Goal: Transaction & Acquisition: Purchase product/service

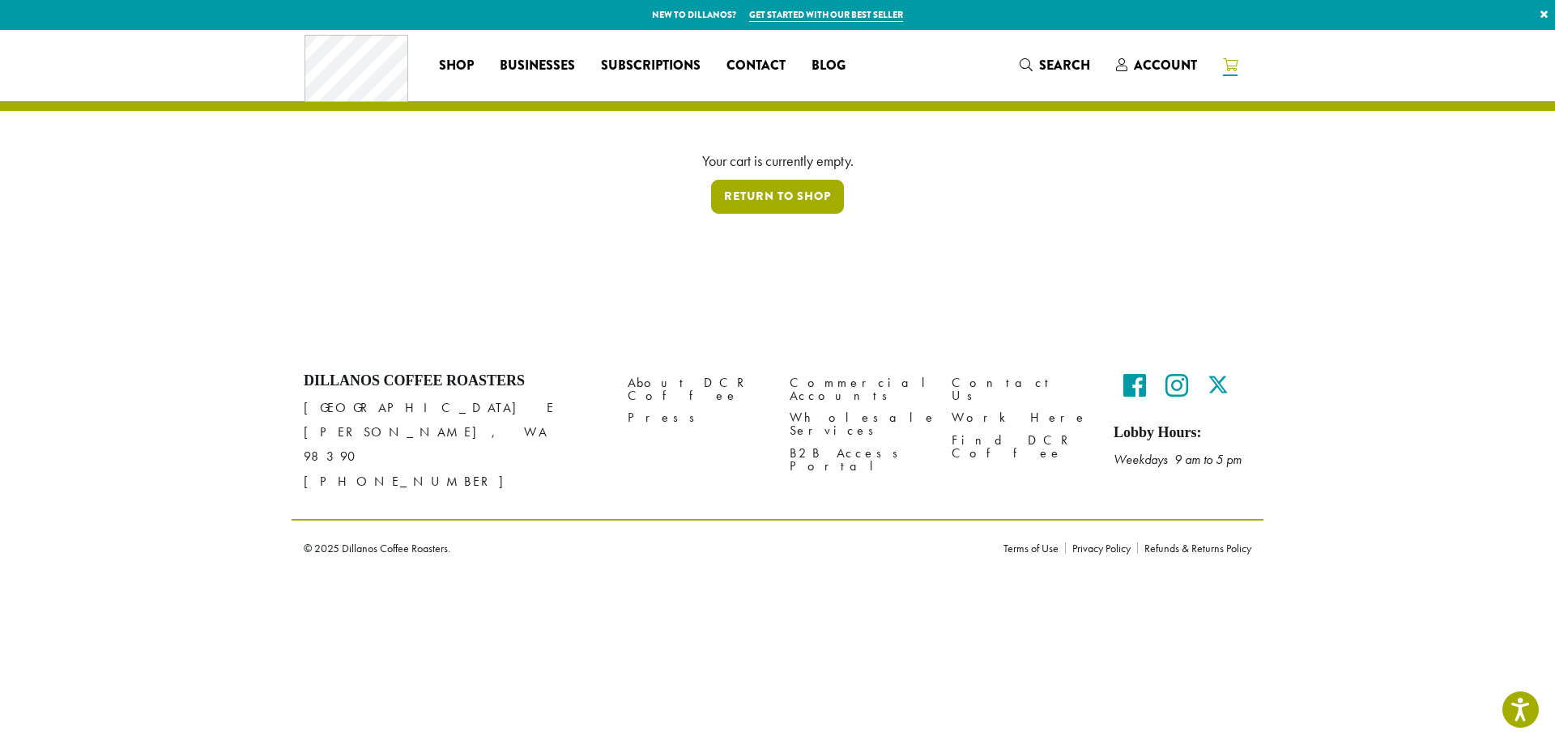
click at [747, 194] on link "Return to shop" at bounding box center [777, 197] width 133 height 34
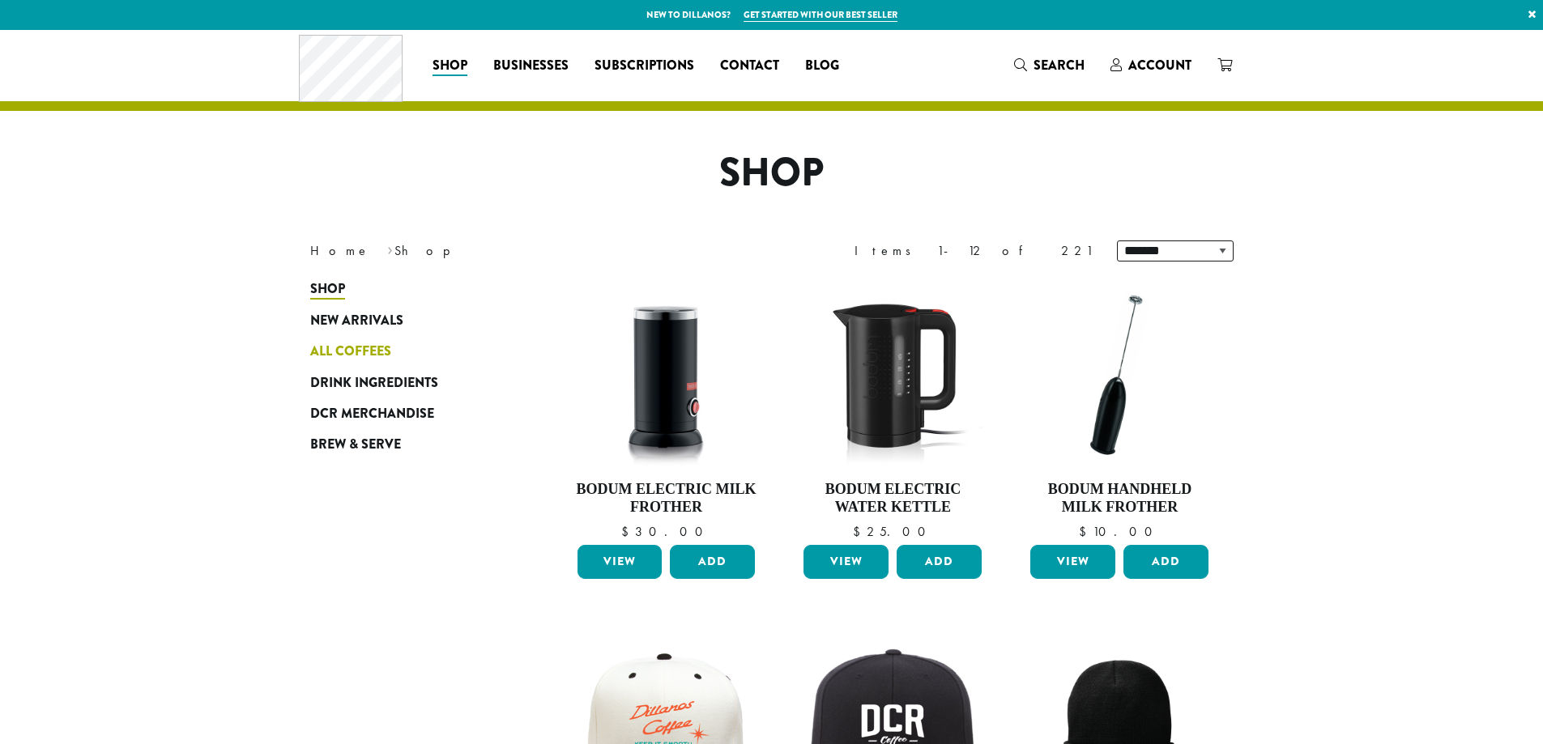
click at [364, 353] on span "All Coffees" at bounding box center [350, 352] width 81 height 20
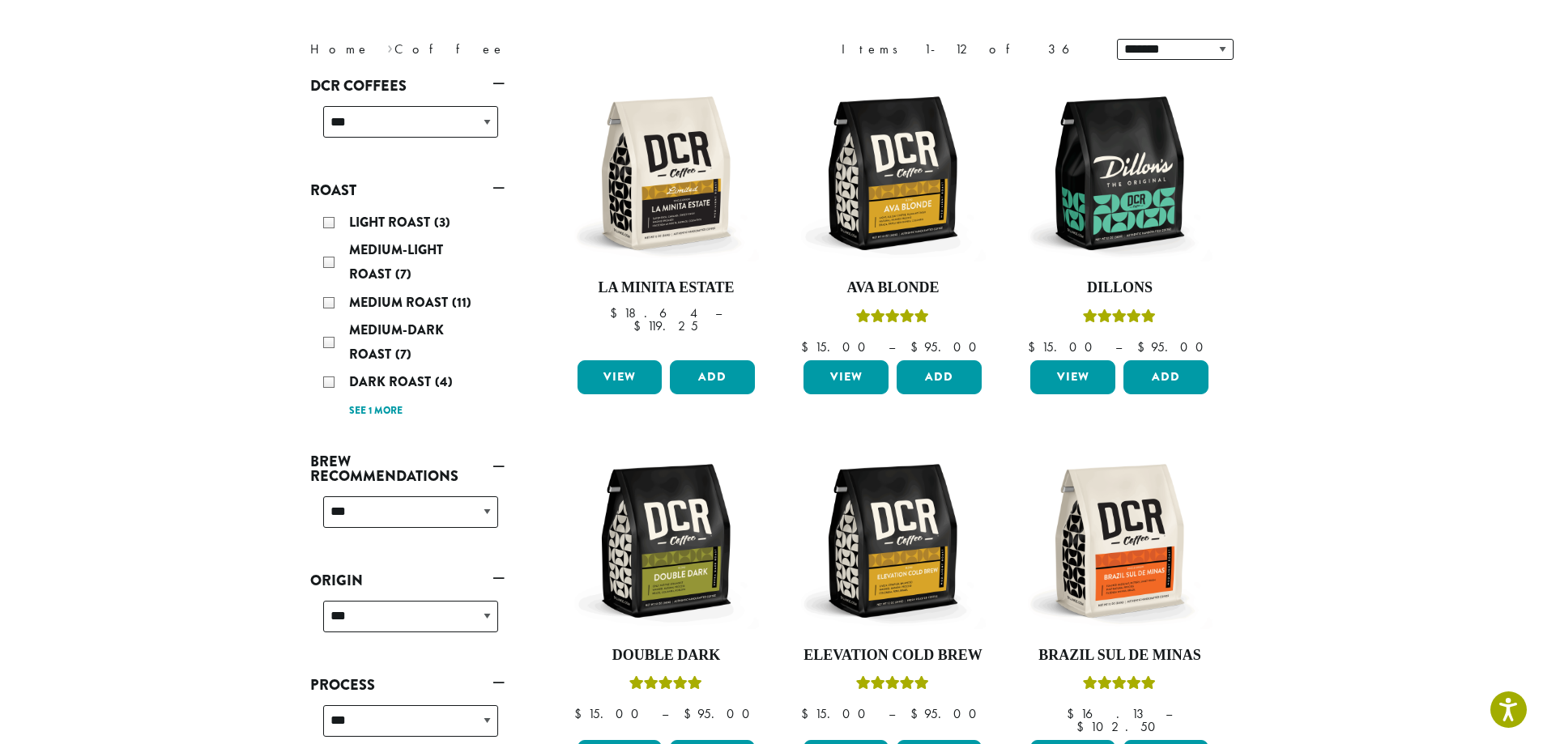
scroll to position [243, 0]
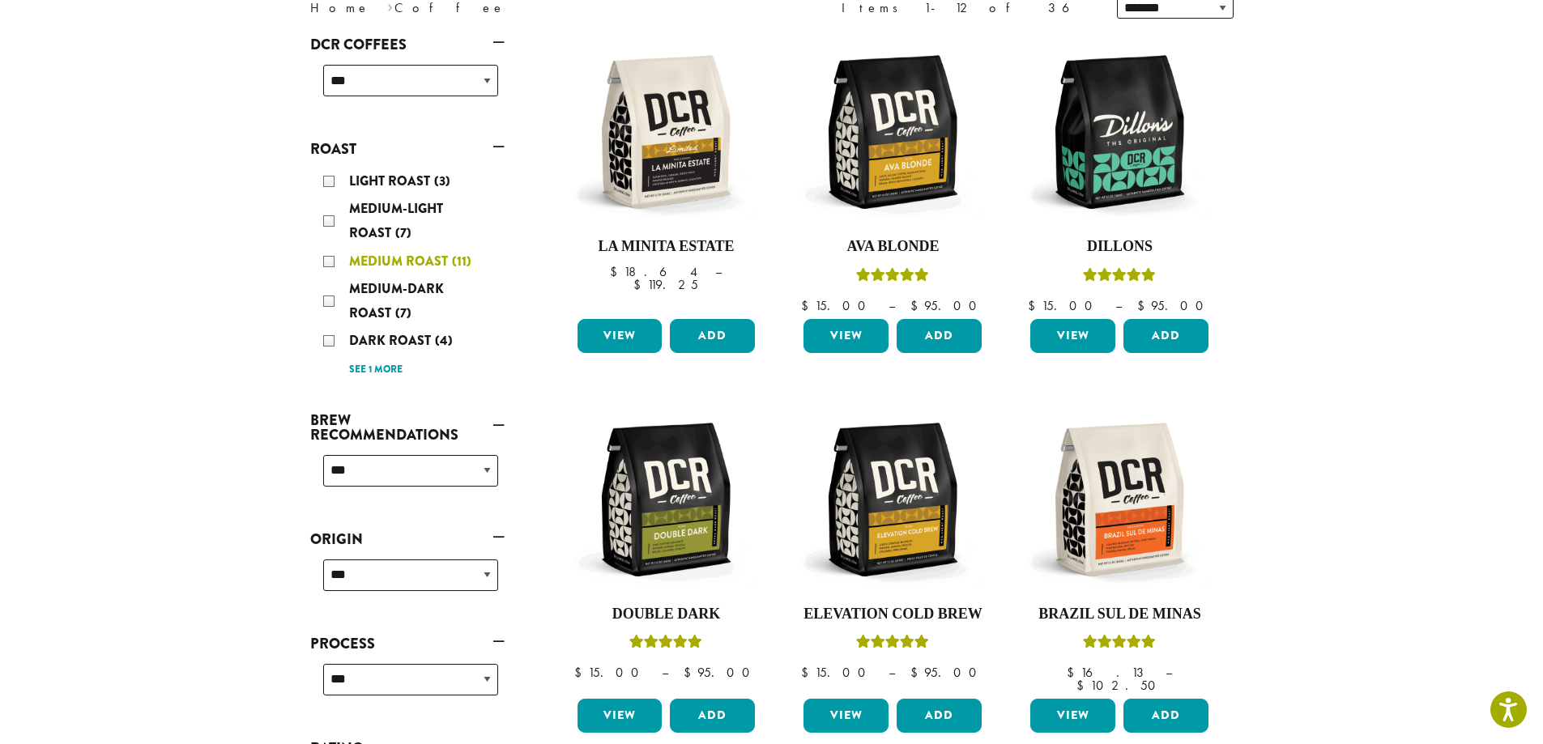
click at [393, 259] on span "Medium Roast" at bounding box center [400, 261] width 103 height 19
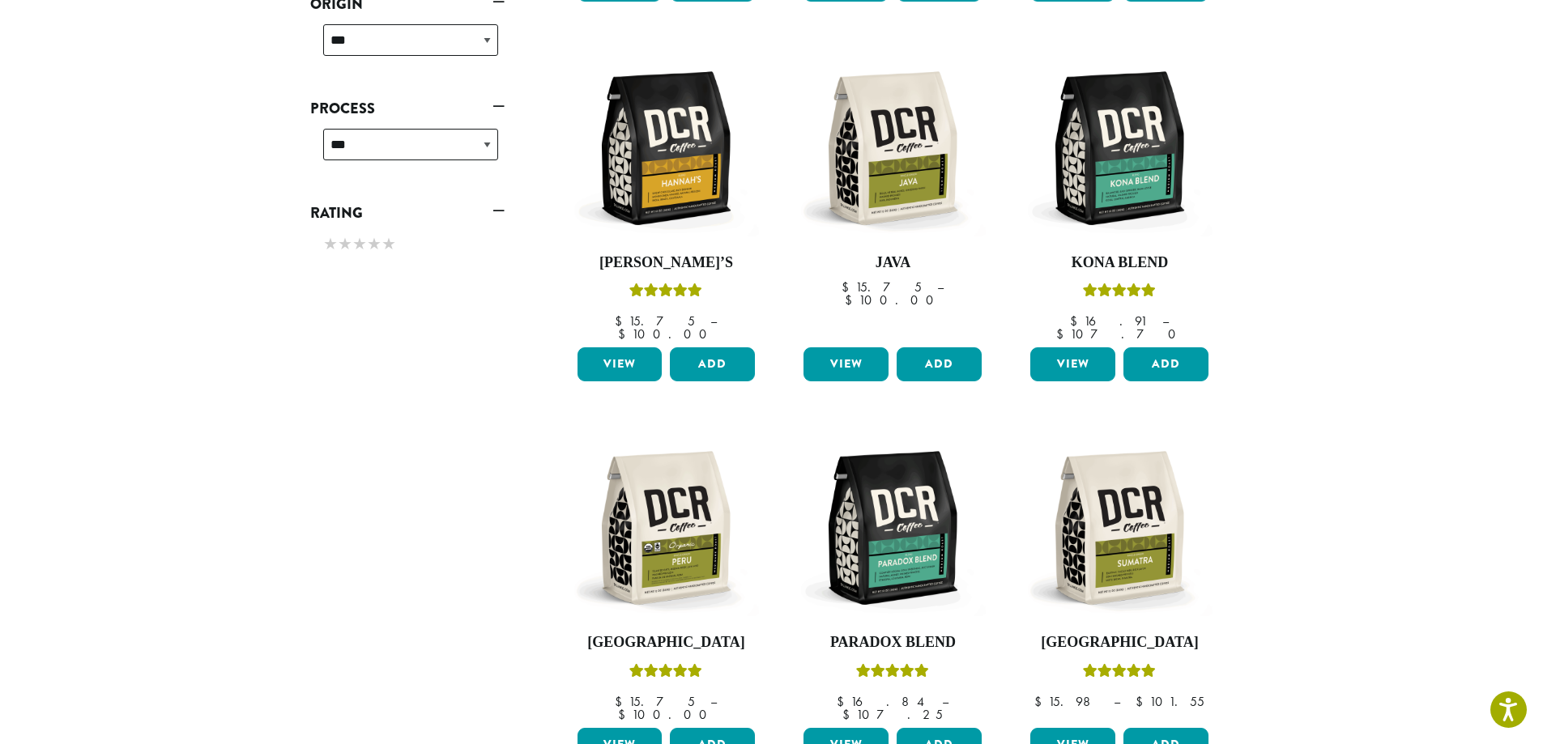
scroll to position [517, 0]
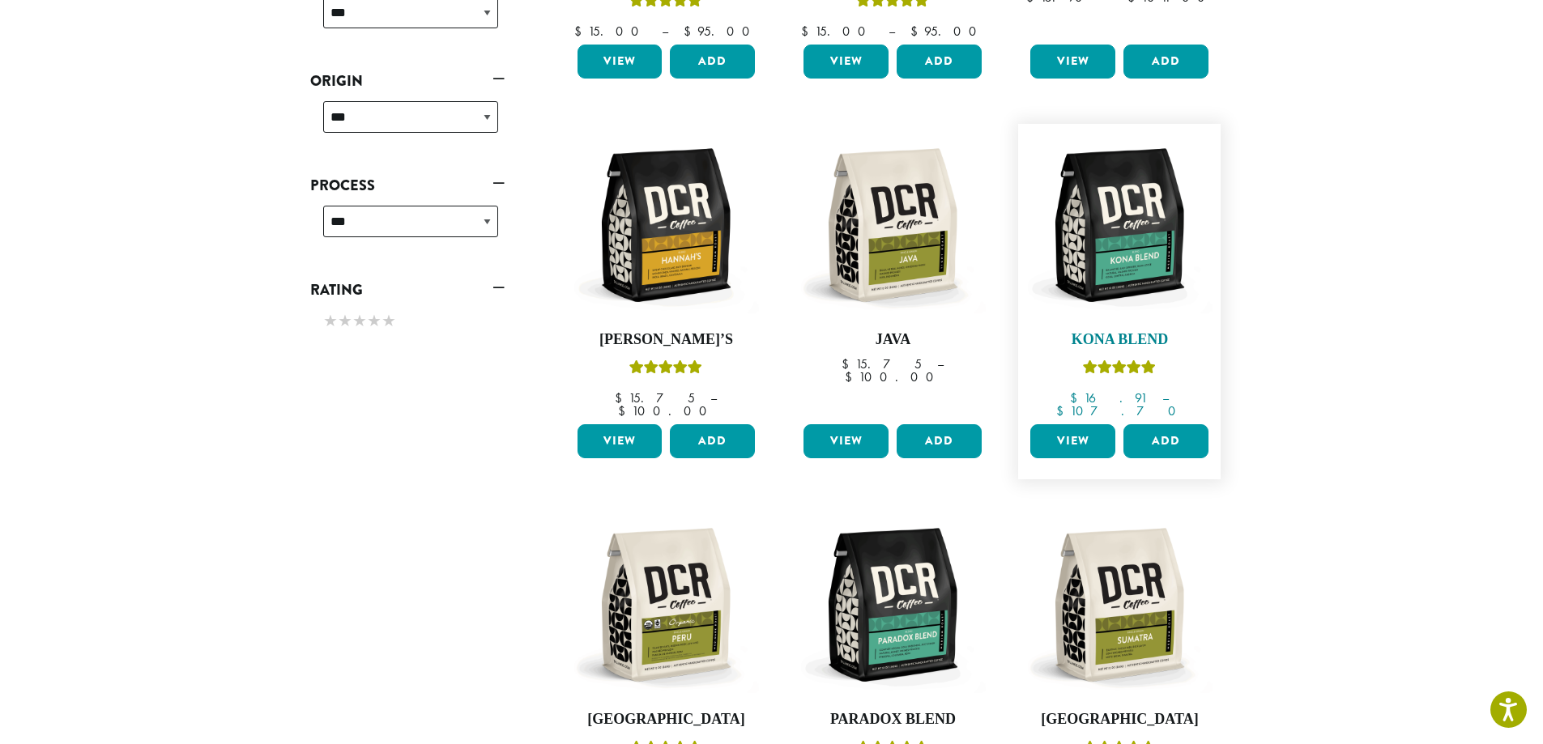
click at [1173, 249] on img at bounding box center [1119, 225] width 186 height 186
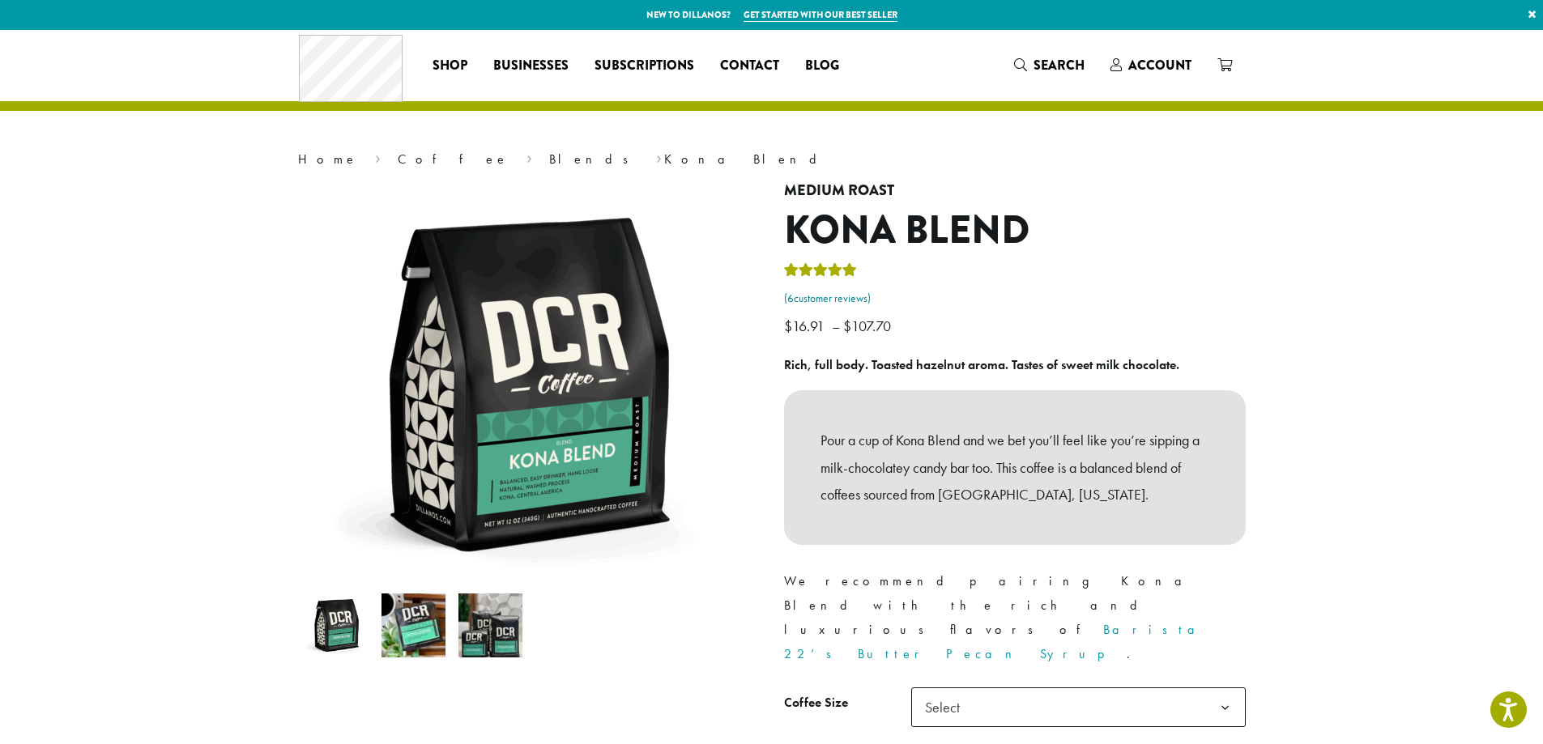
click at [818, 299] on link "( 6 customer reviews)" at bounding box center [1015, 299] width 462 height 16
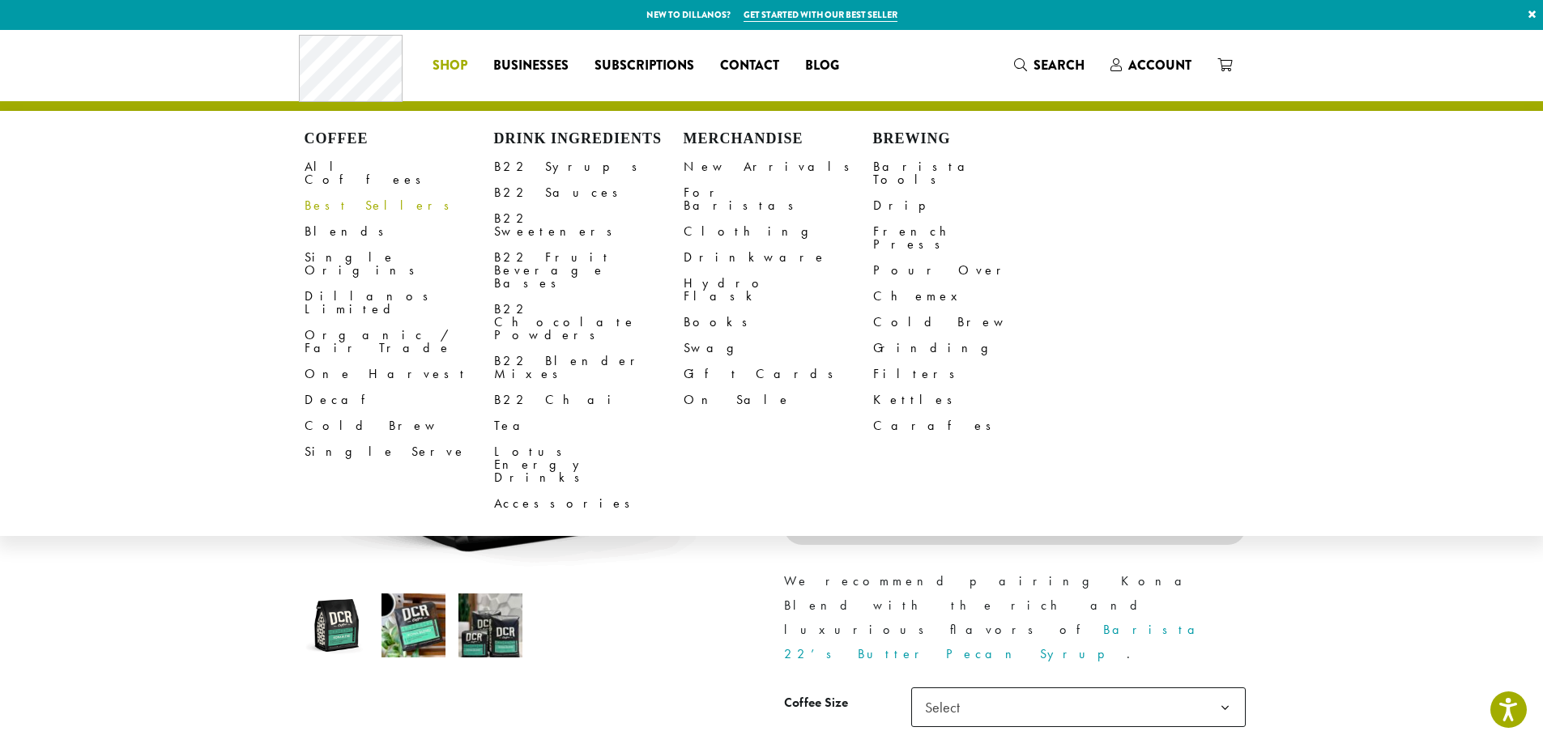
click at [351, 199] on link "Best Sellers" at bounding box center [398, 206] width 189 height 26
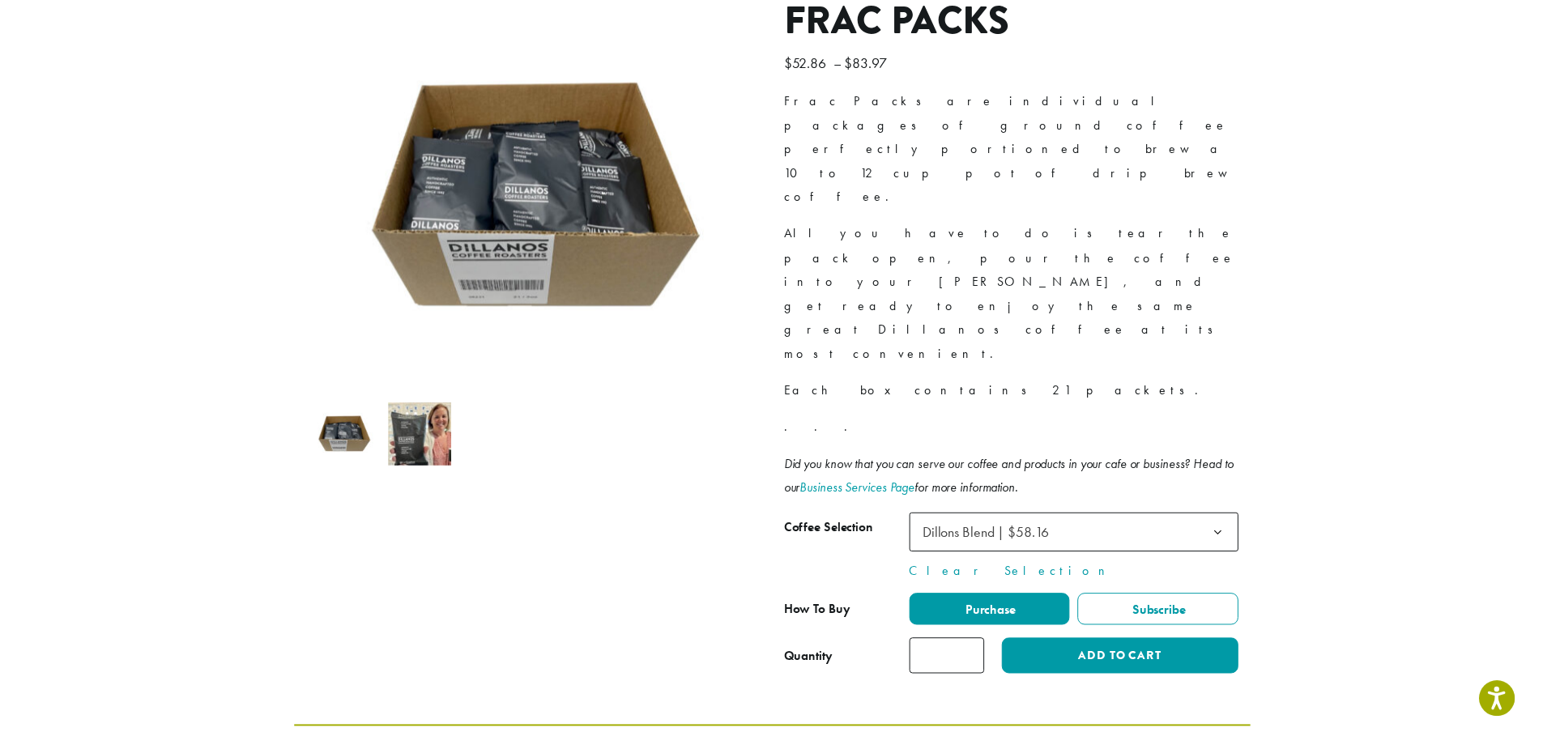
scroll to position [243, 0]
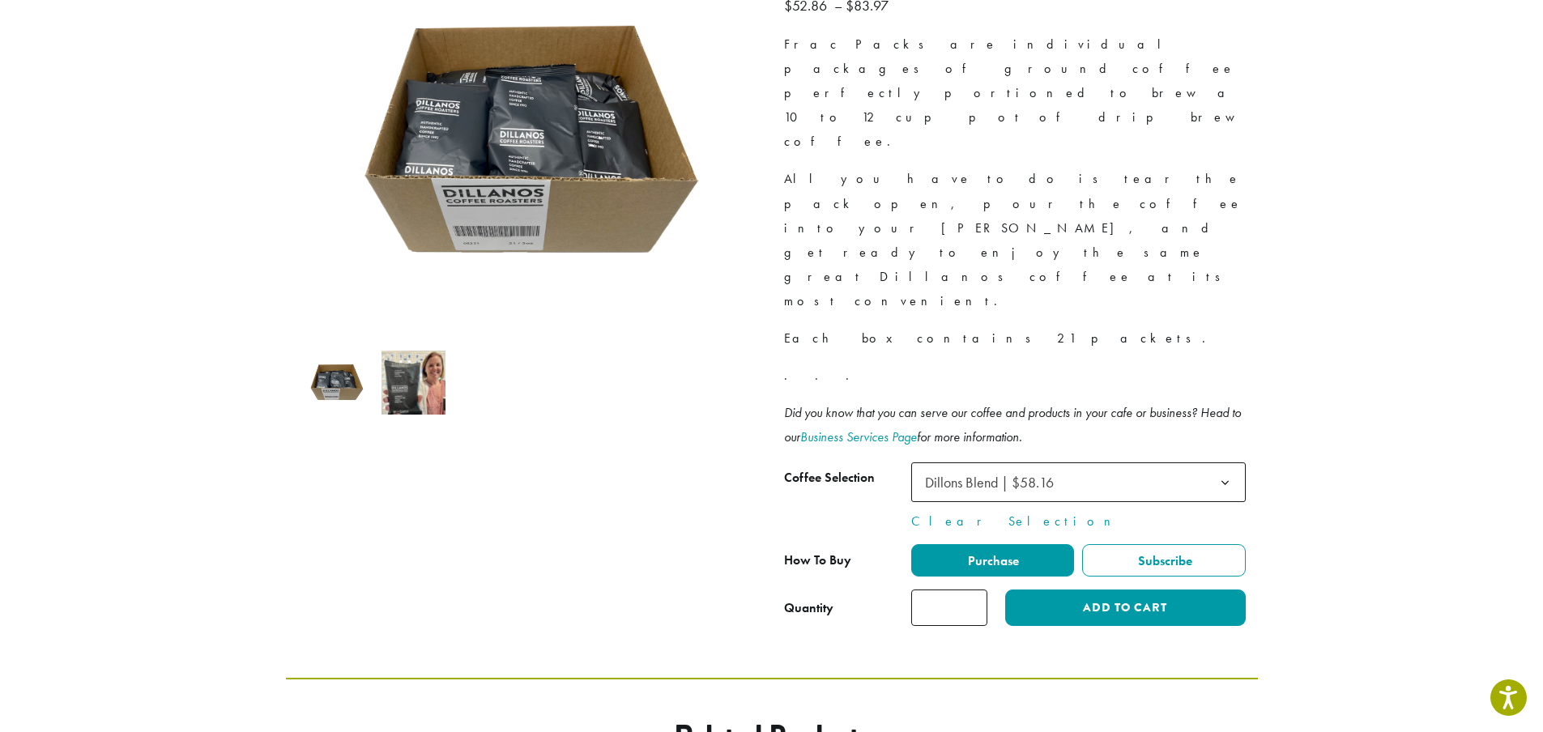
click at [1141, 462] on span "Dillons Blend | $58.16" at bounding box center [1078, 482] width 334 height 40
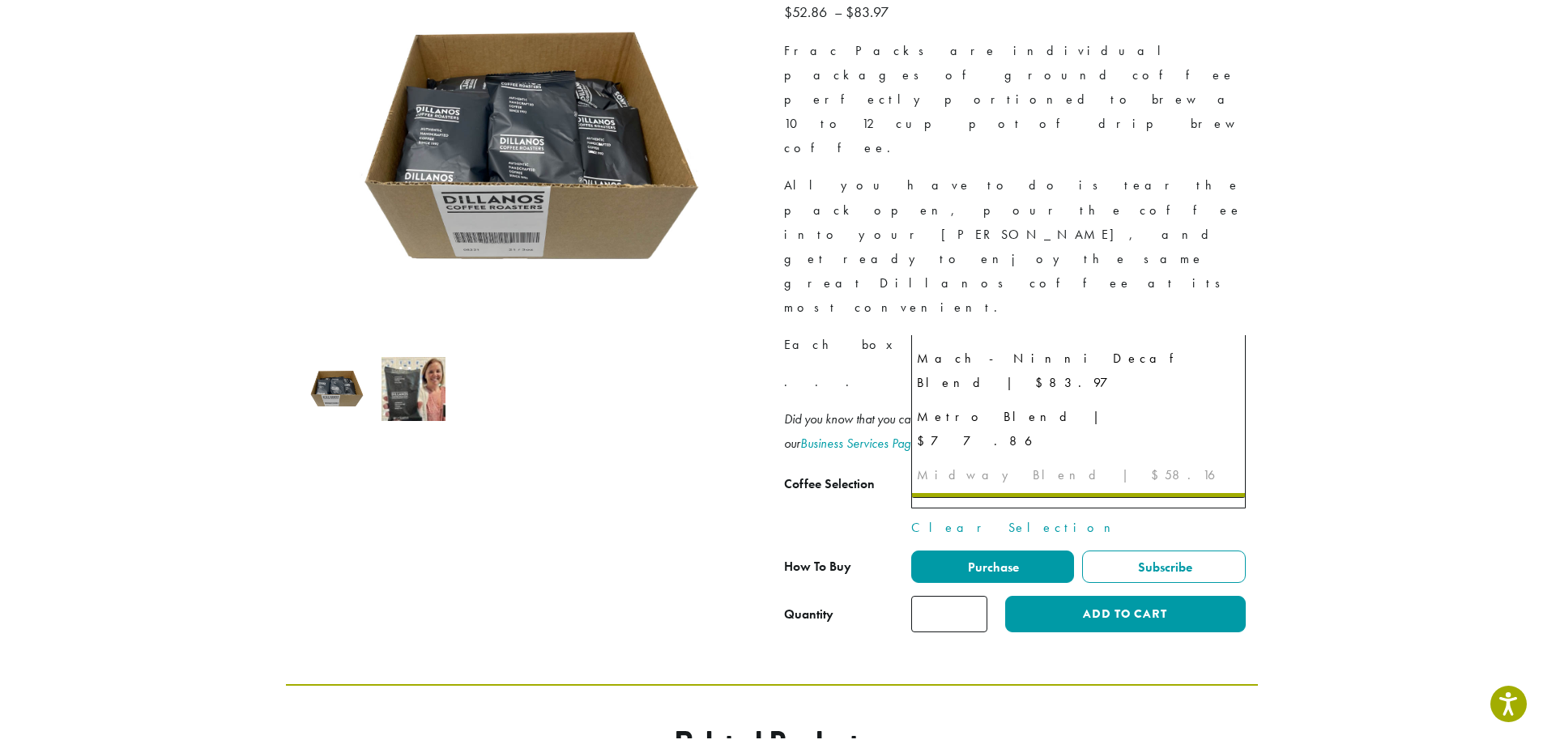
scroll to position [145, 0]
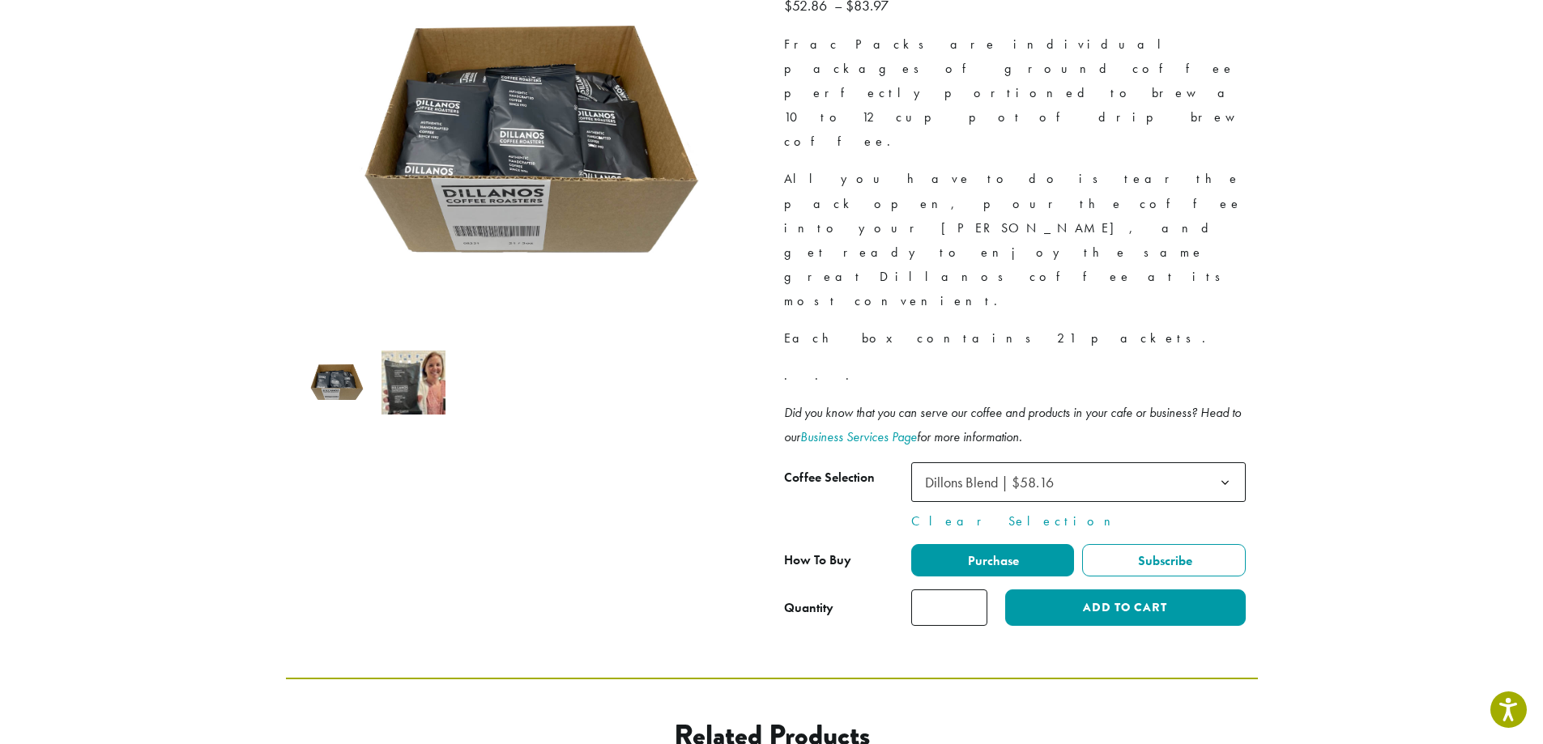
click at [1376, 391] on section "**********" at bounding box center [771, 233] width 1543 height 892
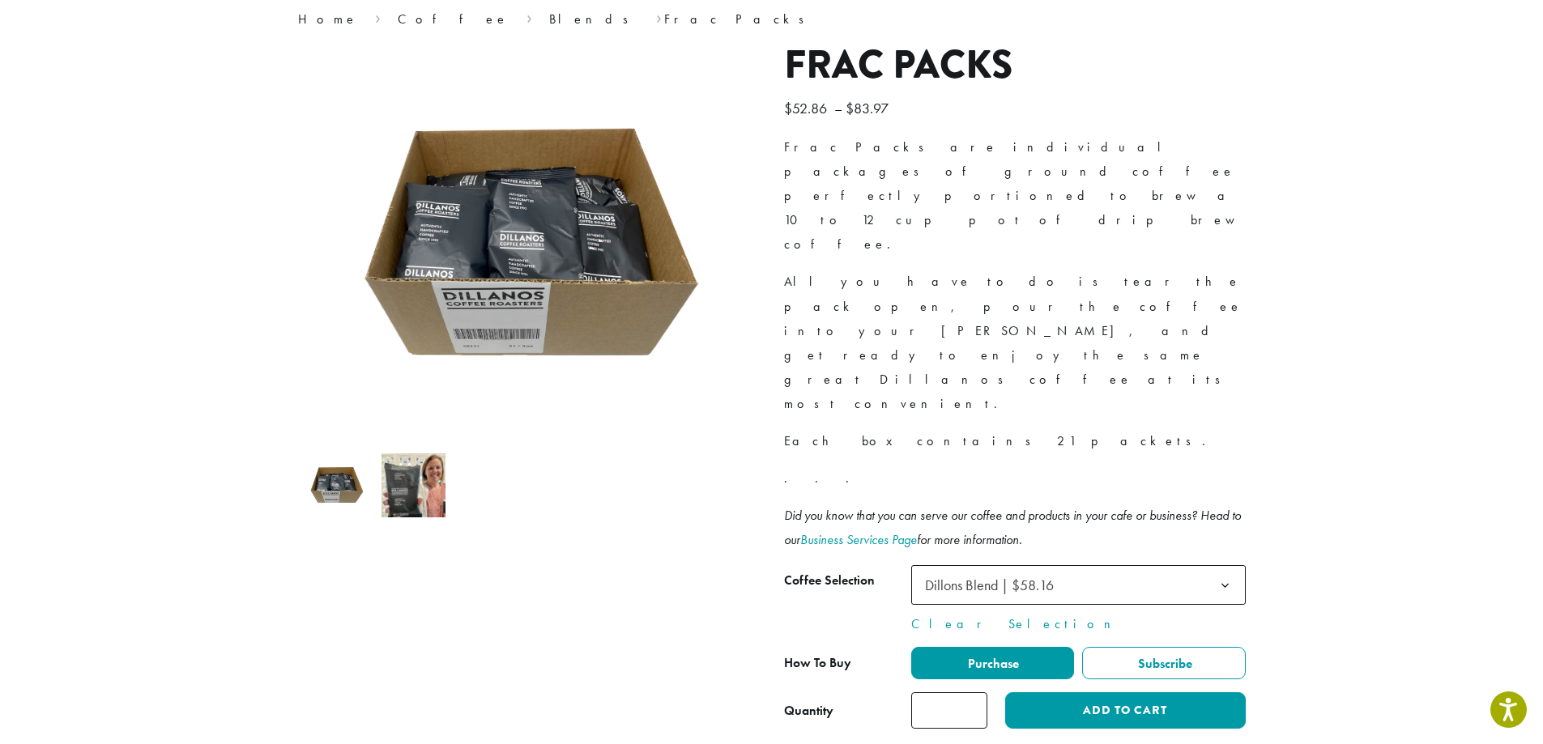
scroll to position [81, 0]
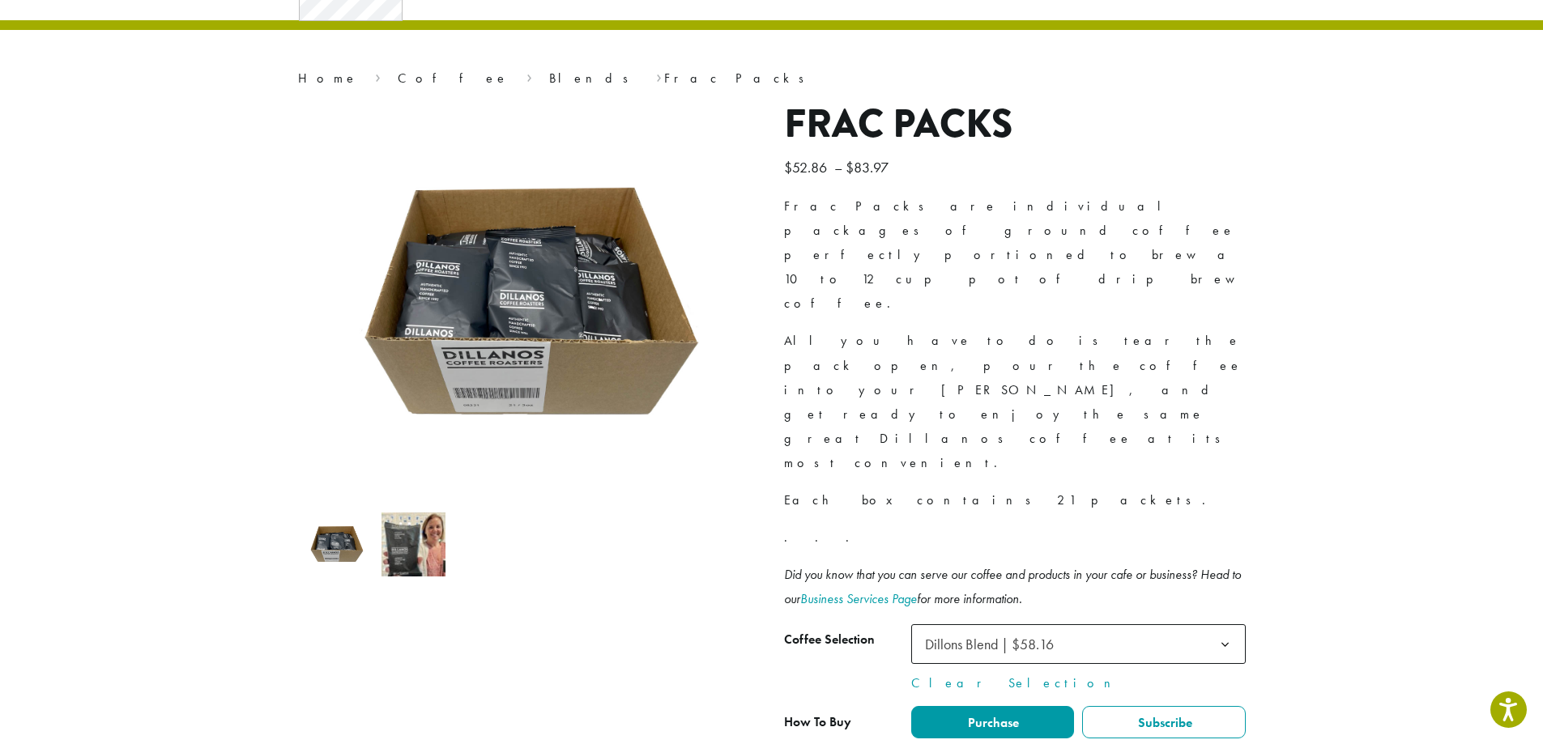
click at [389, 556] on img at bounding box center [413, 545] width 64 height 64
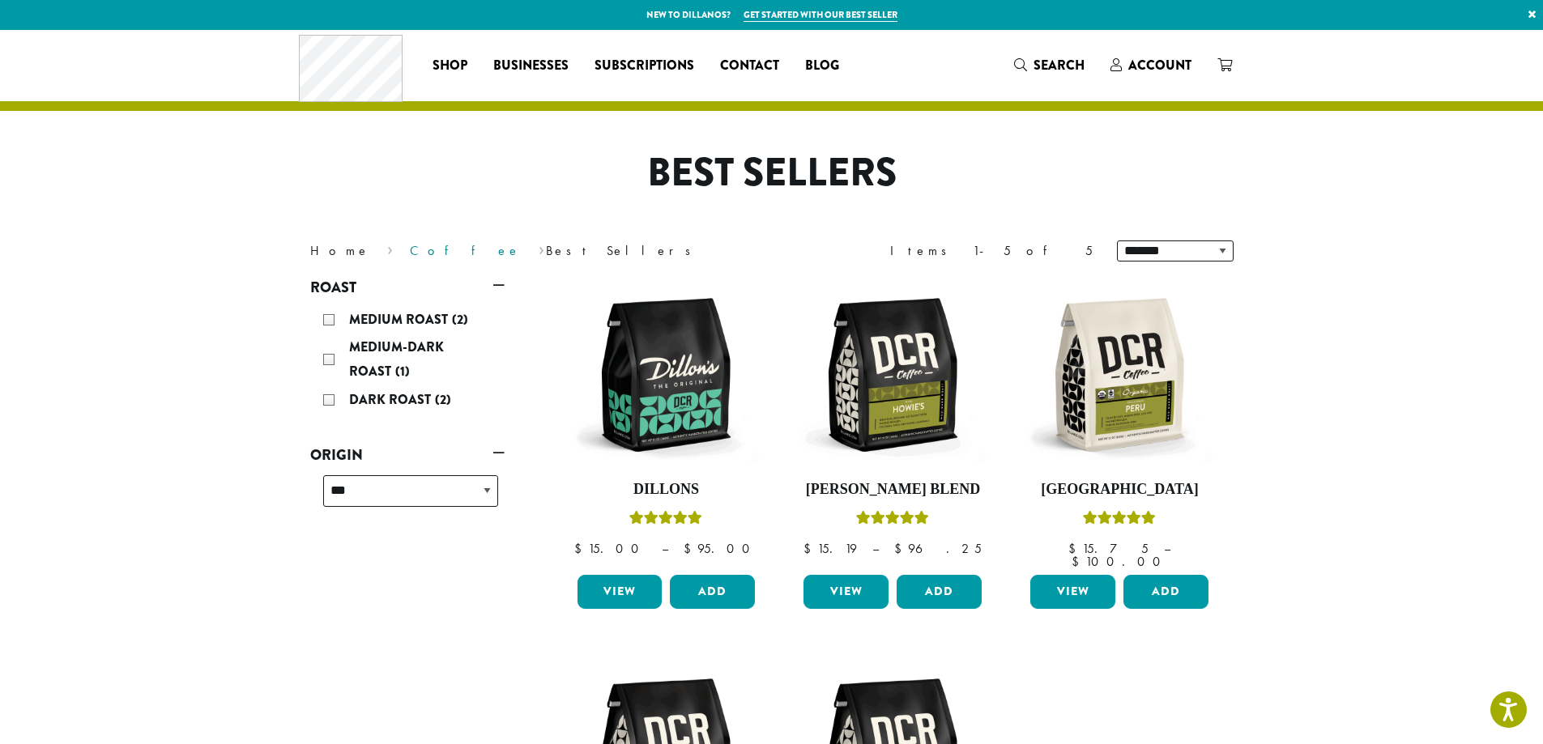
click at [410, 249] on link "Coffee" at bounding box center [465, 250] width 111 height 17
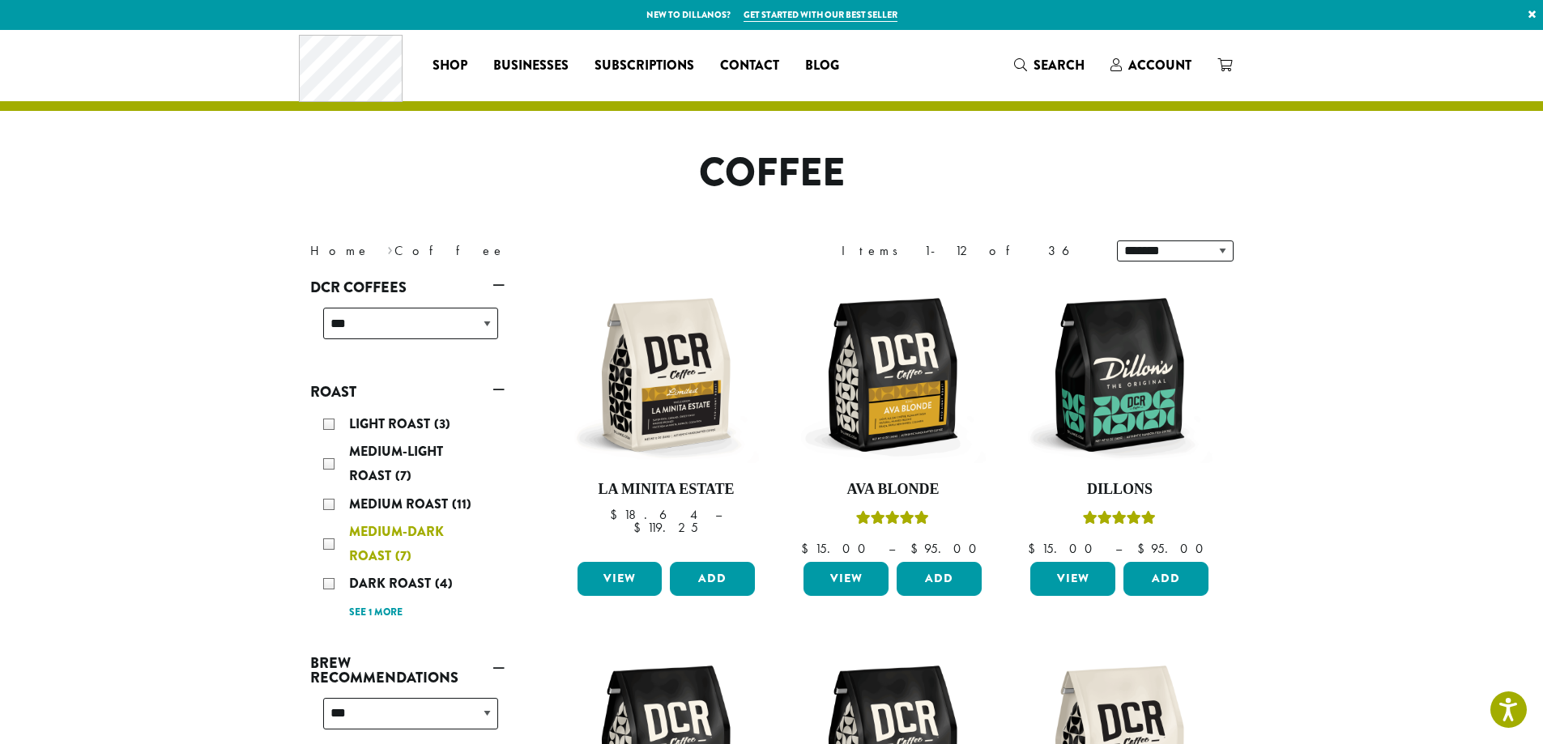
click at [405, 527] on span "Medium-Dark Roast" at bounding box center [396, 543] width 95 height 43
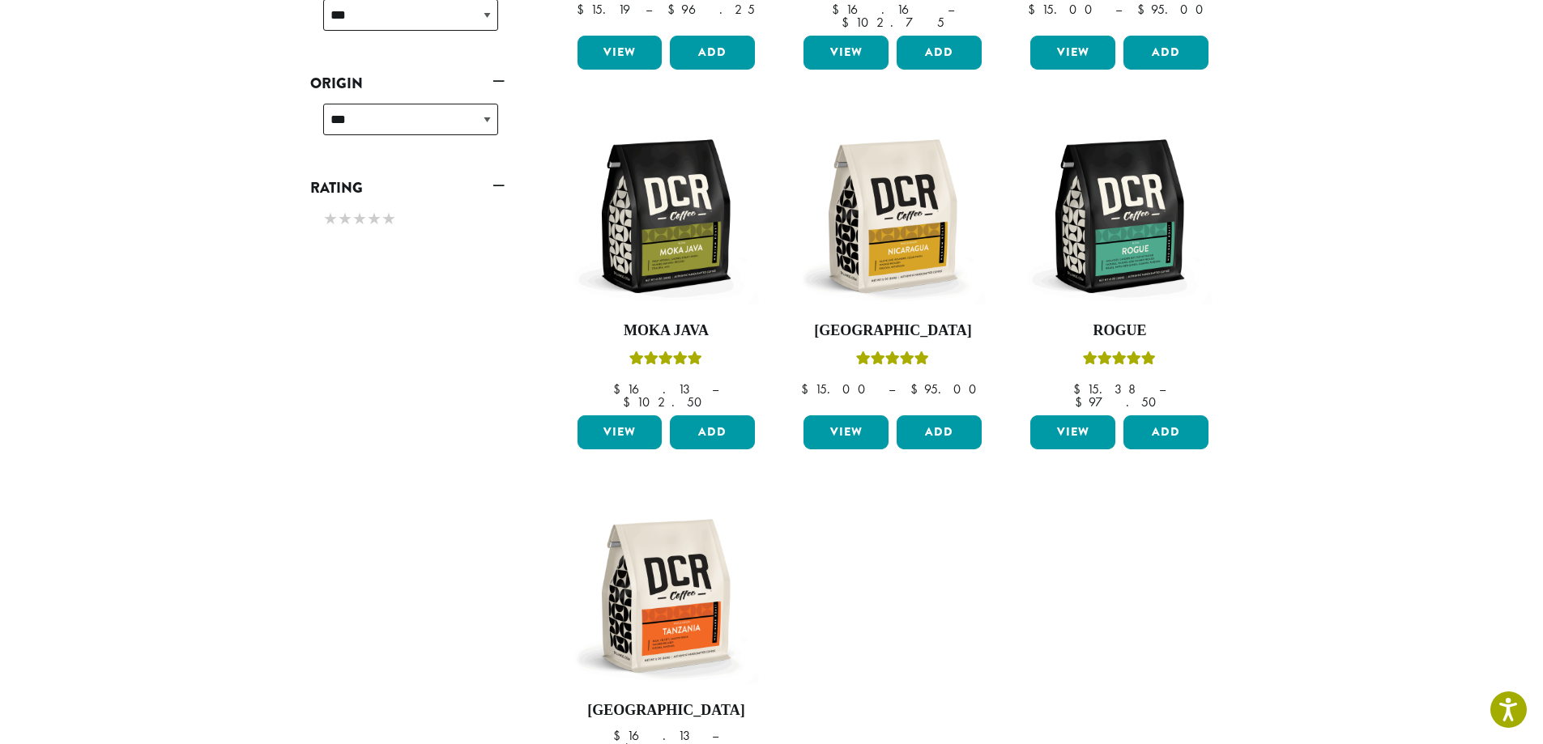
scroll to position [585, 0]
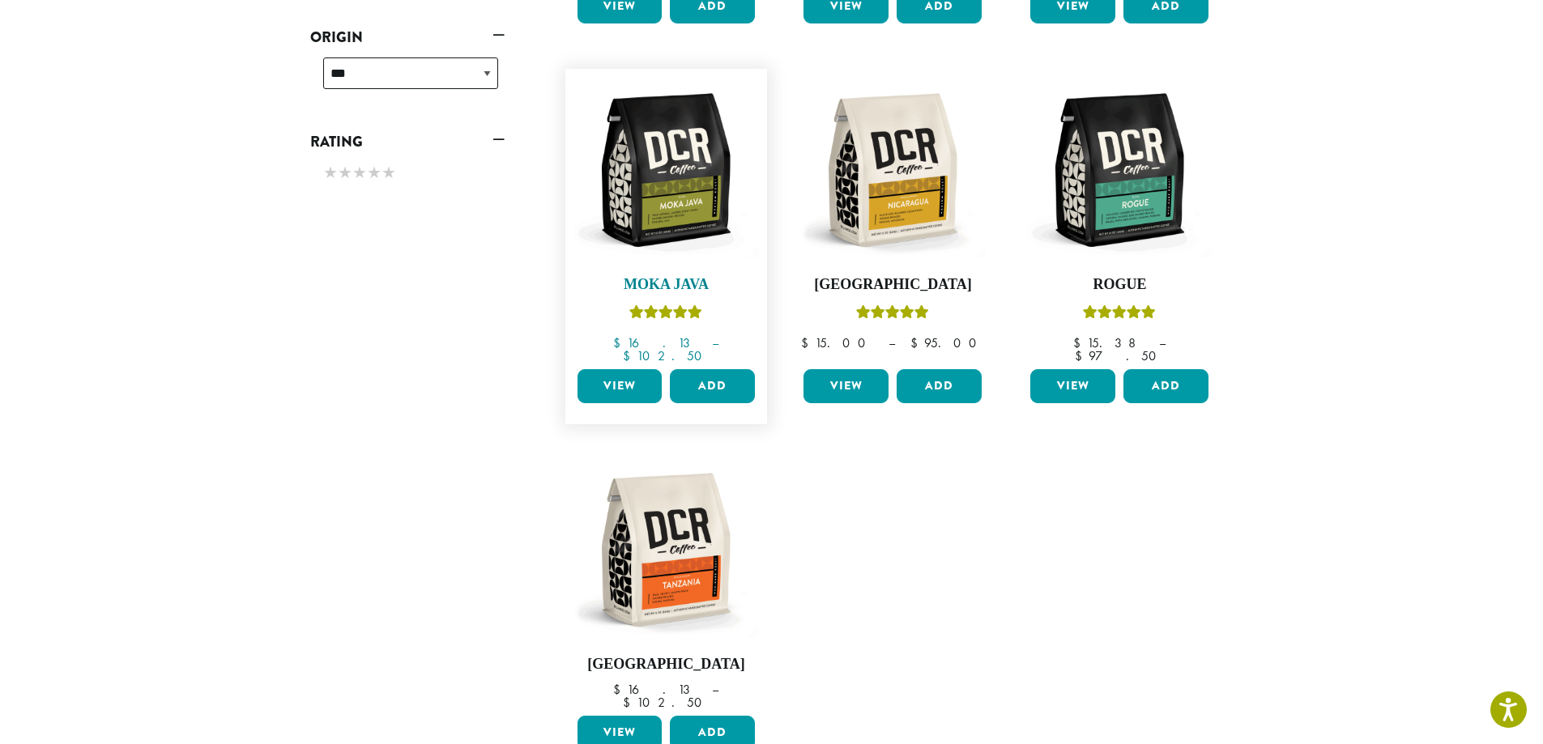
click at [667, 211] on img at bounding box center [666, 170] width 186 height 186
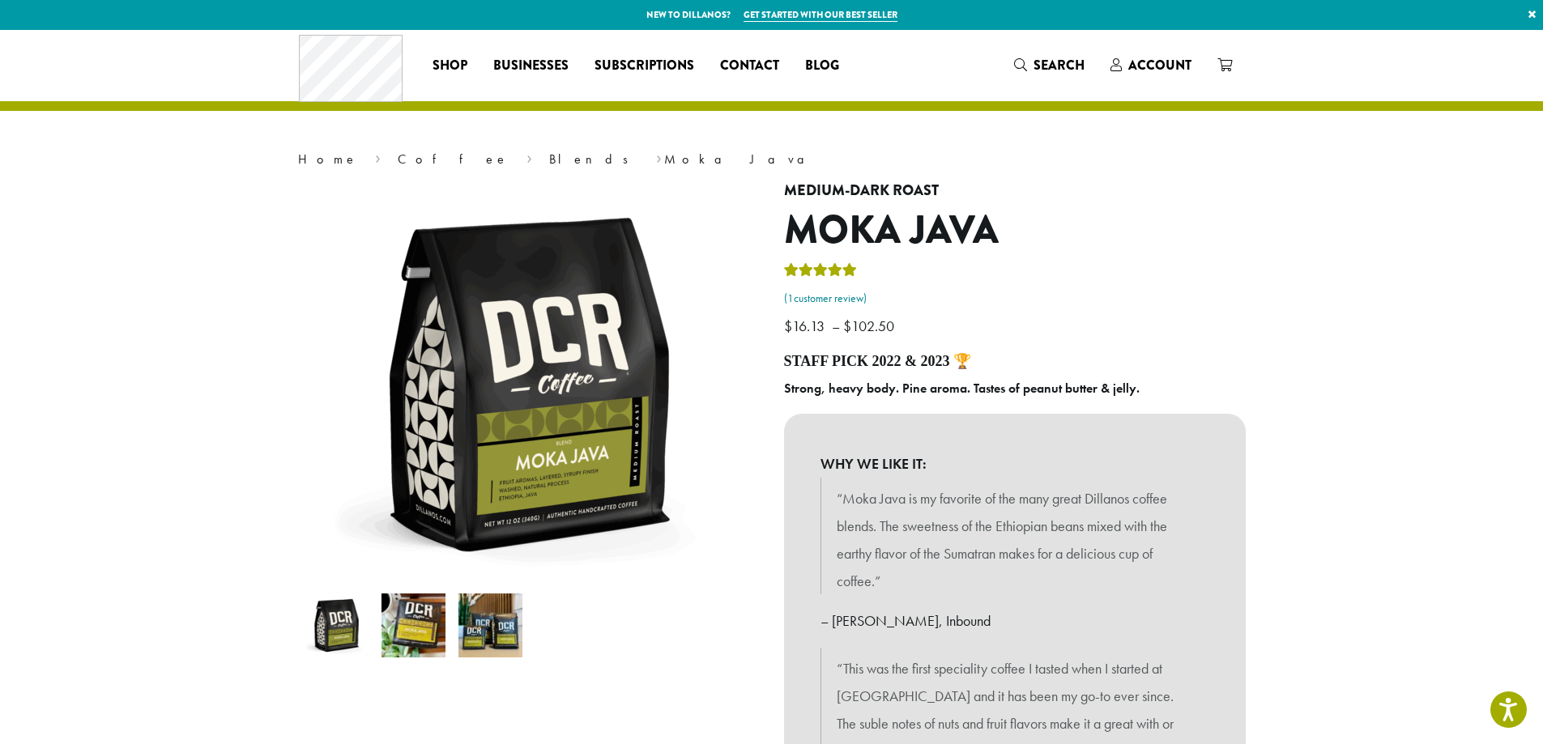
click at [849, 302] on link "( 1 customer review)" at bounding box center [1015, 299] width 462 height 16
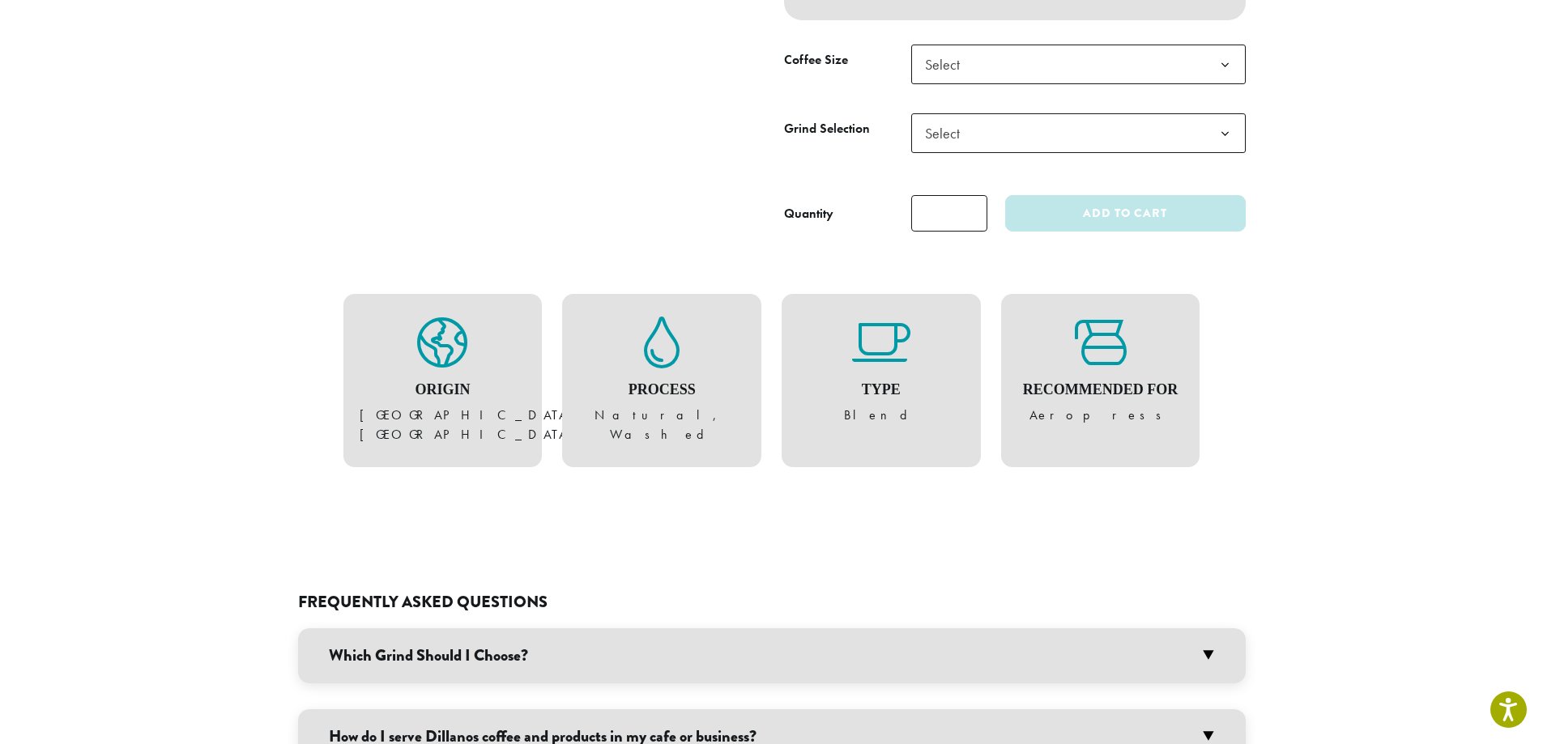
scroll to position [496, 0]
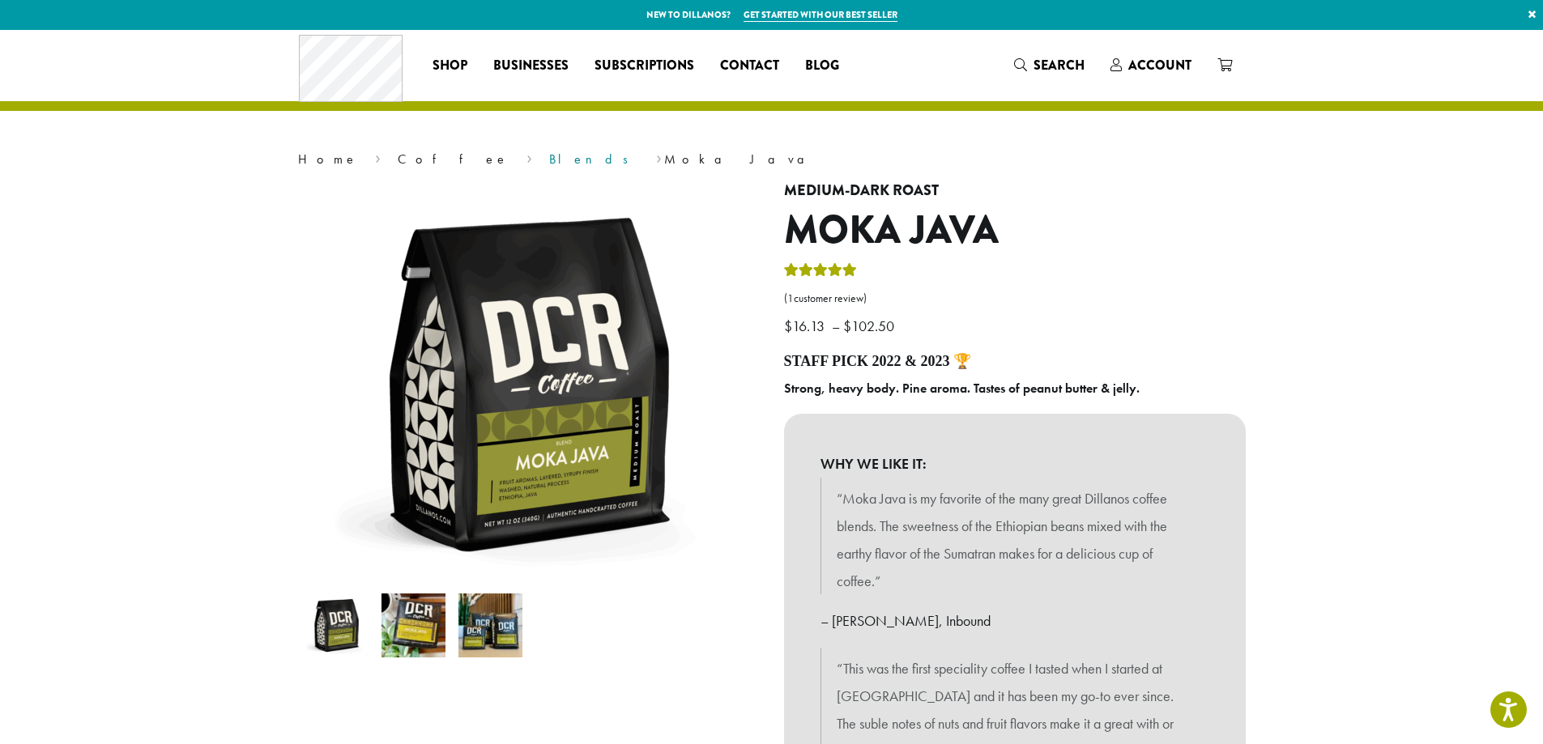
click at [549, 156] on link "Blends" at bounding box center [594, 159] width 90 height 17
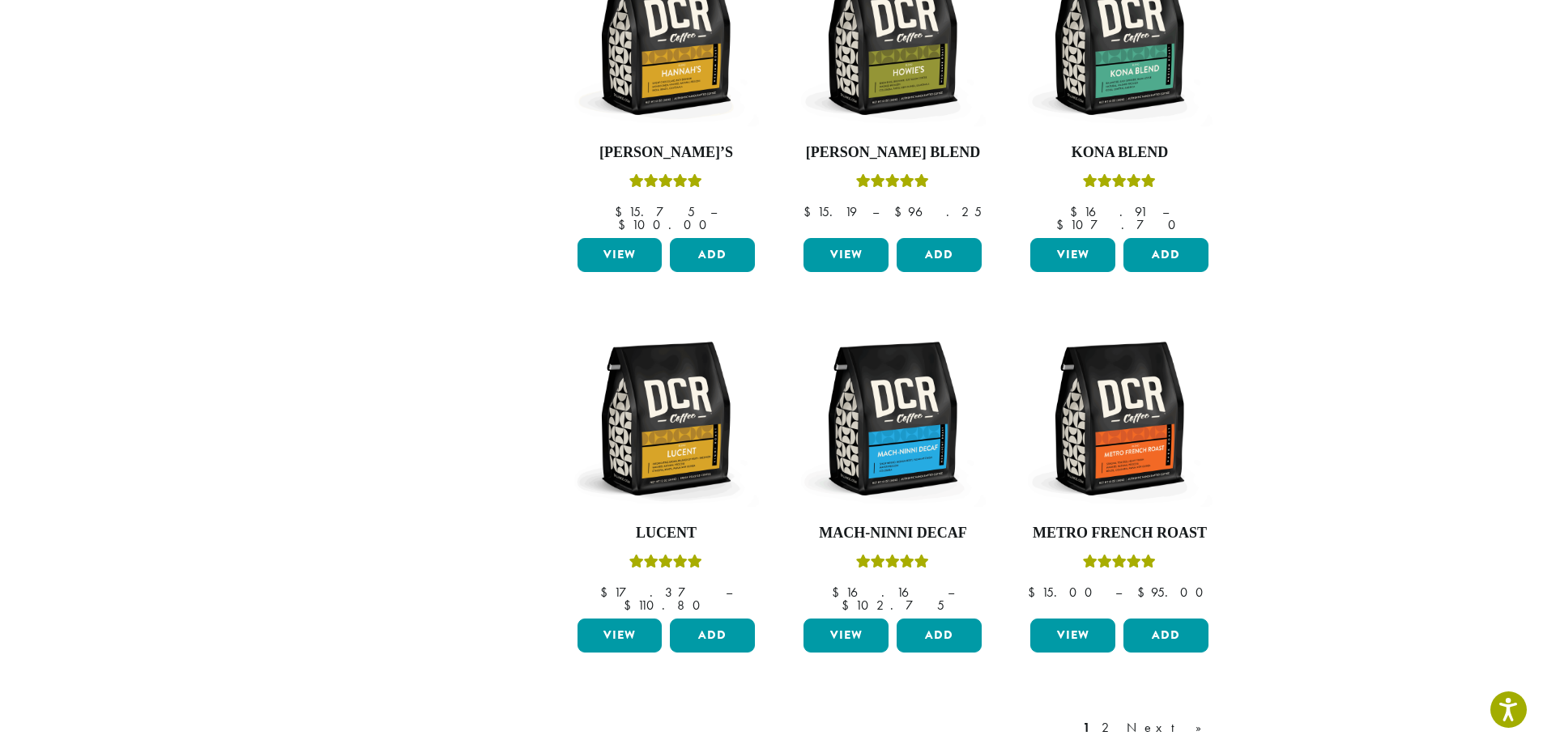
scroll to position [1134, 0]
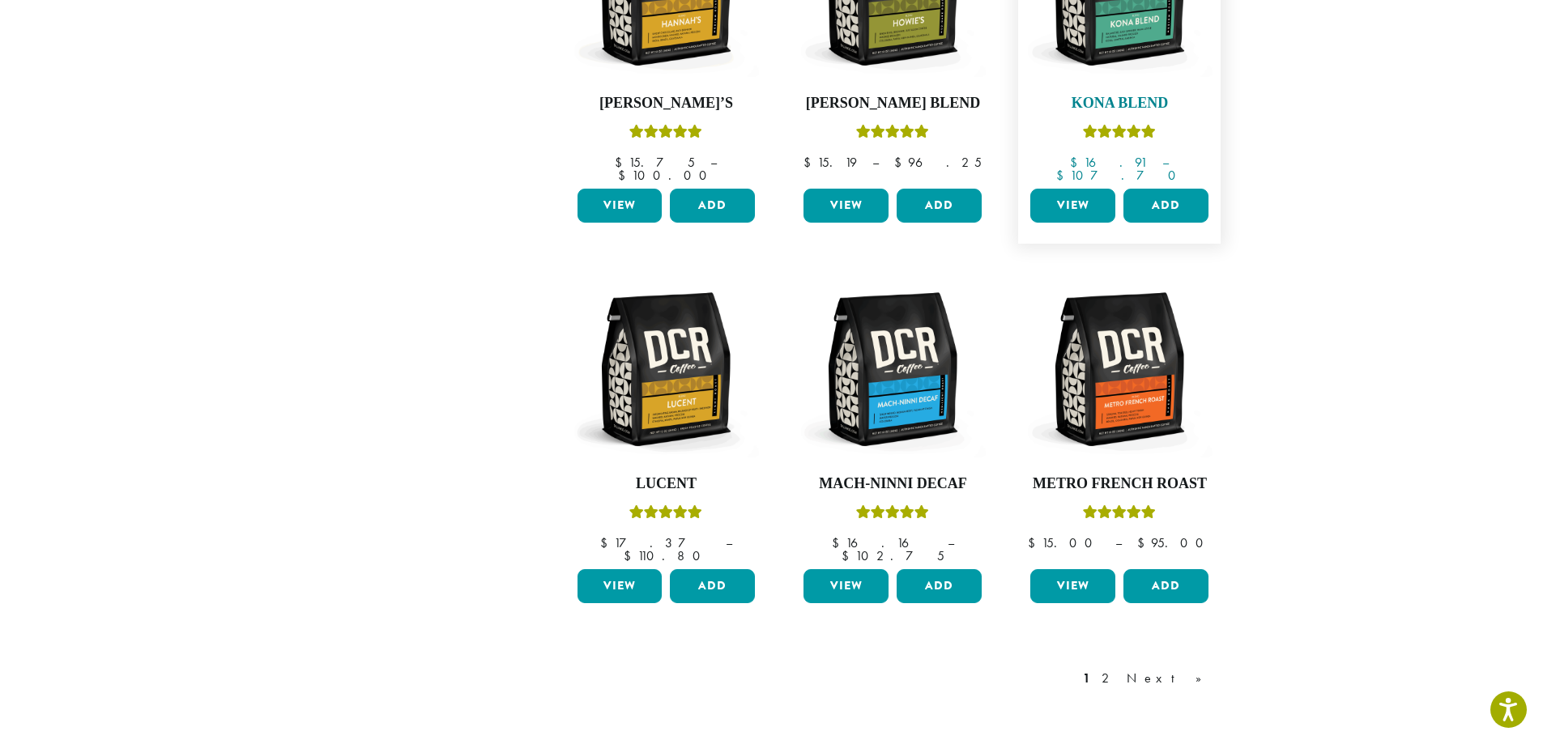
click at [1136, 96] on h4 "Kona Blend" at bounding box center [1119, 104] width 186 height 18
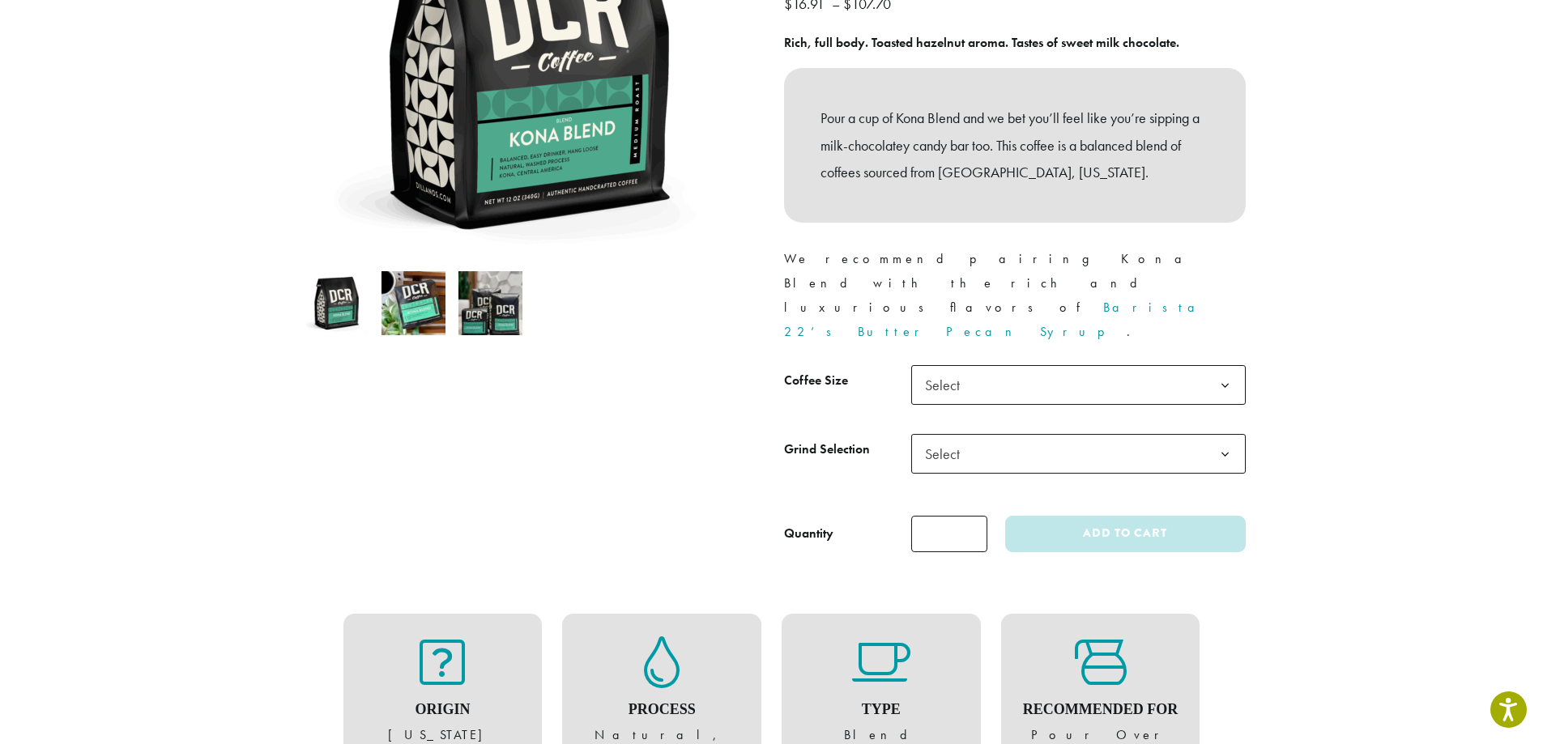
scroll to position [324, 0]
click at [1068, 364] on span "Select" at bounding box center [1078, 384] width 334 height 40
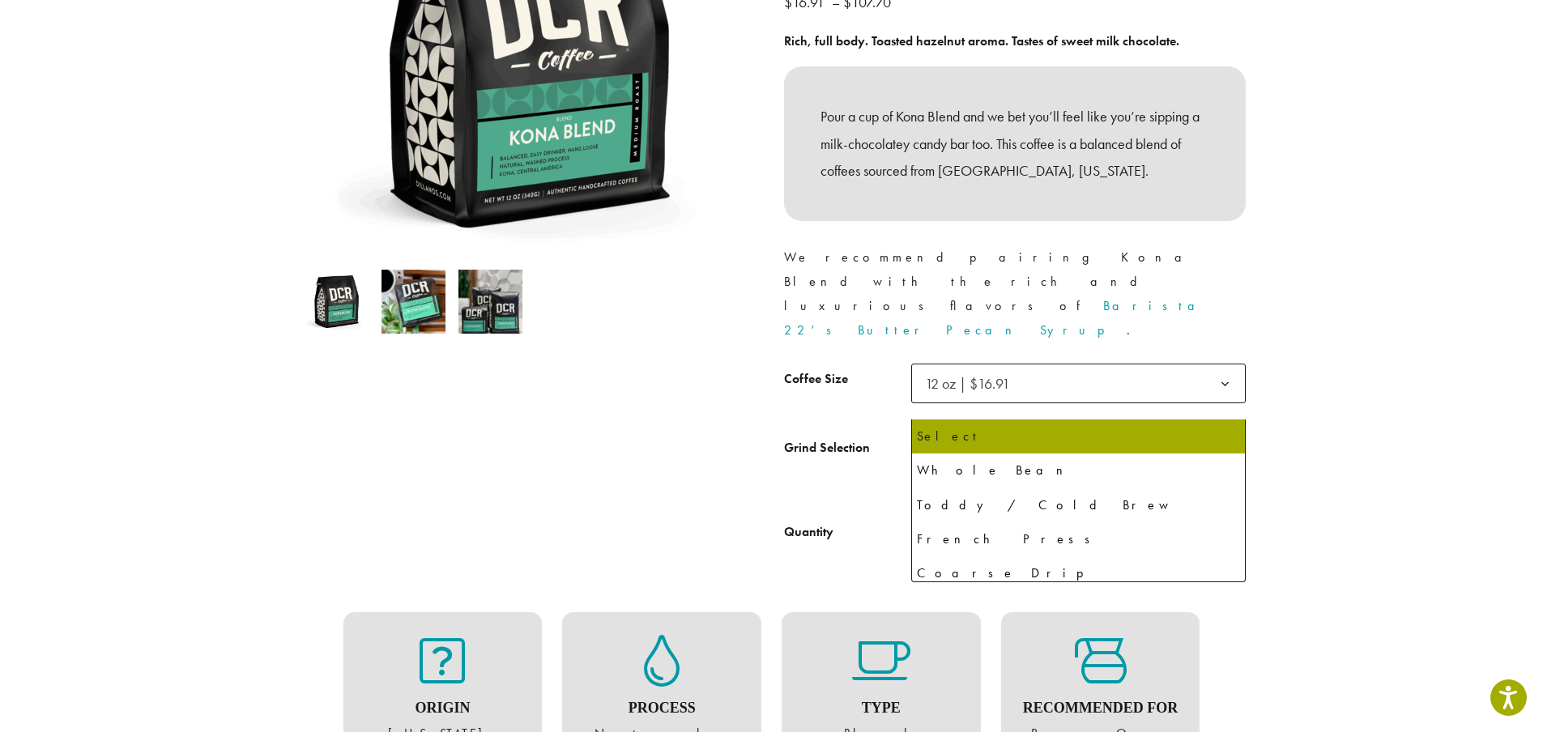
click at [1053, 432] on span "Select" at bounding box center [1078, 452] width 334 height 40
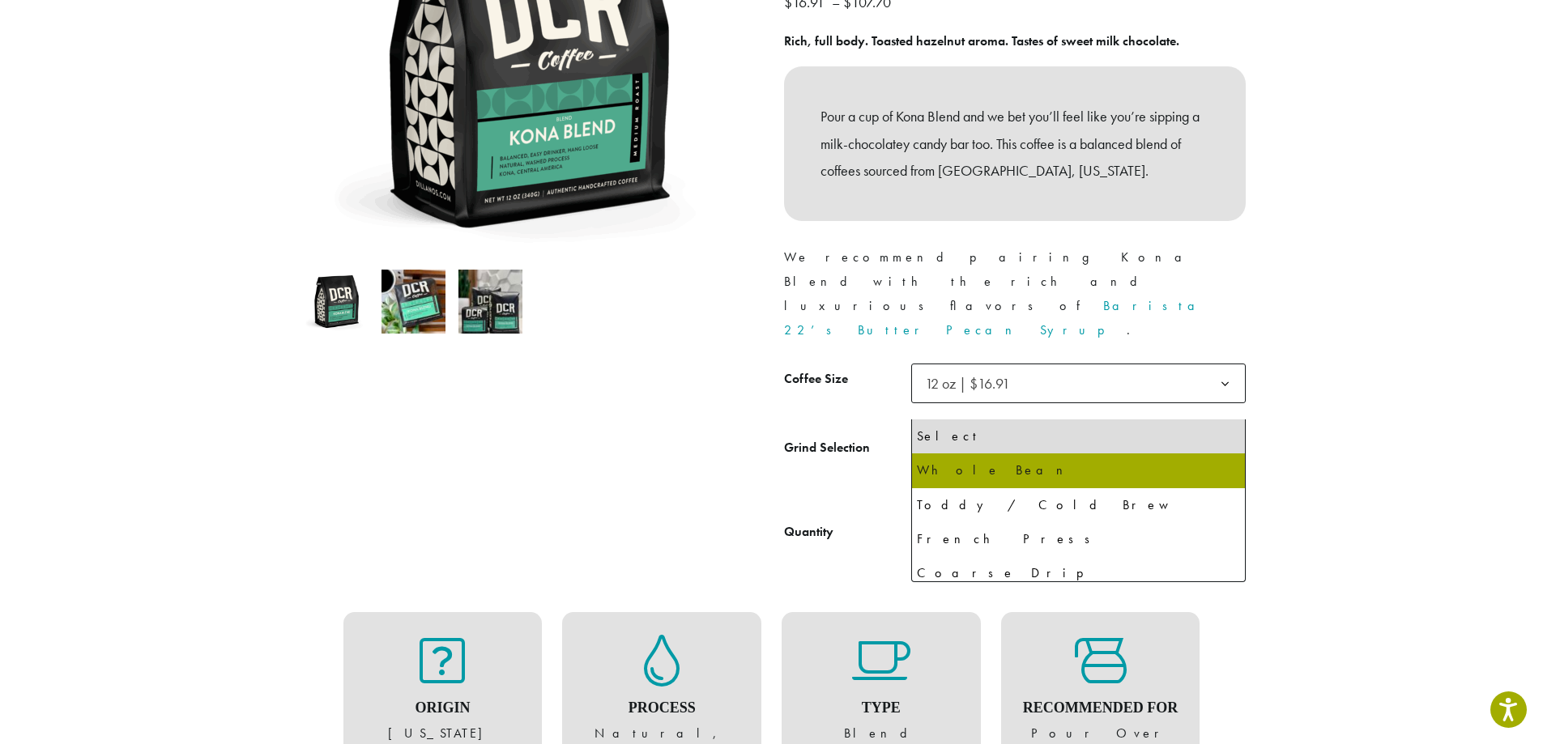
select select "*********"
select select "**********"
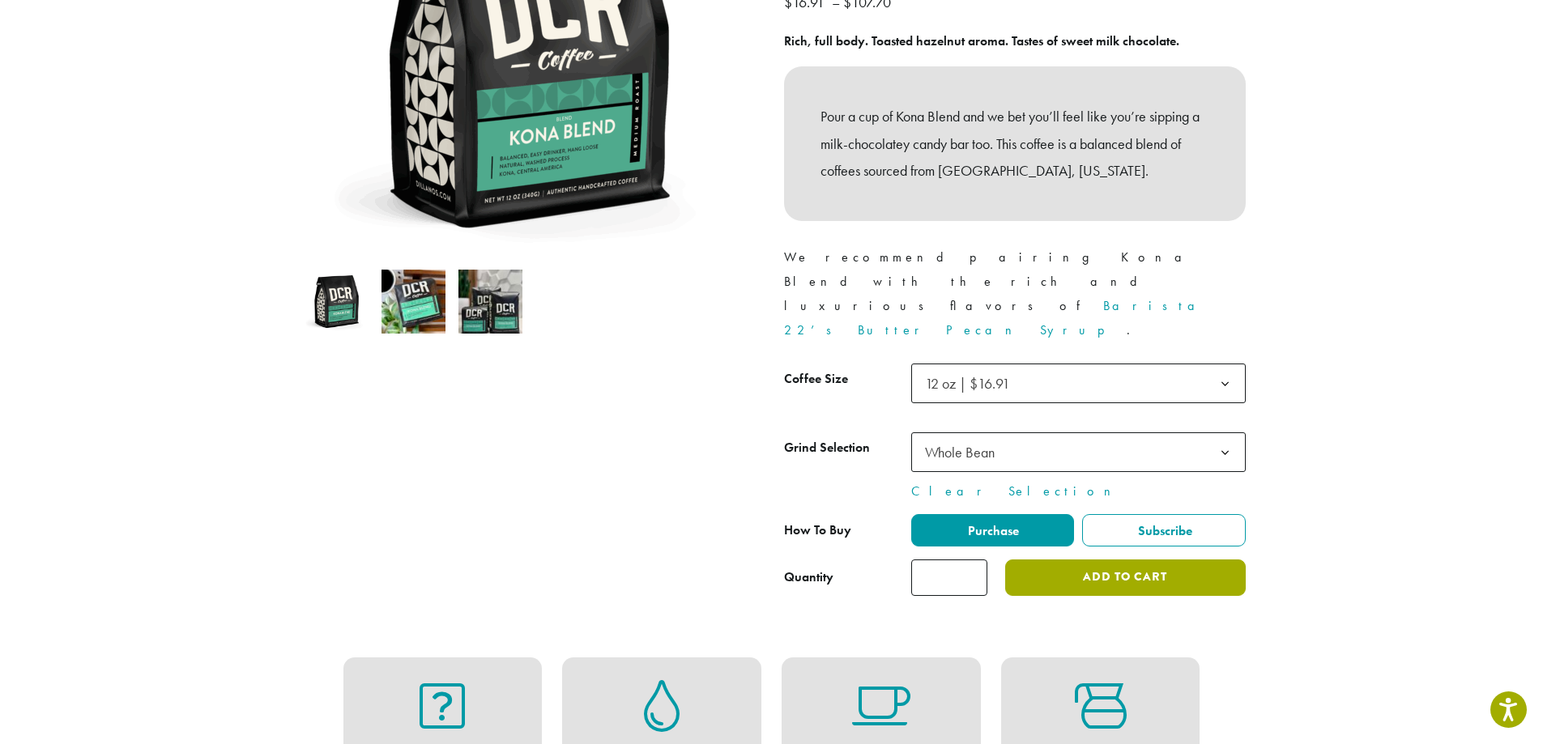
click at [1124, 560] on button "Add to cart" at bounding box center [1125, 578] width 240 height 36
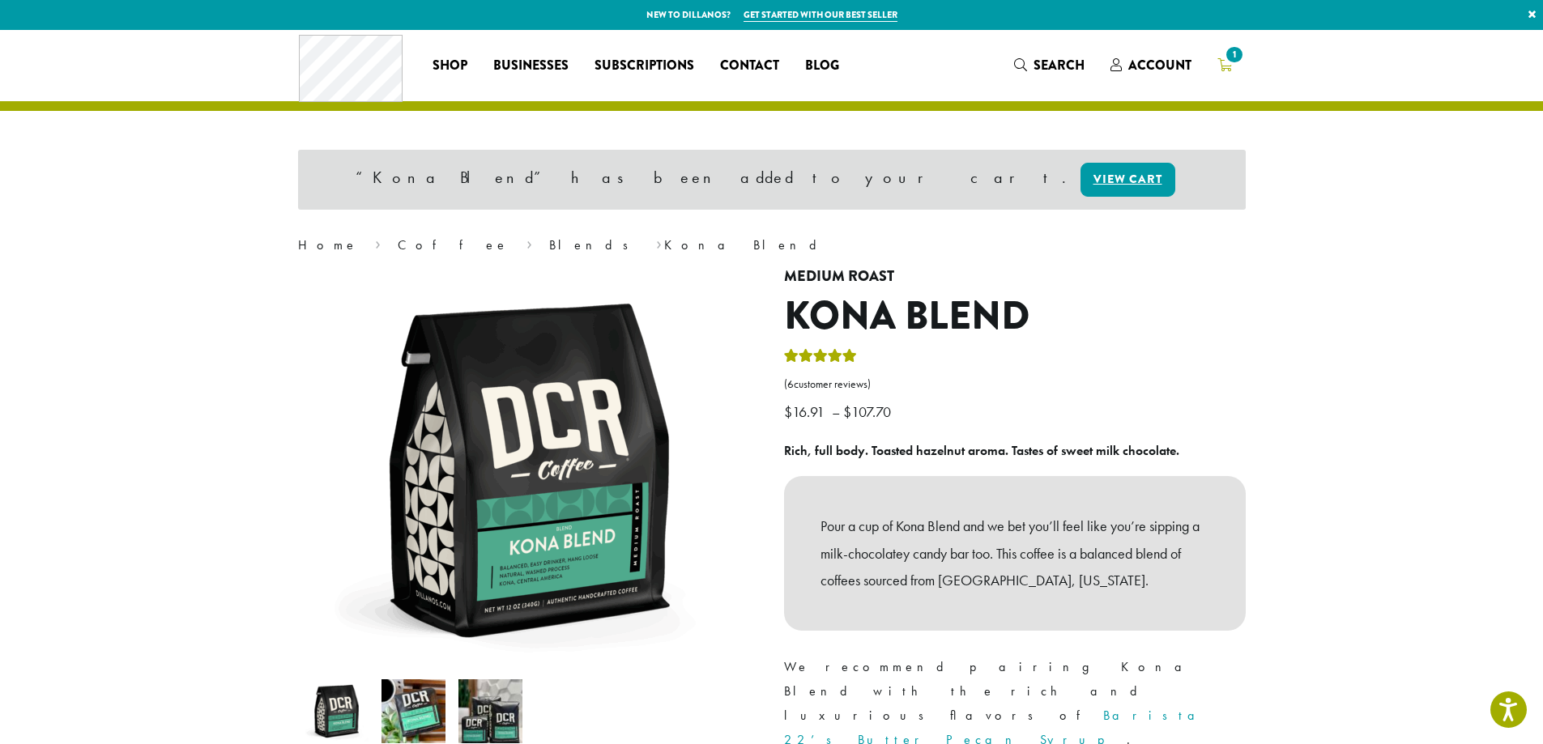
click at [1232, 63] on span "1" at bounding box center [1234, 55] width 22 height 22
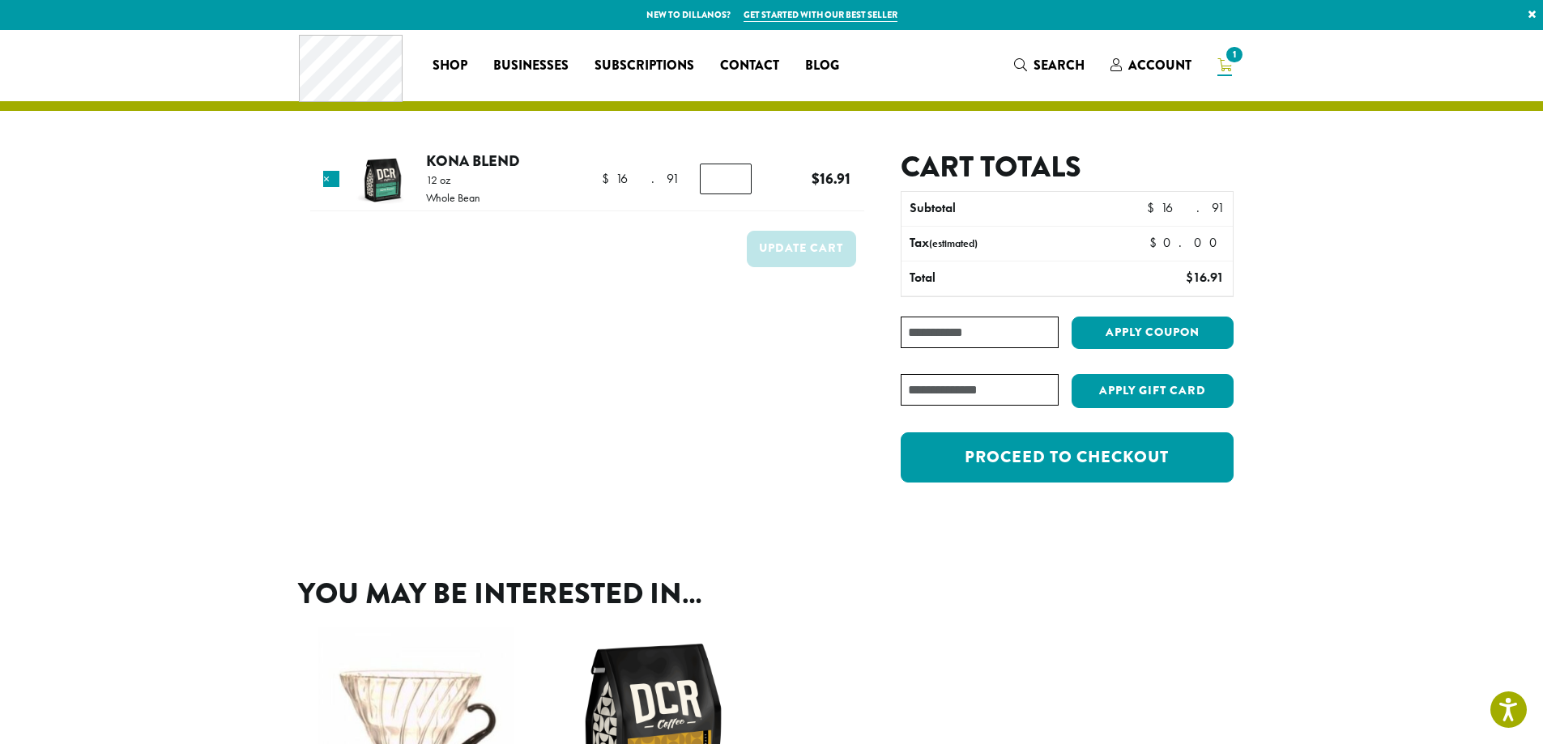
click at [937, 334] on input "Coupon:" at bounding box center [979, 333] width 157 height 32
type input "********"
click at [1143, 338] on button "Apply coupon" at bounding box center [1152, 333] width 162 height 33
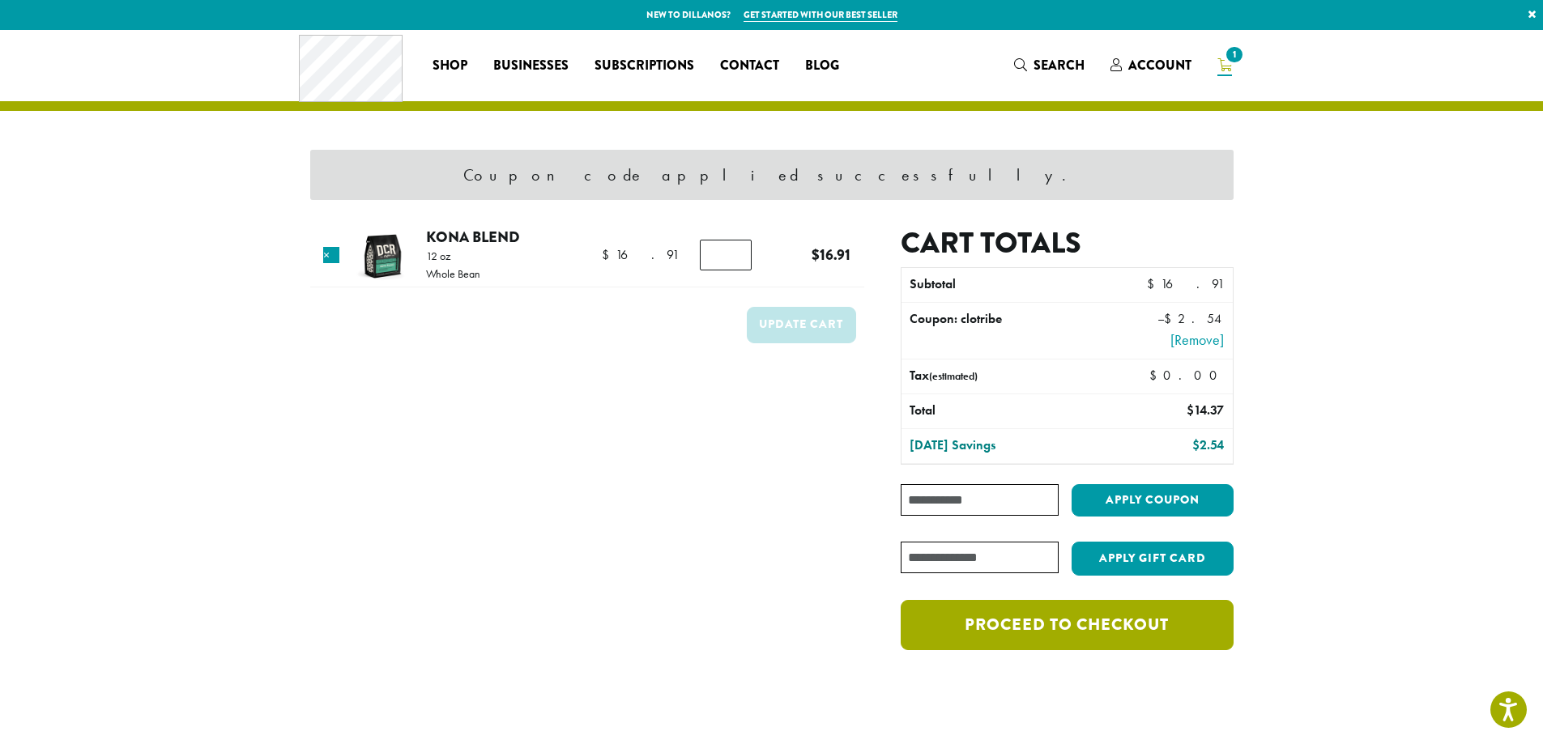
click at [1161, 626] on link "Proceed to checkout" at bounding box center [1067, 625] width 332 height 50
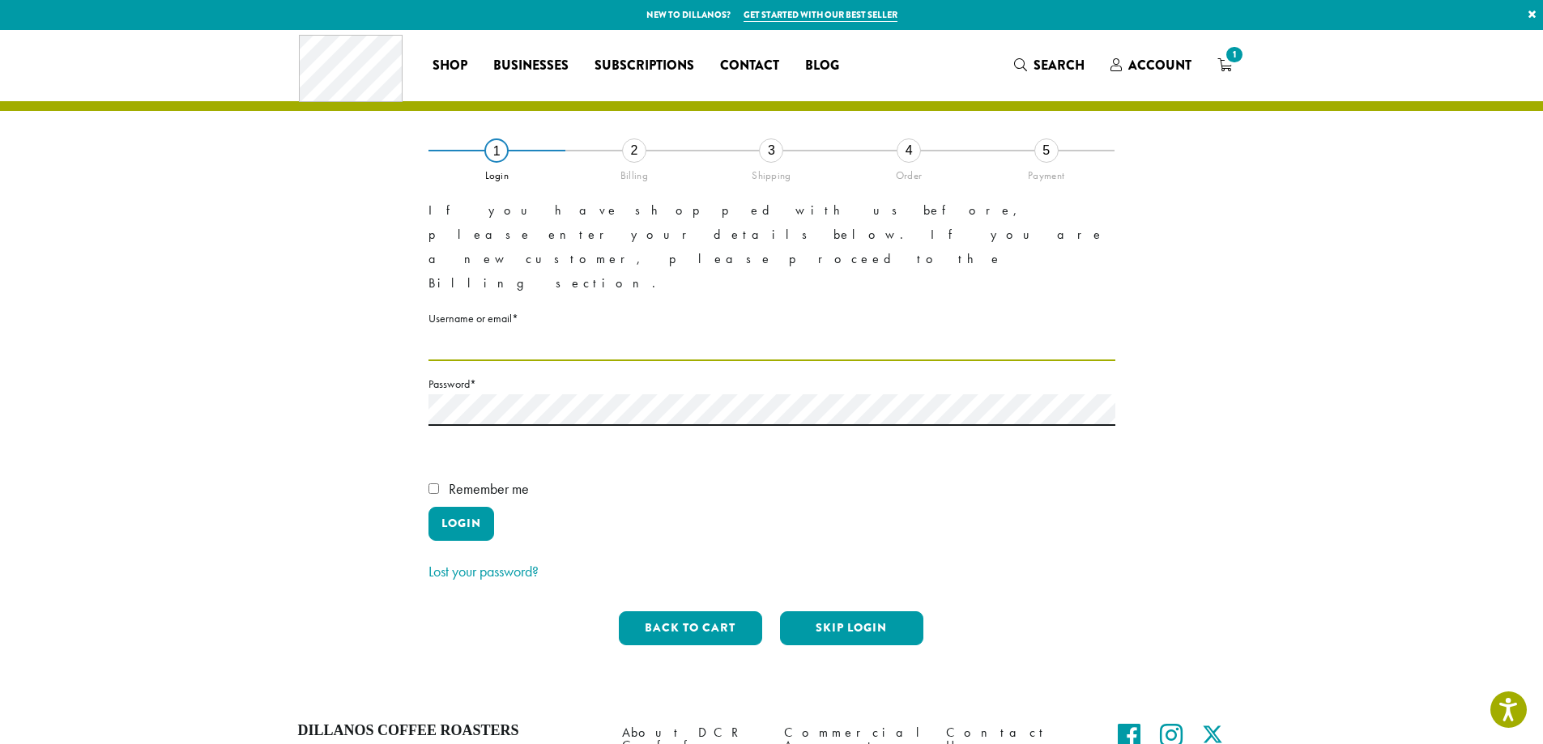
click at [490, 330] on input "Username or email * Required" at bounding box center [771, 346] width 687 height 32
type input "**********"
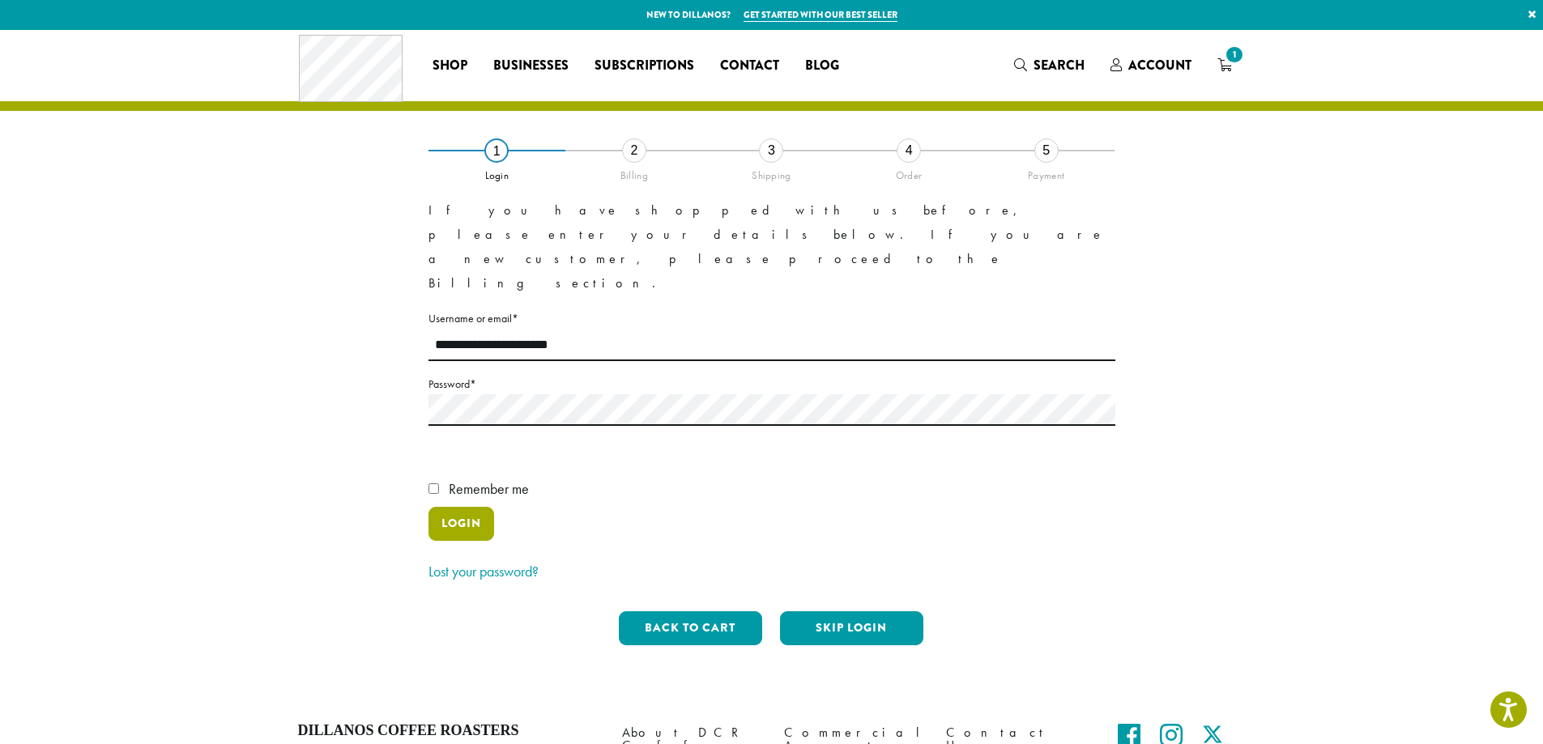
click at [451, 507] on button "Login" at bounding box center [461, 524] width 66 height 34
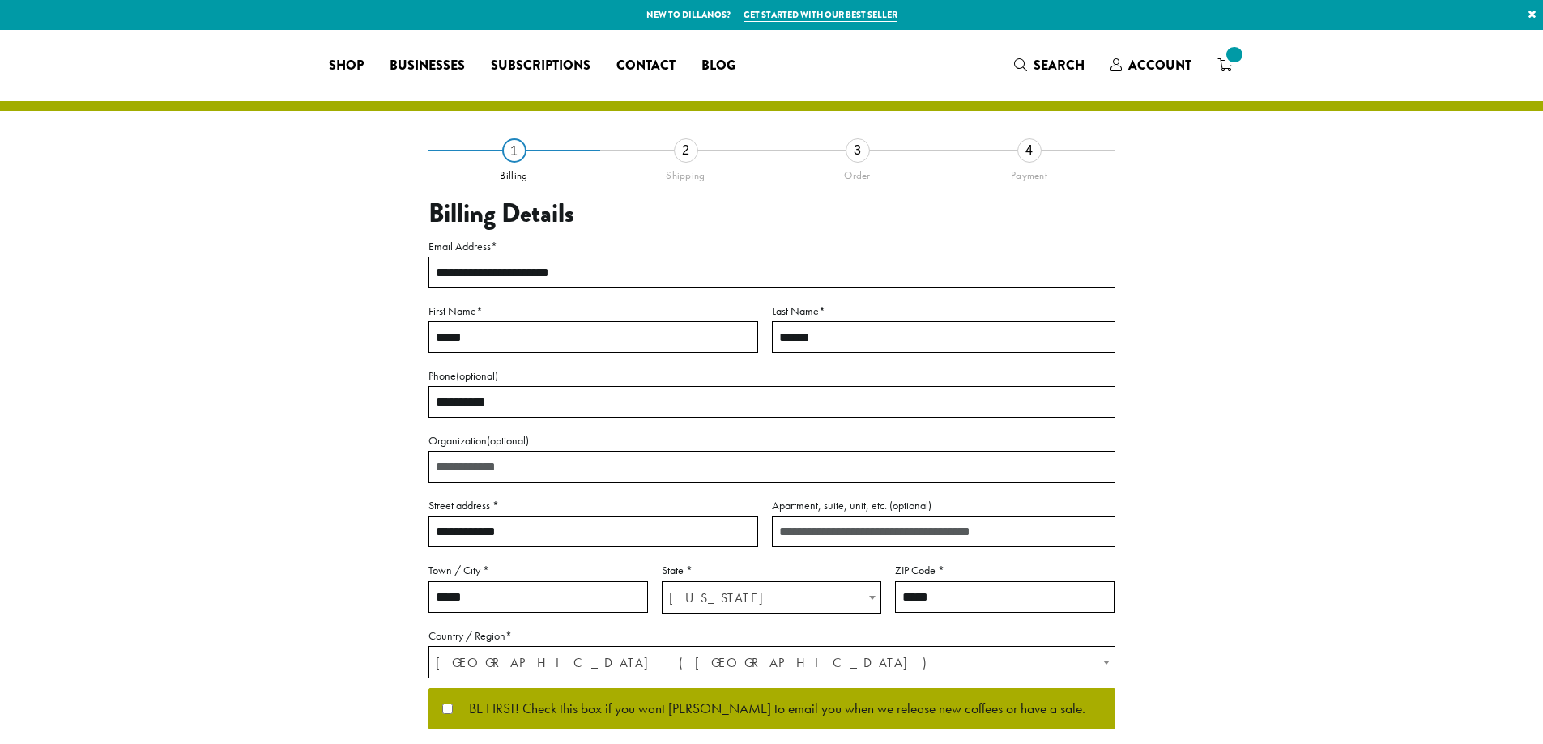
select select "**"
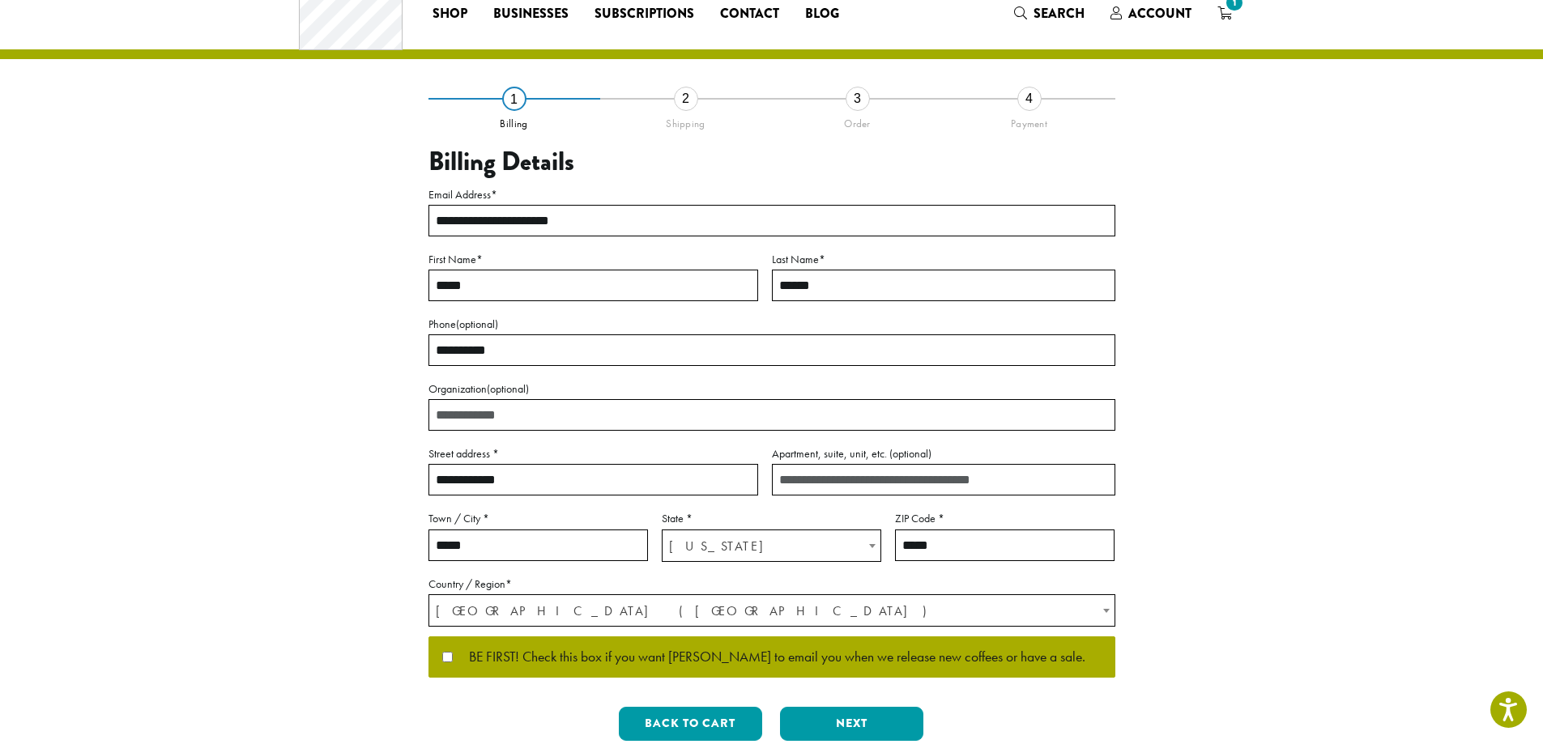
scroll to position [81, 0]
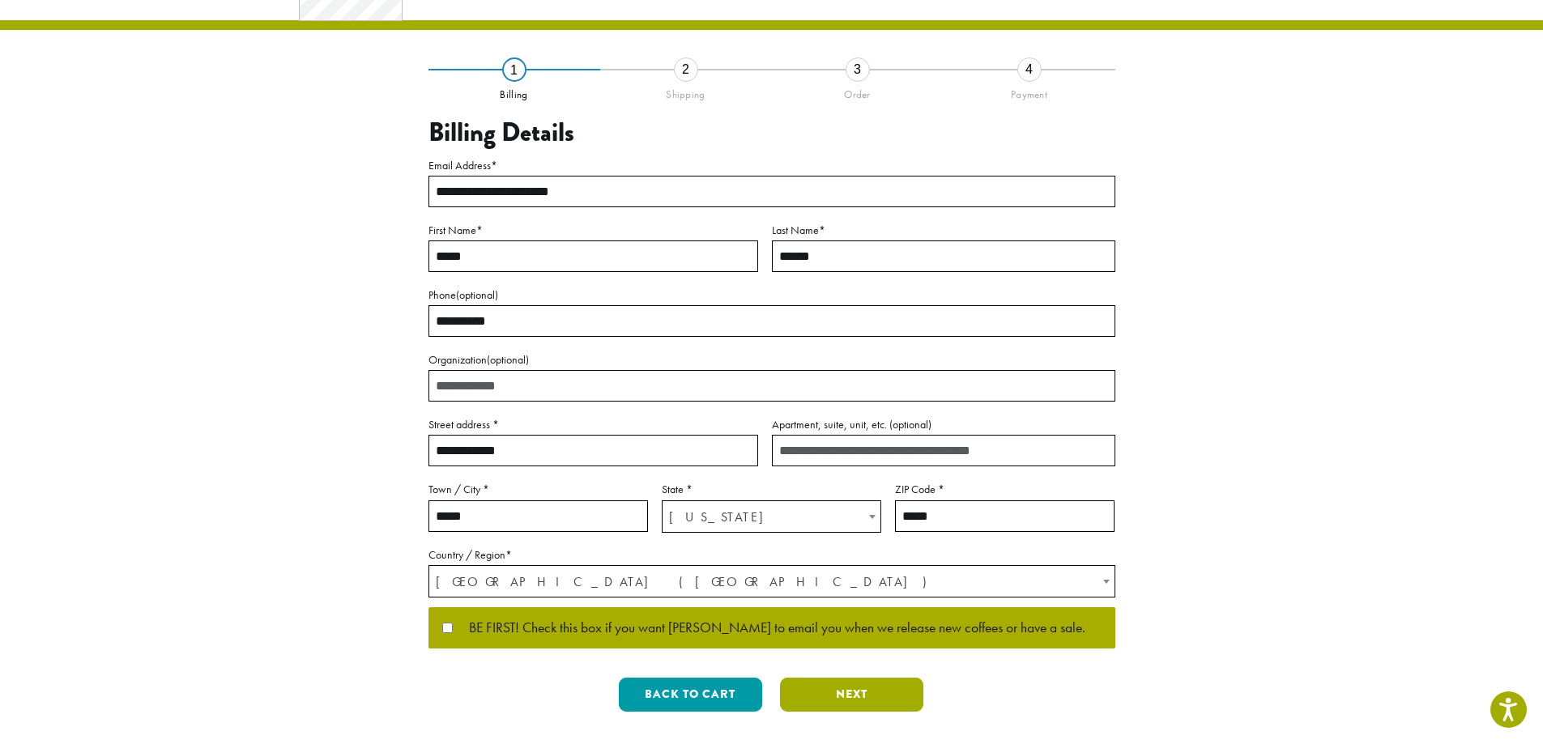
click at [889, 696] on button "Next" at bounding box center [851, 695] width 143 height 34
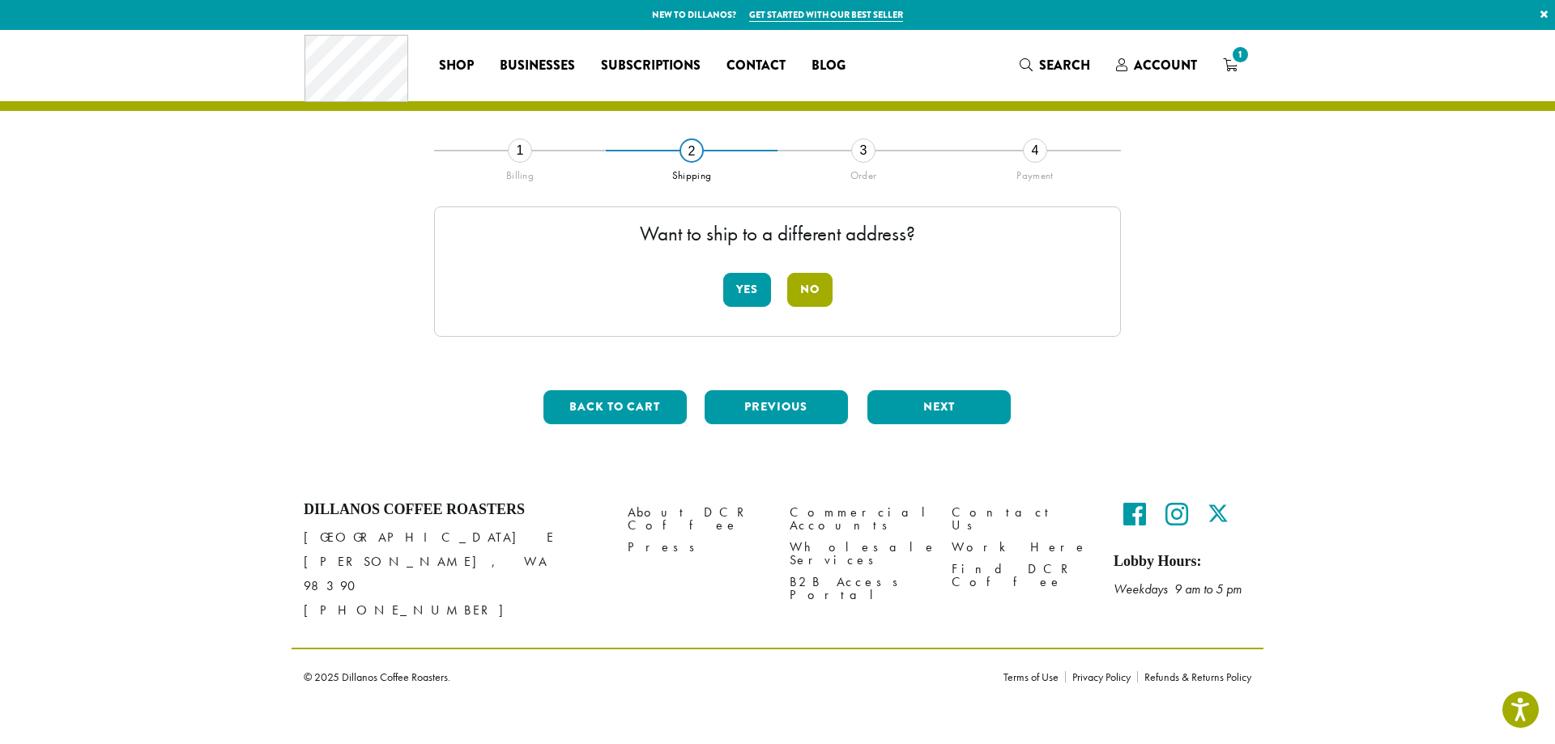
click at [815, 288] on button "No" at bounding box center [809, 290] width 45 height 34
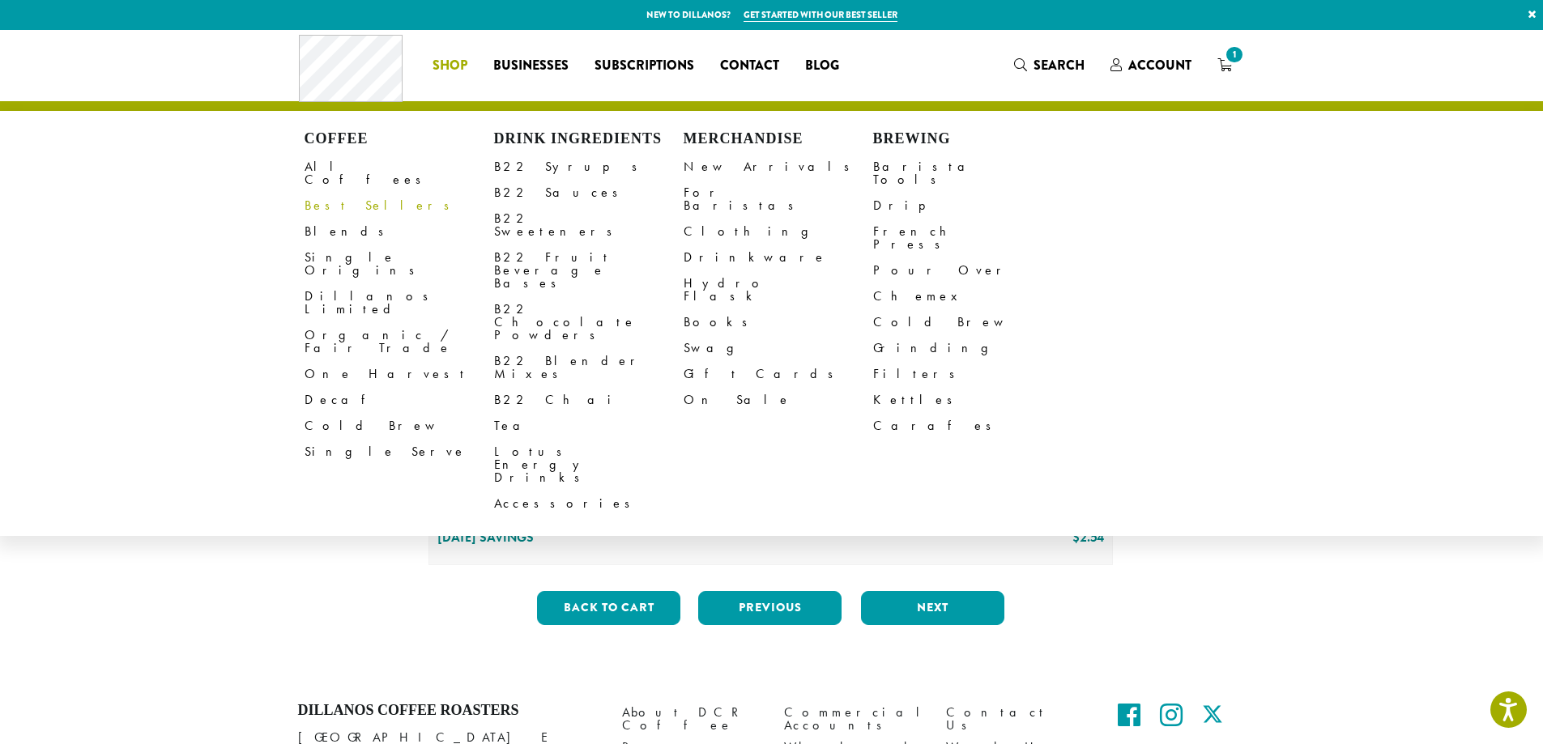
click at [341, 193] on link "Best Sellers" at bounding box center [398, 206] width 189 height 26
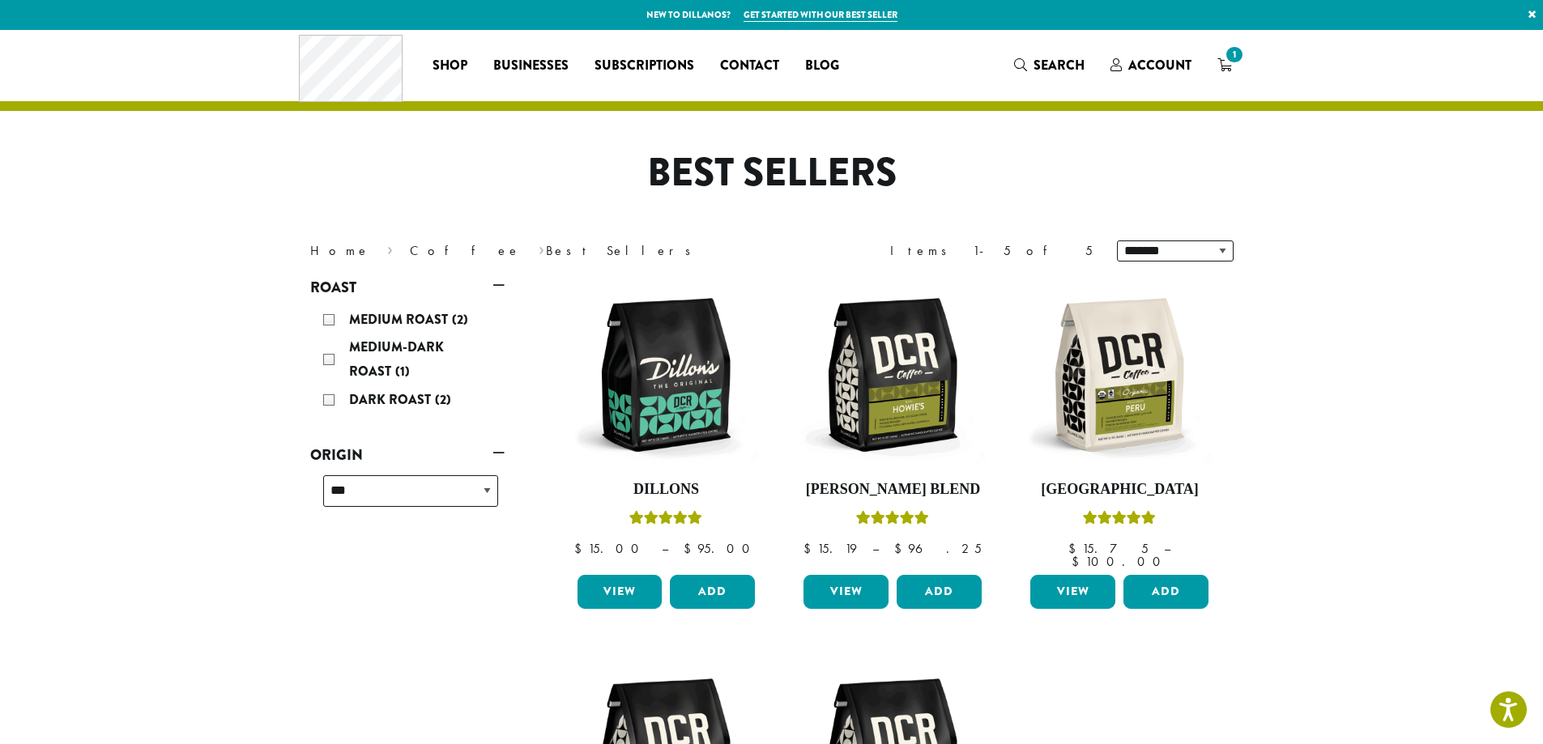
scroll to position [81, 0]
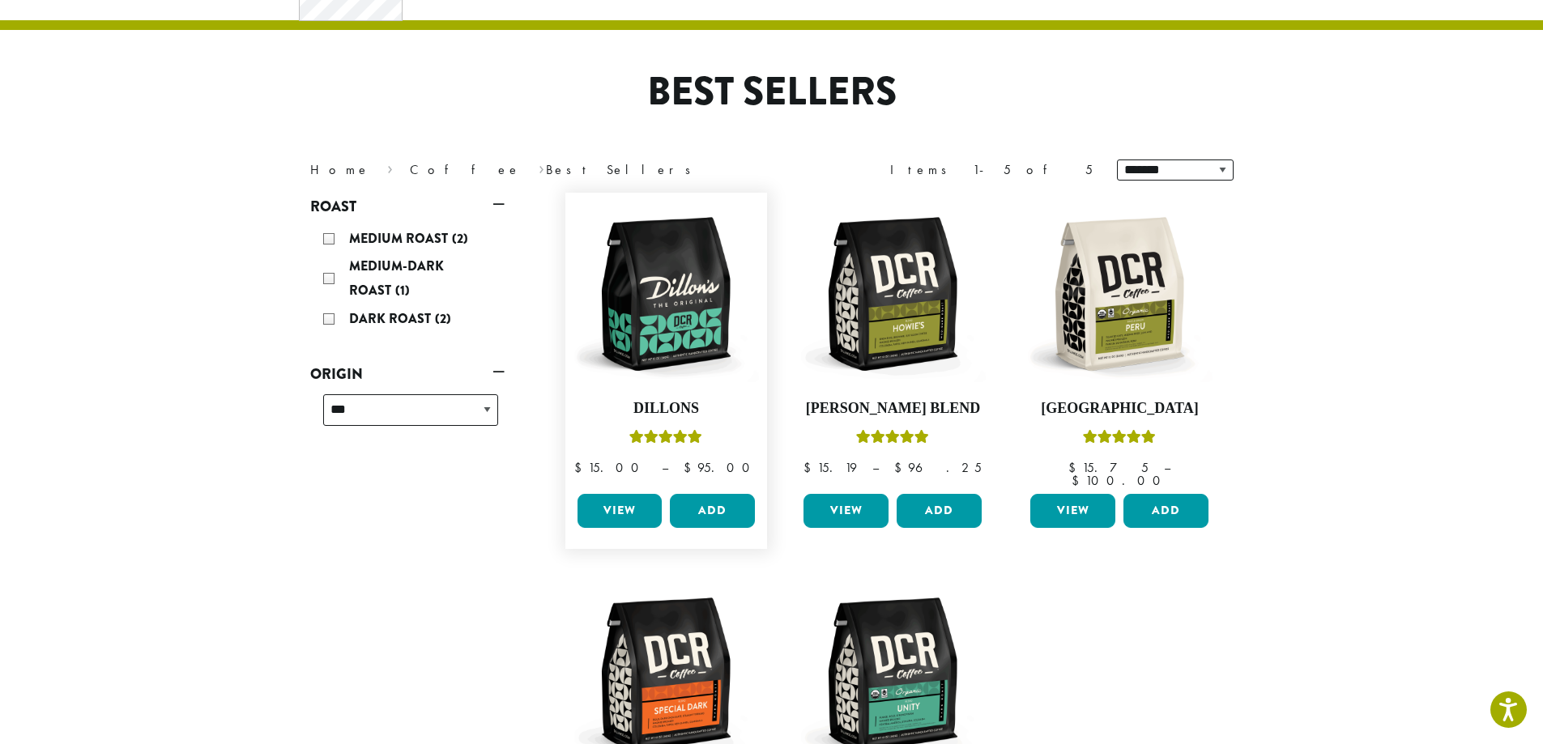
click at [627, 510] on link "View" at bounding box center [619, 511] width 85 height 34
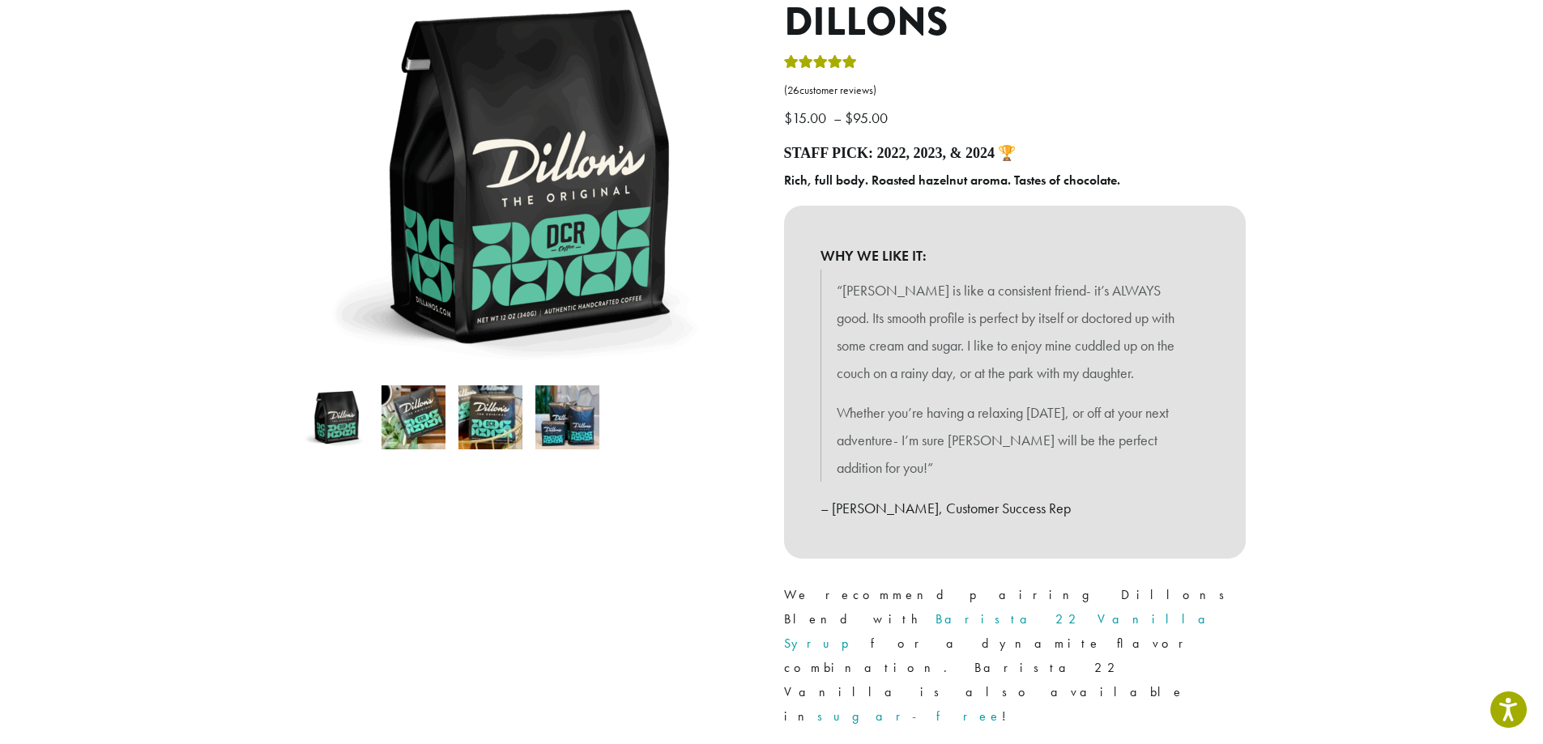
scroll to position [567, 0]
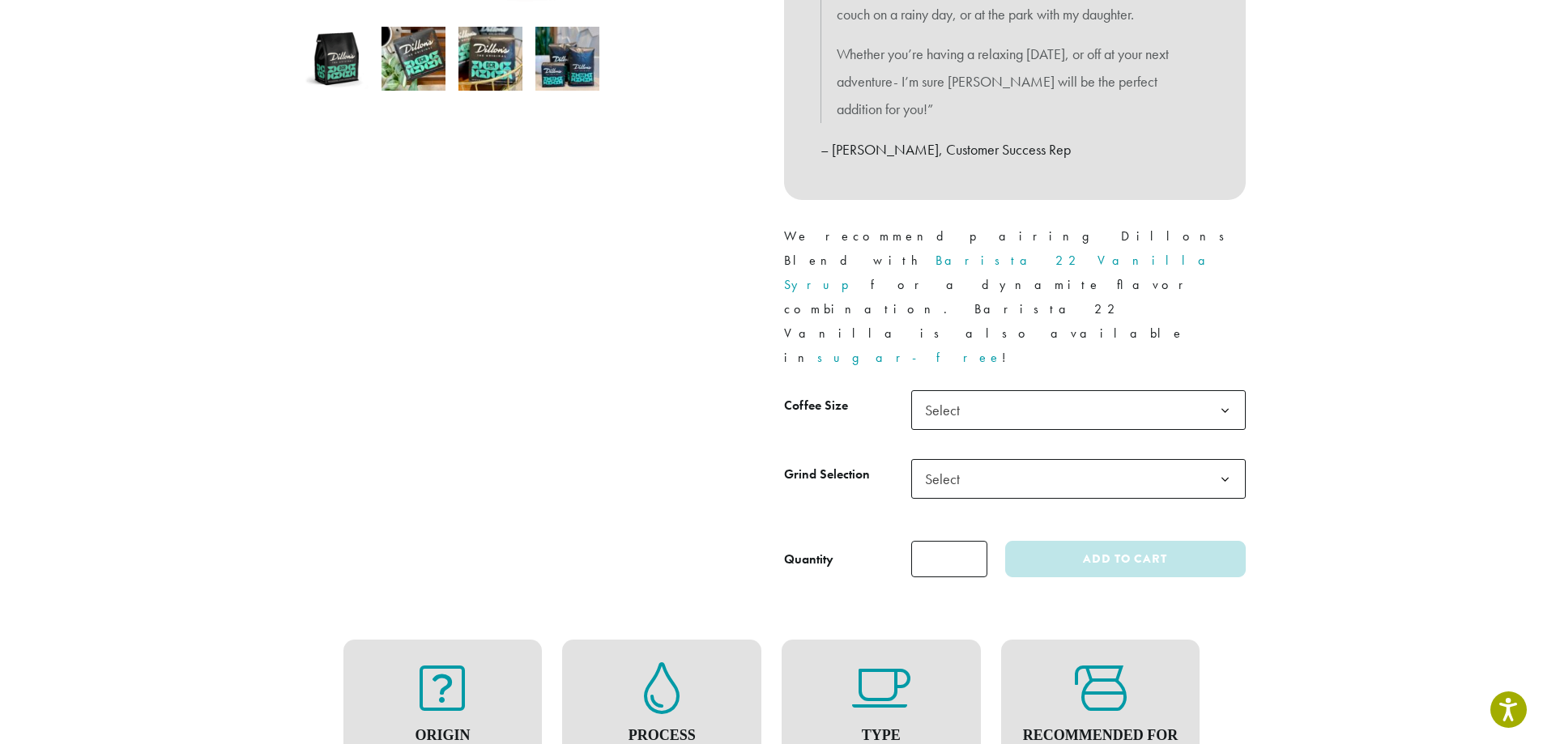
click at [953, 394] on span "Select" at bounding box center [946, 410] width 57 height 32
click at [968, 463] on span "Select" at bounding box center [946, 479] width 57 height 32
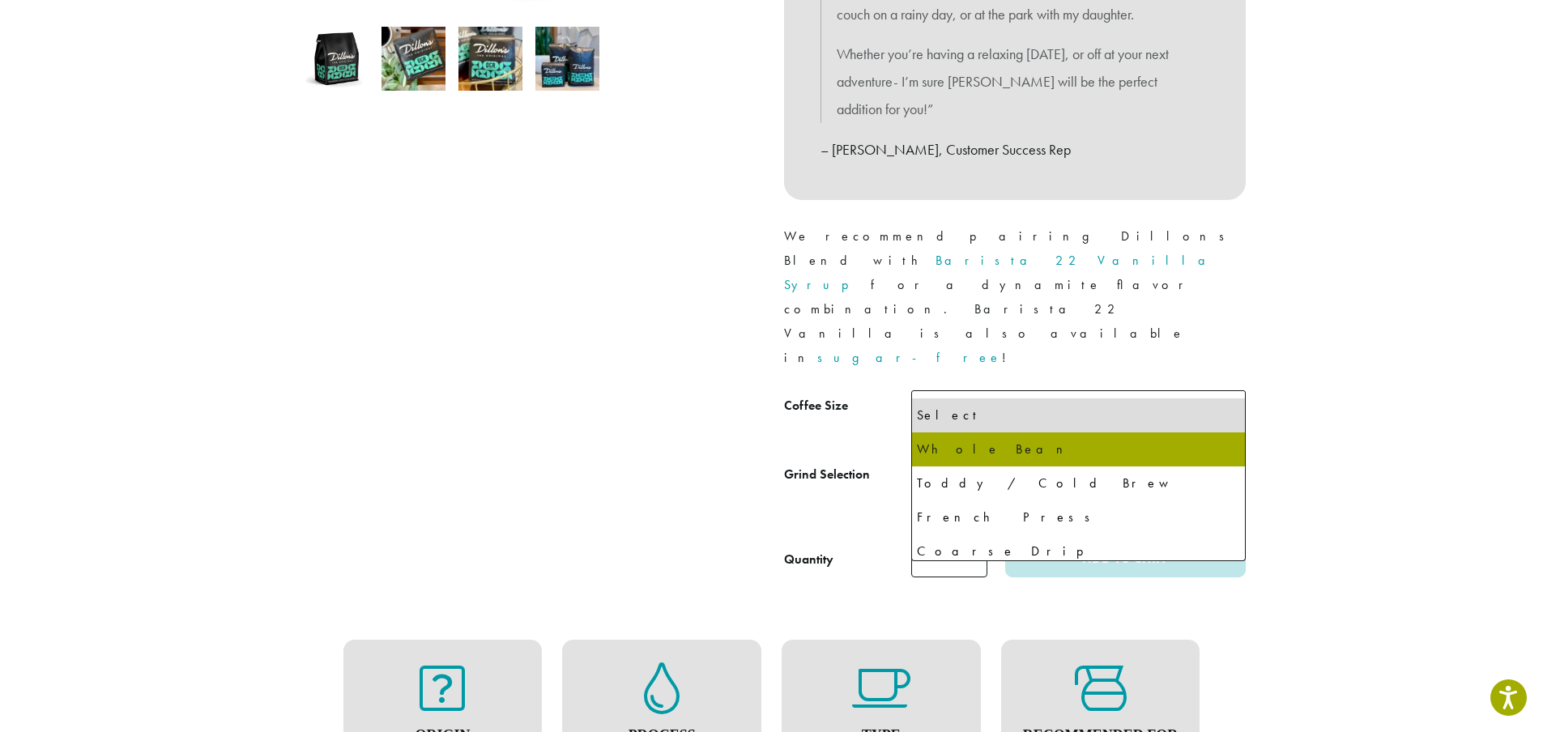
select select "*********"
select select "**********"
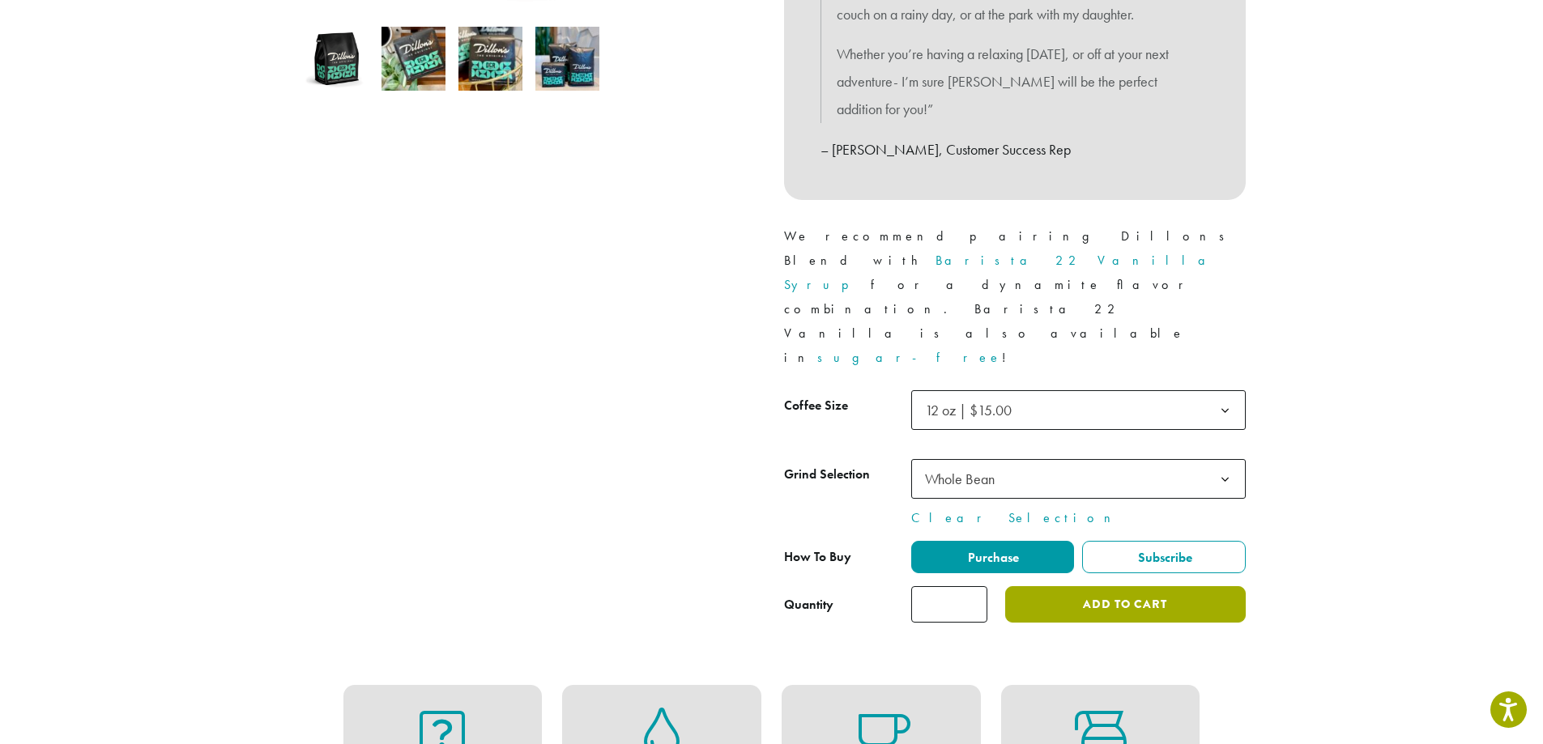
click at [1149, 586] on button "Add to cart" at bounding box center [1125, 604] width 240 height 36
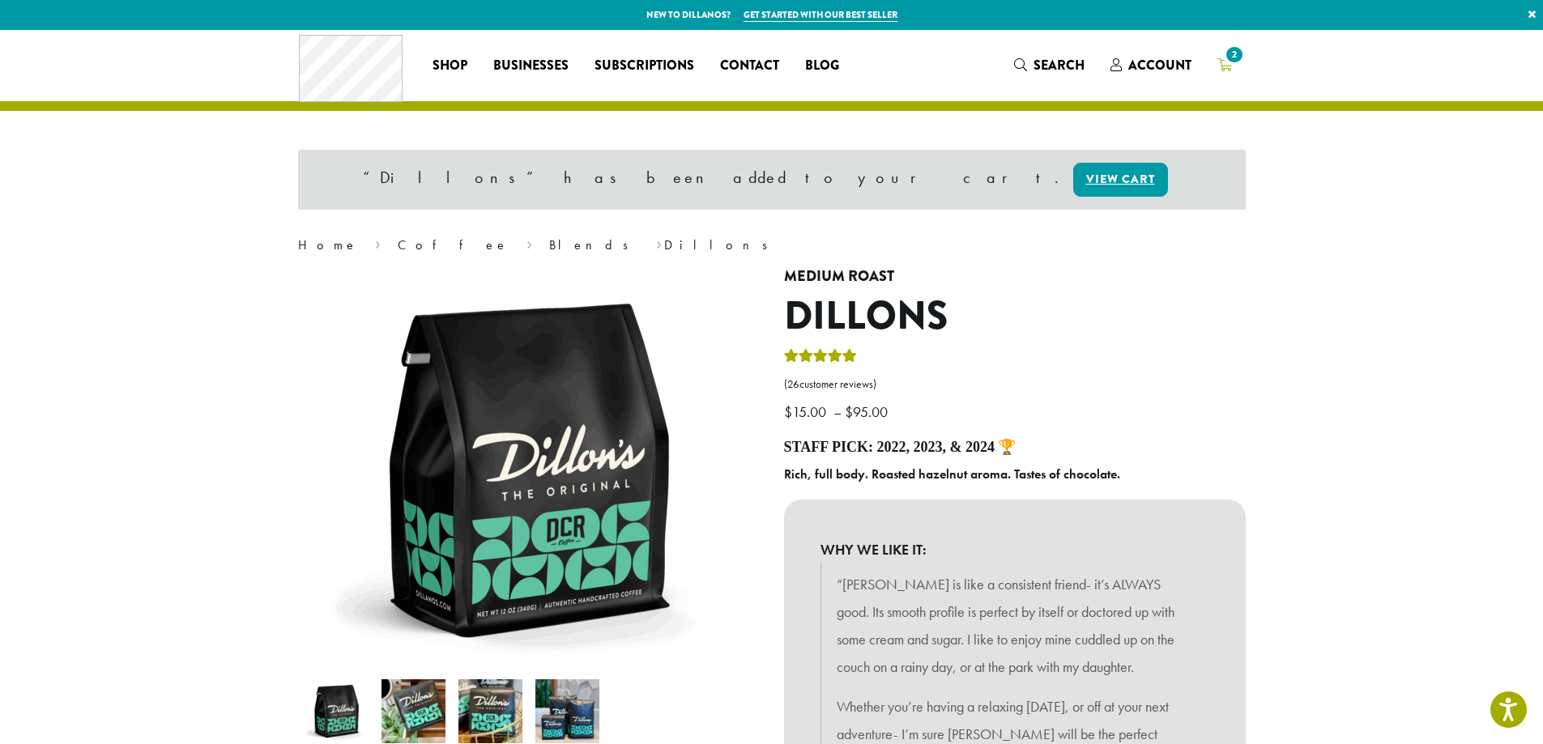
click at [1224, 68] on icon "2" at bounding box center [1224, 64] width 15 height 13
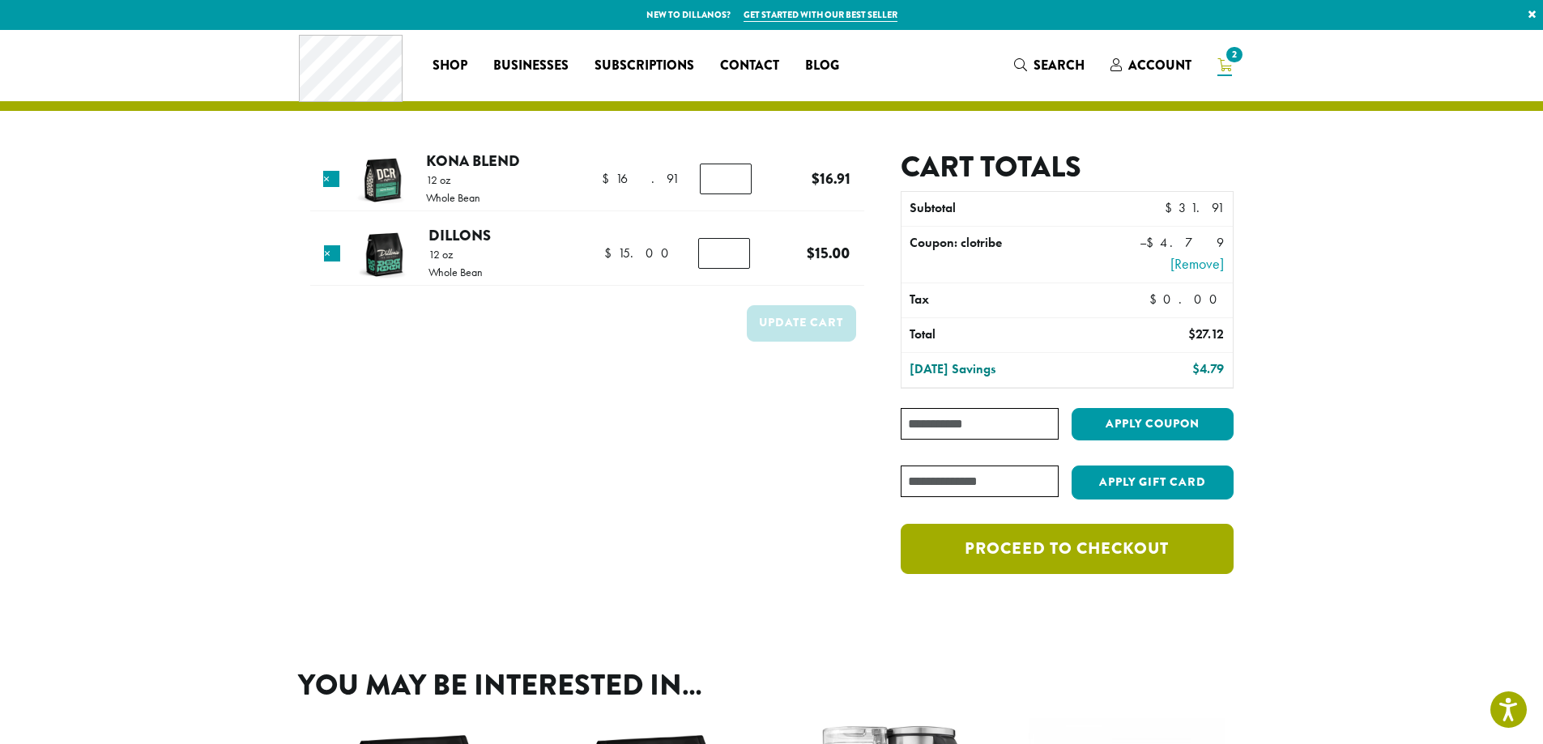
click at [1100, 560] on link "Proceed to checkout" at bounding box center [1067, 549] width 332 height 50
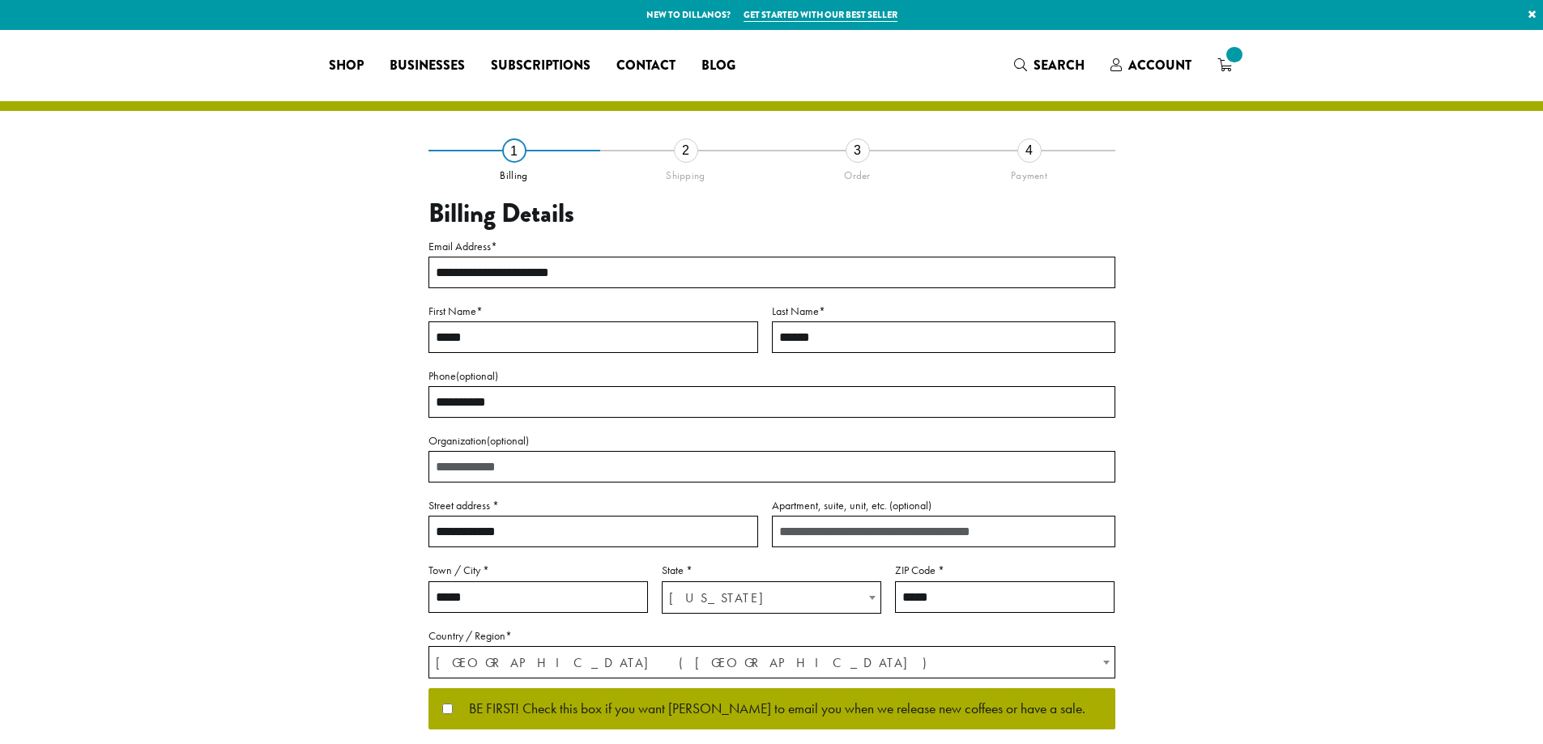
select select "**"
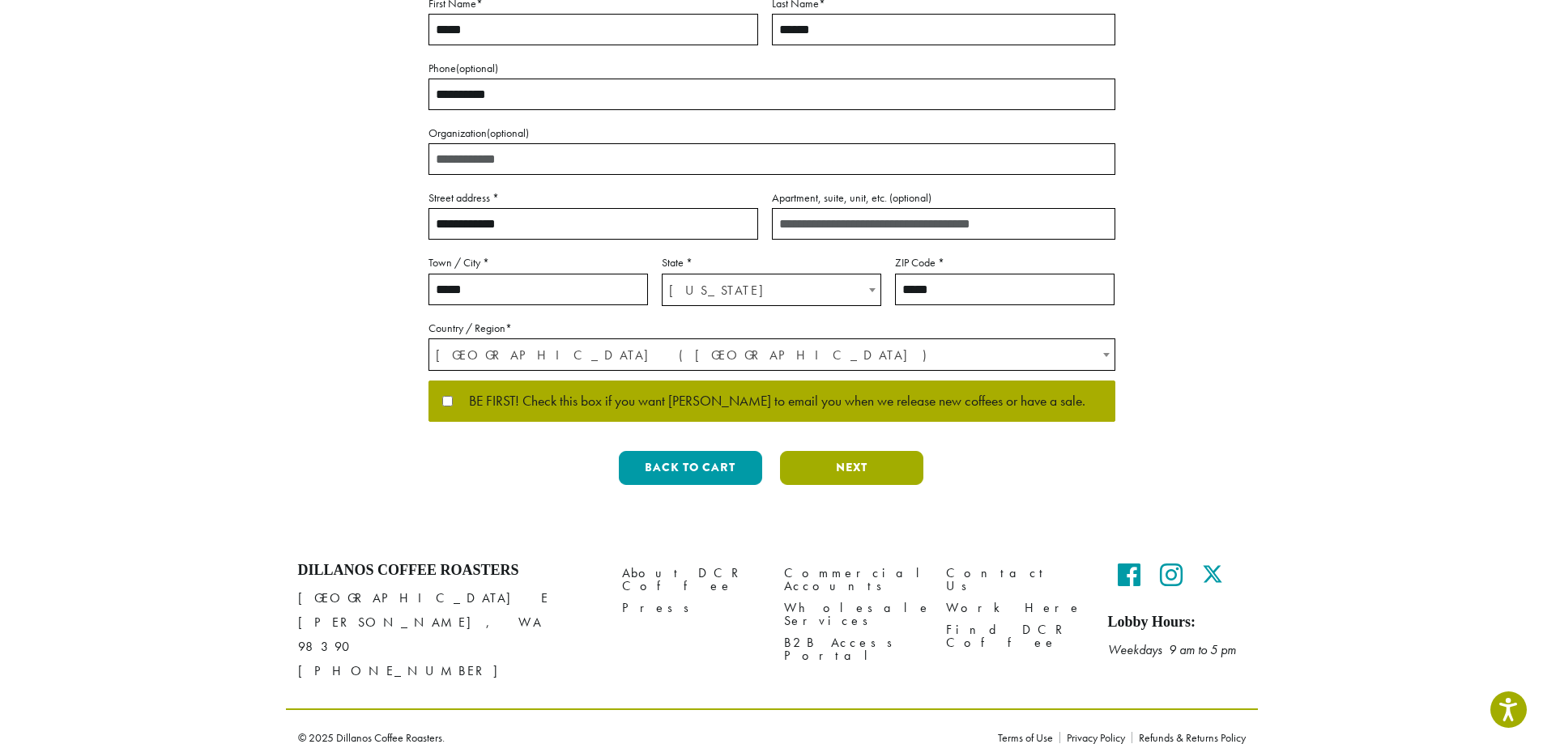
click at [884, 471] on button "Next" at bounding box center [851, 468] width 143 height 34
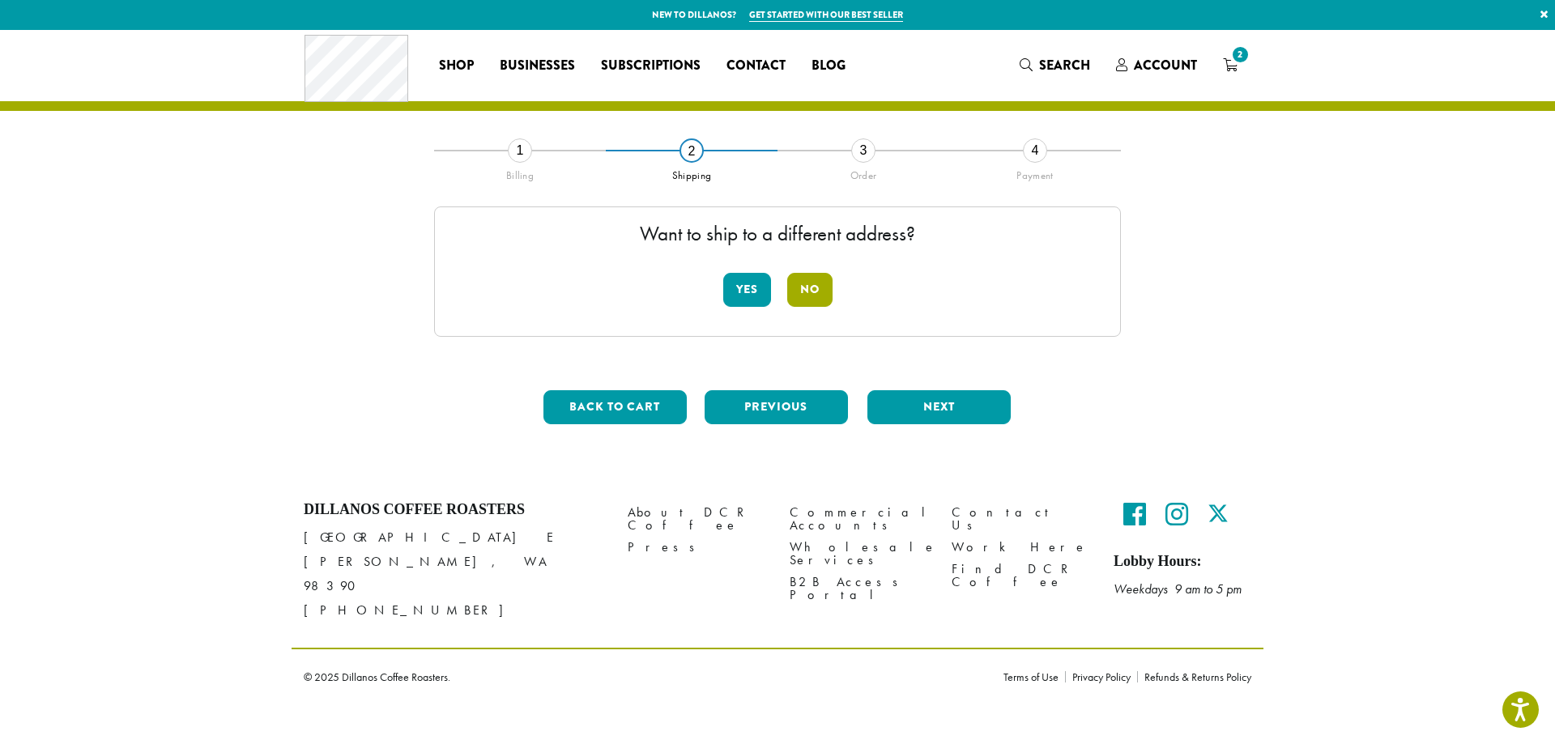
click at [822, 299] on button "No" at bounding box center [809, 290] width 45 height 34
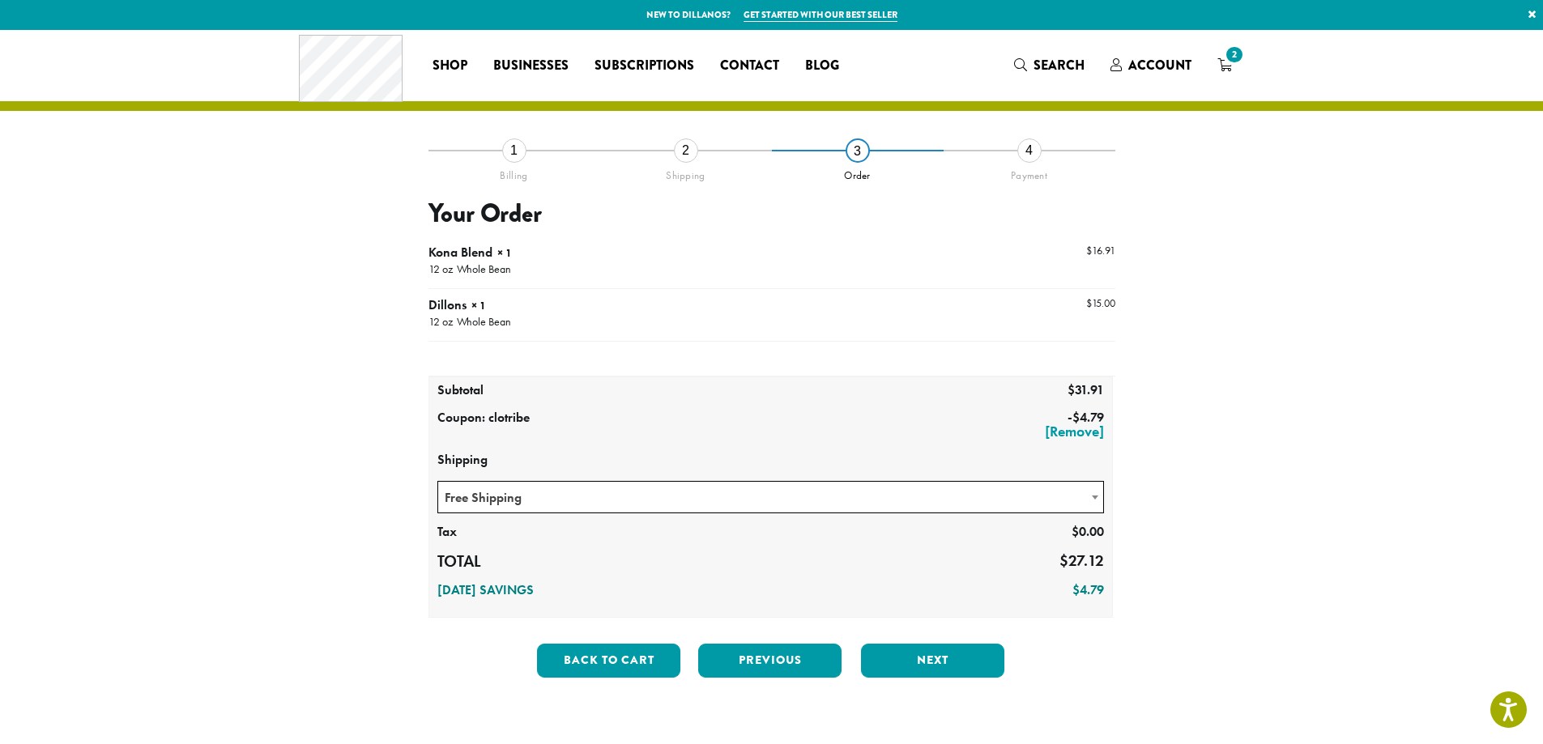
click at [816, 502] on span "Free Shipping" at bounding box center [771, 498] width 666 height 32
click at [1362, 513] on section "**********" at bounding box center [771, 380] width 1543 height 700
click at [972, 662] on button "Next" at bounding box center [932, 661] width 143 height 34
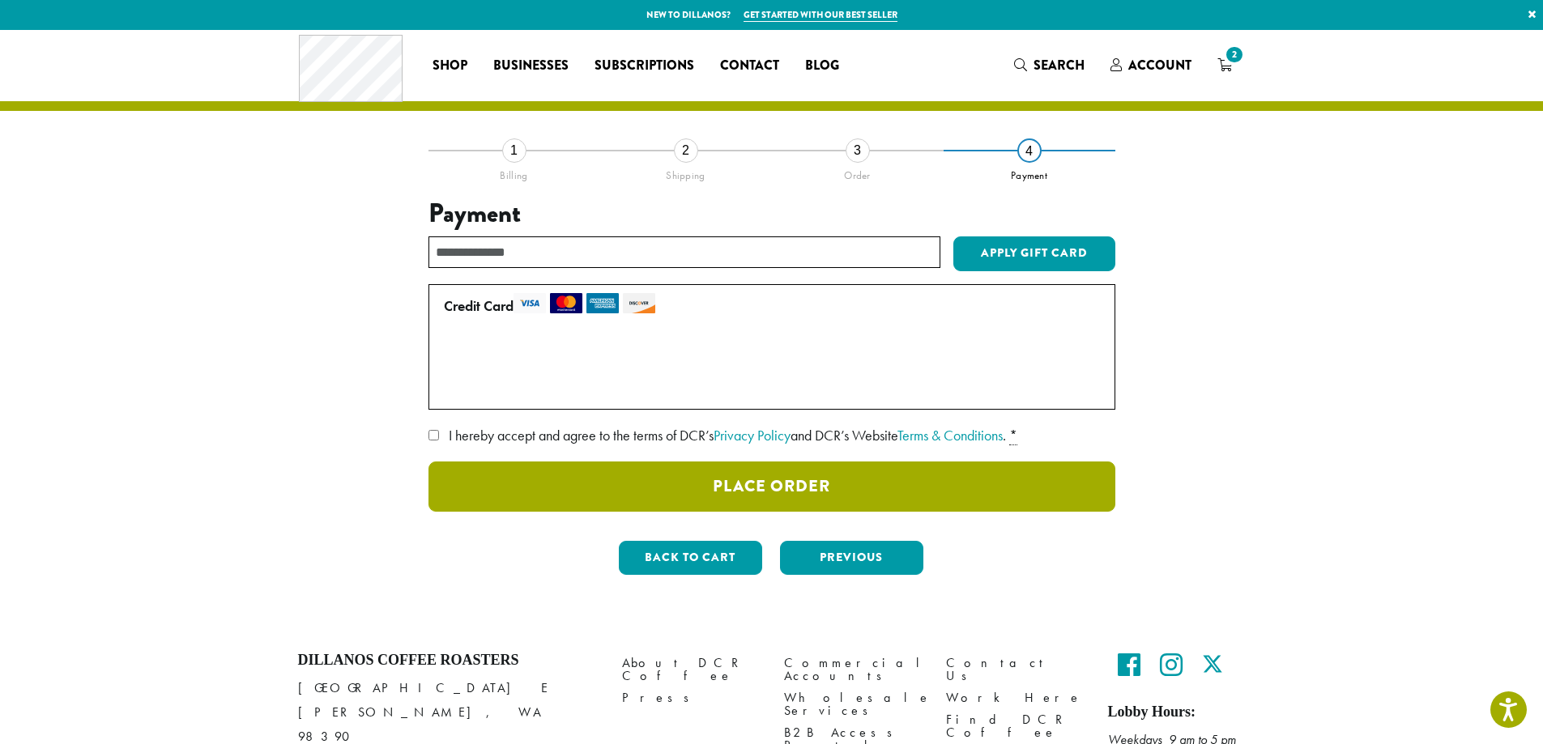
click at [833, 494] on button "Place Order" at bounding box center [771, 487] width 687 height 50
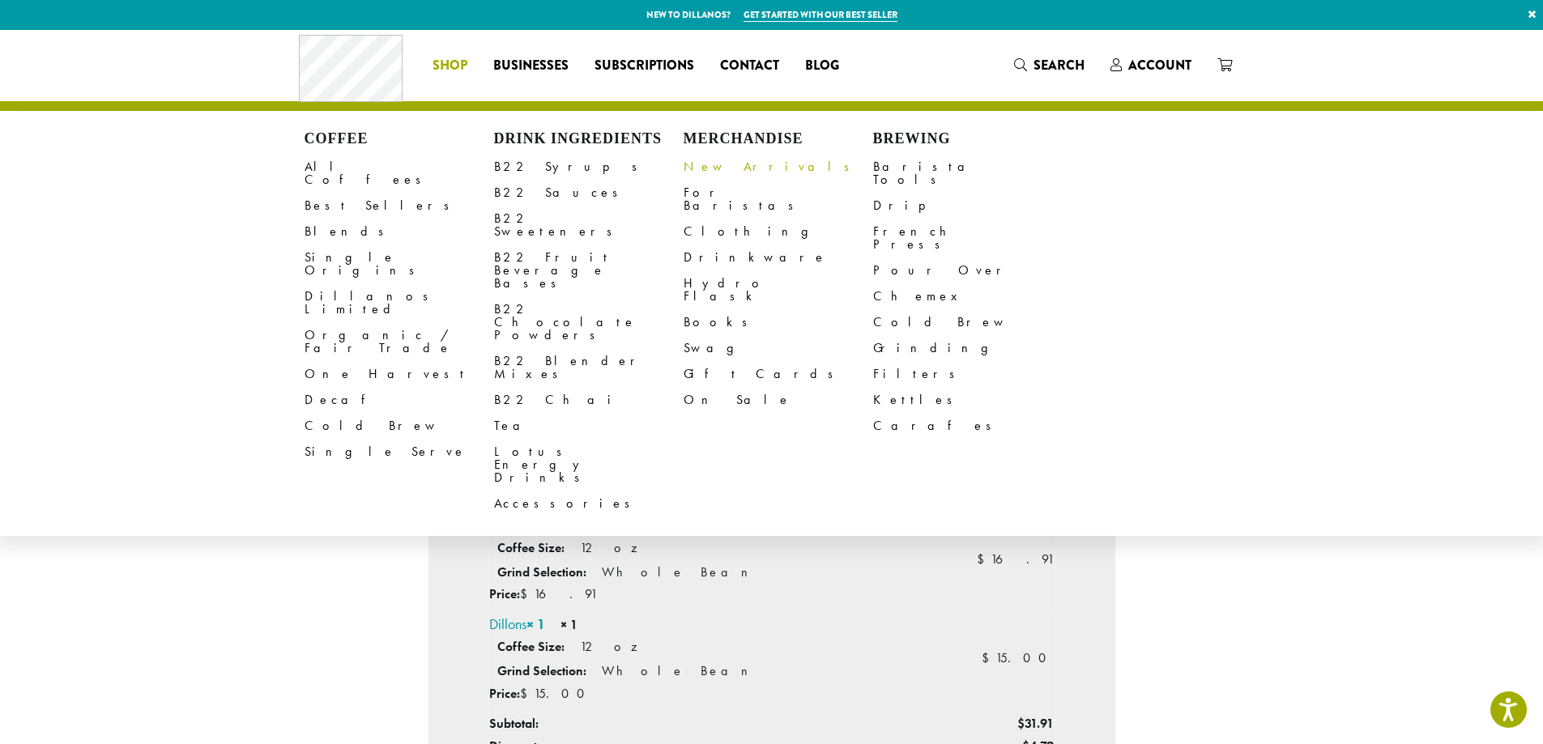
click at [717, 163] on link "New Arrivals" at bounding box center [777, 167] width 189 height 26
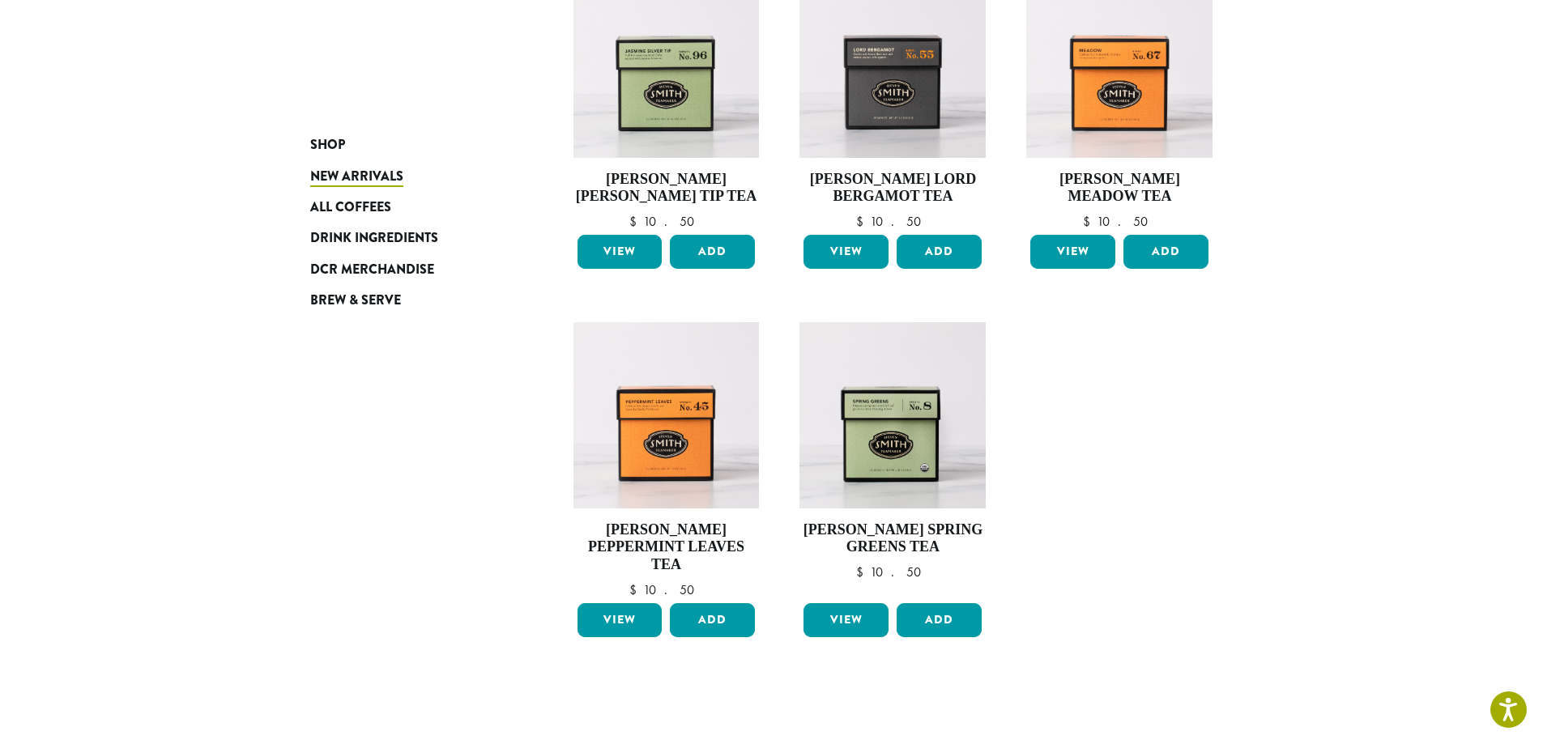
scroll to position [1134, 0]
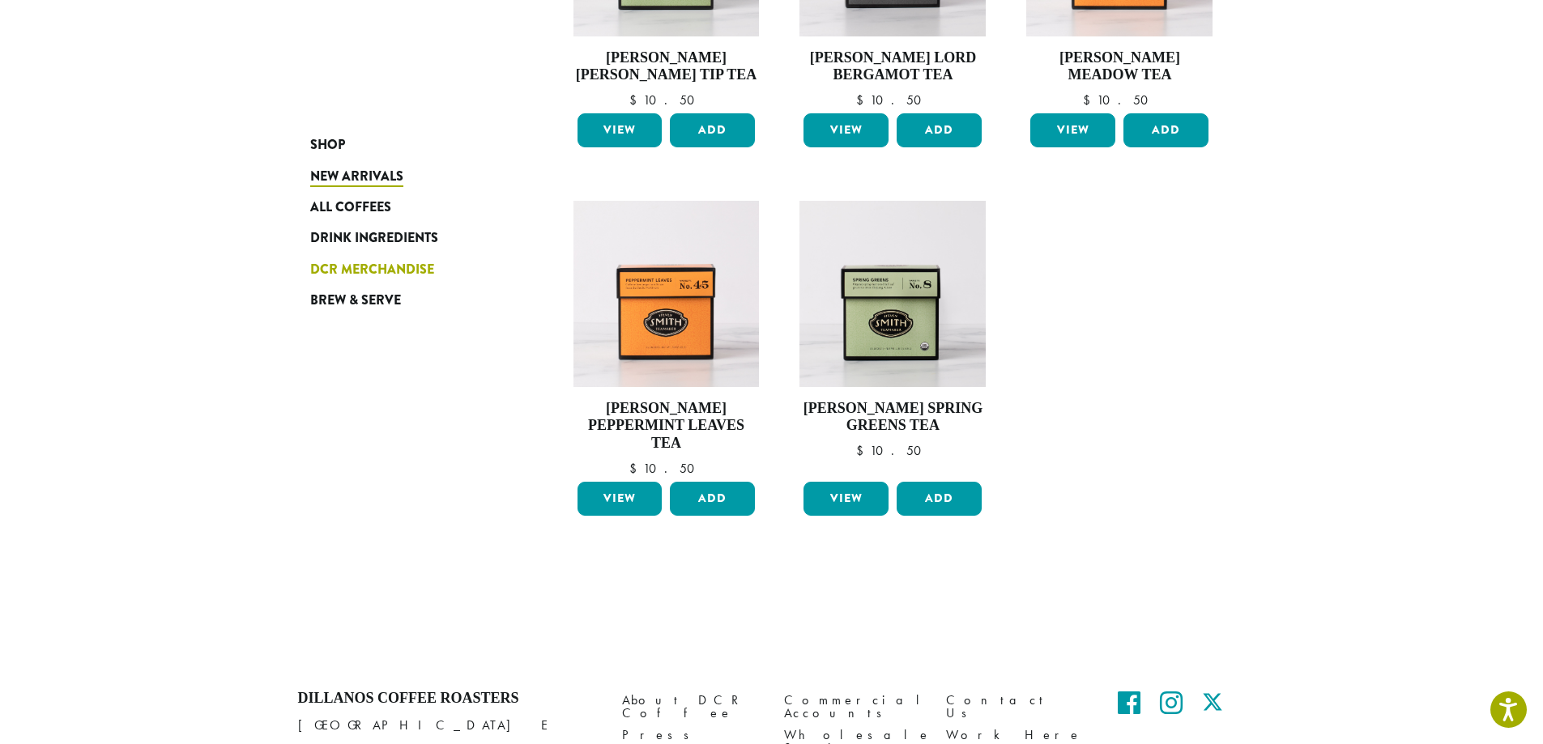
click at [412, 266] on span "DCR Merchandise" at bounding box center [372, 270] width 124 height 20
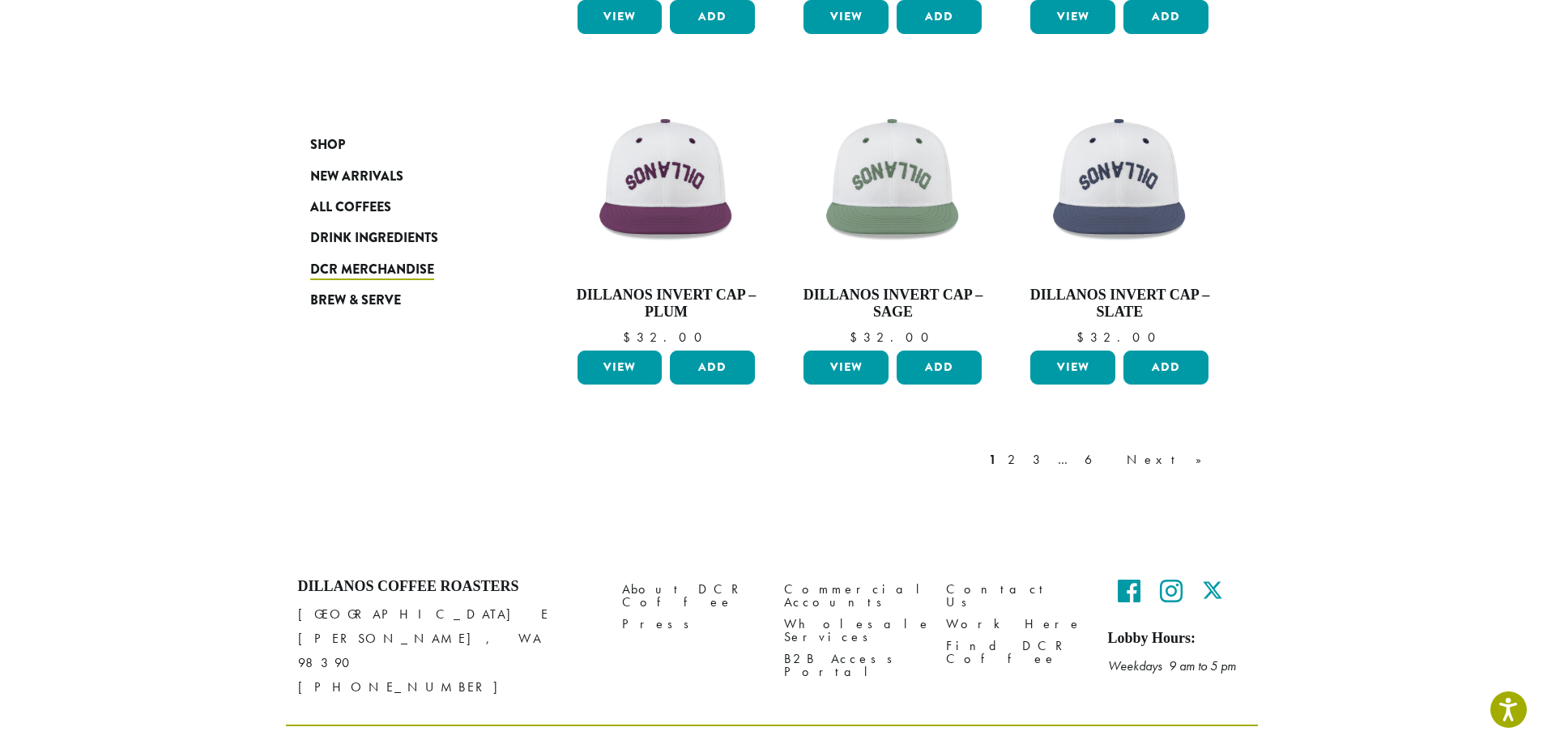
scroll to position [1263, 0]
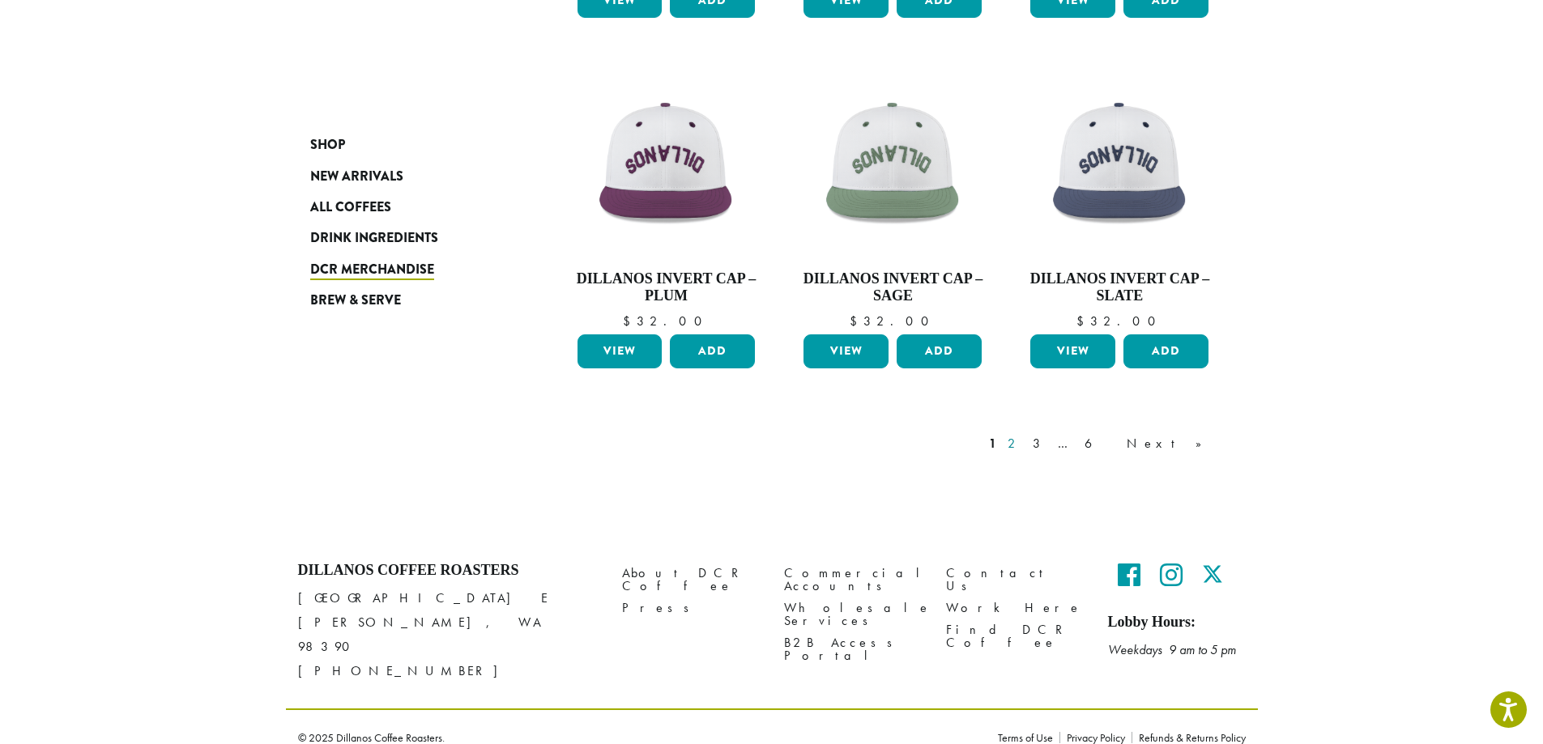
click at [1024, 444] on link "2" at bounding box center [1014, 443] width 20 height 19
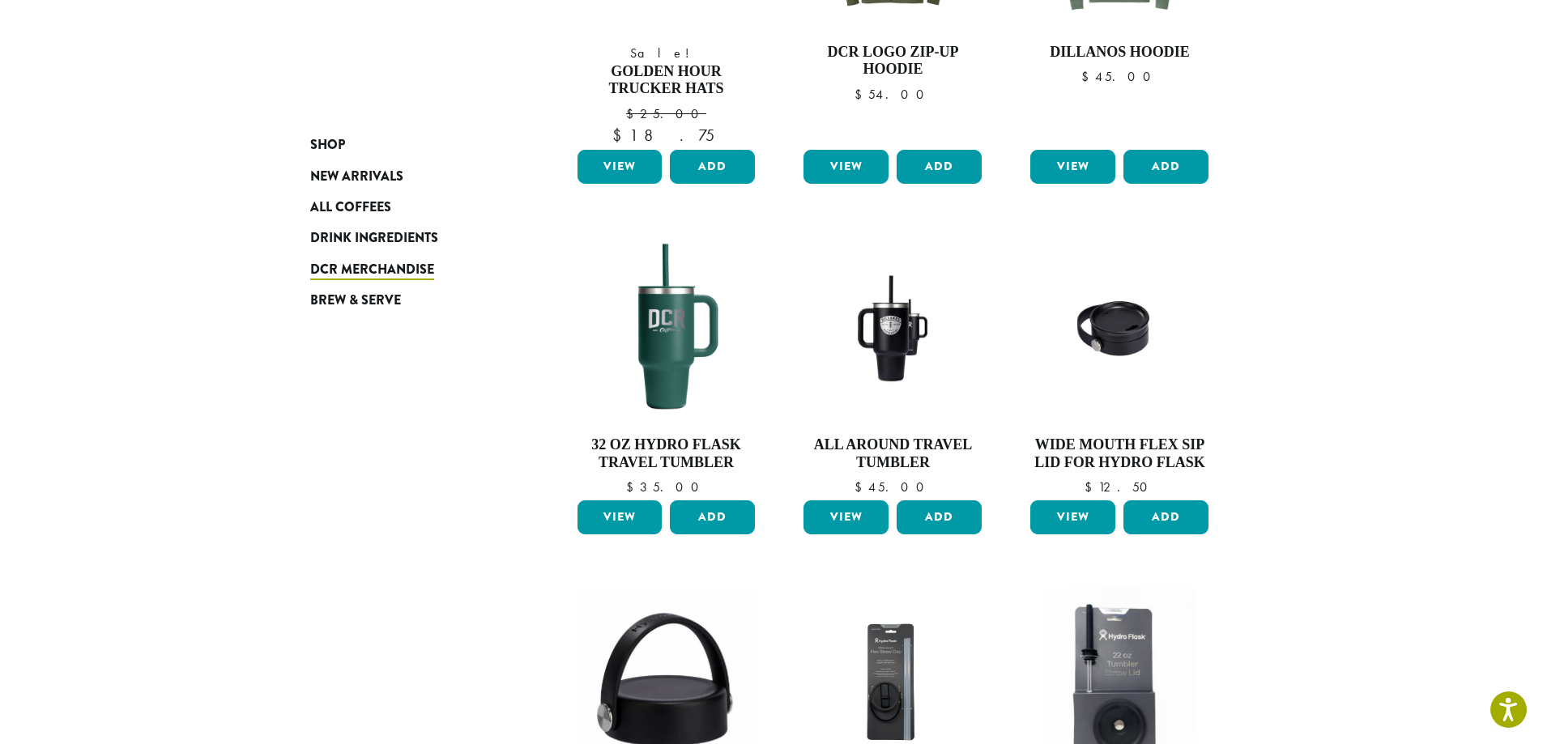
scroll to position [1233, 0]
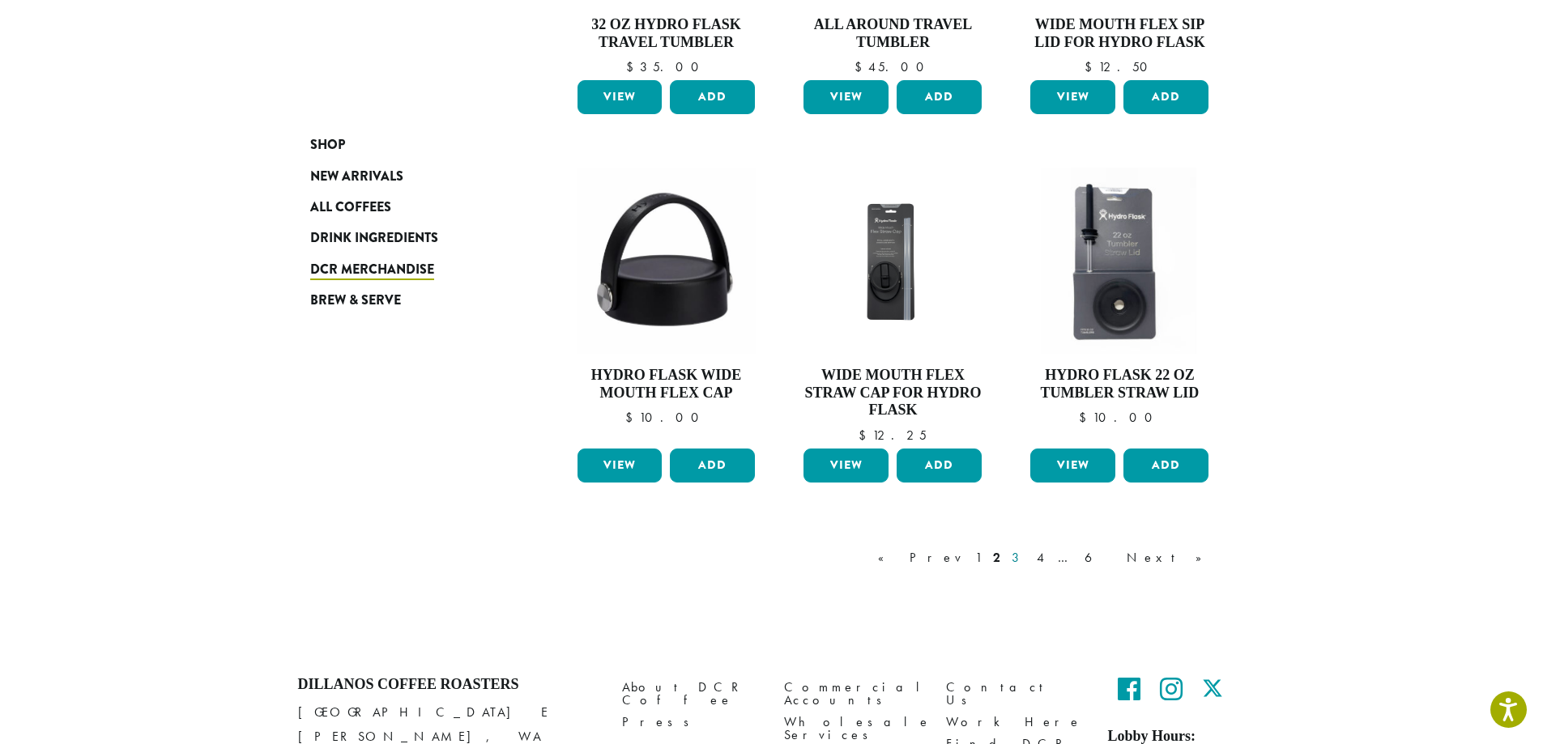
click at [1028, 557] on link "3" at bounding box center [1018, 557] width 20 height 19
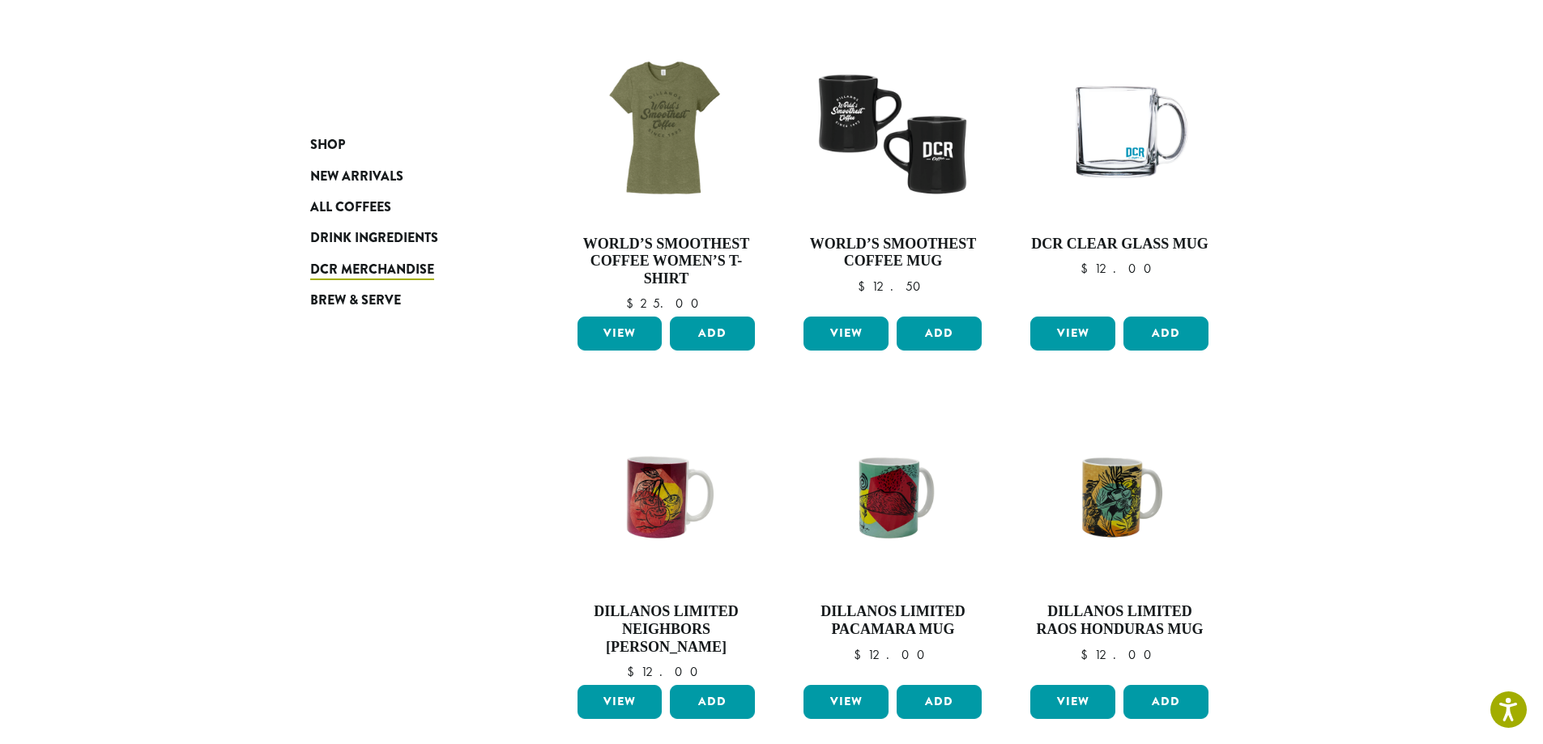
scroll to position [1298, 0]
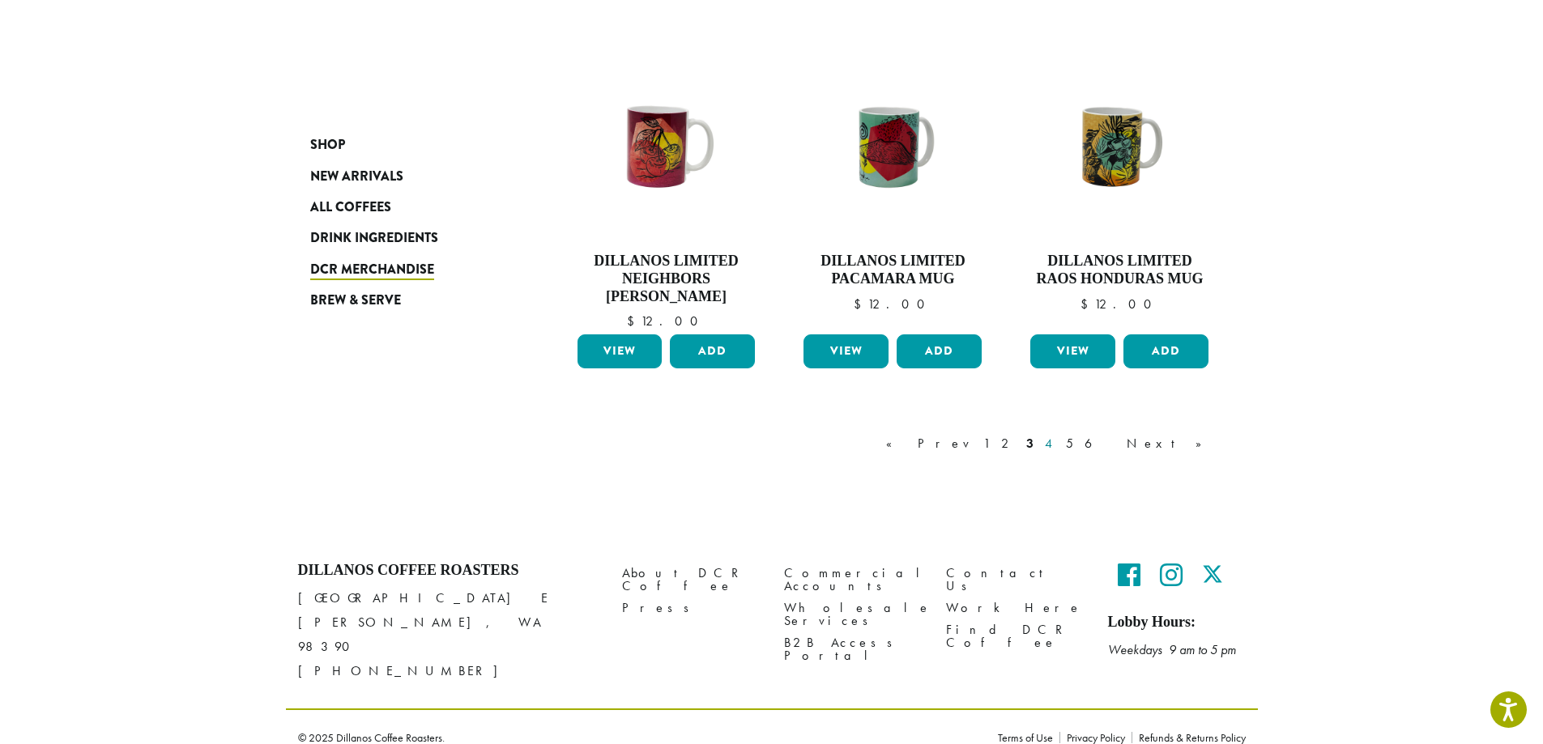
click at [1058, 446] on link "4" at bounding box center [1049, 443] width 16 height 19
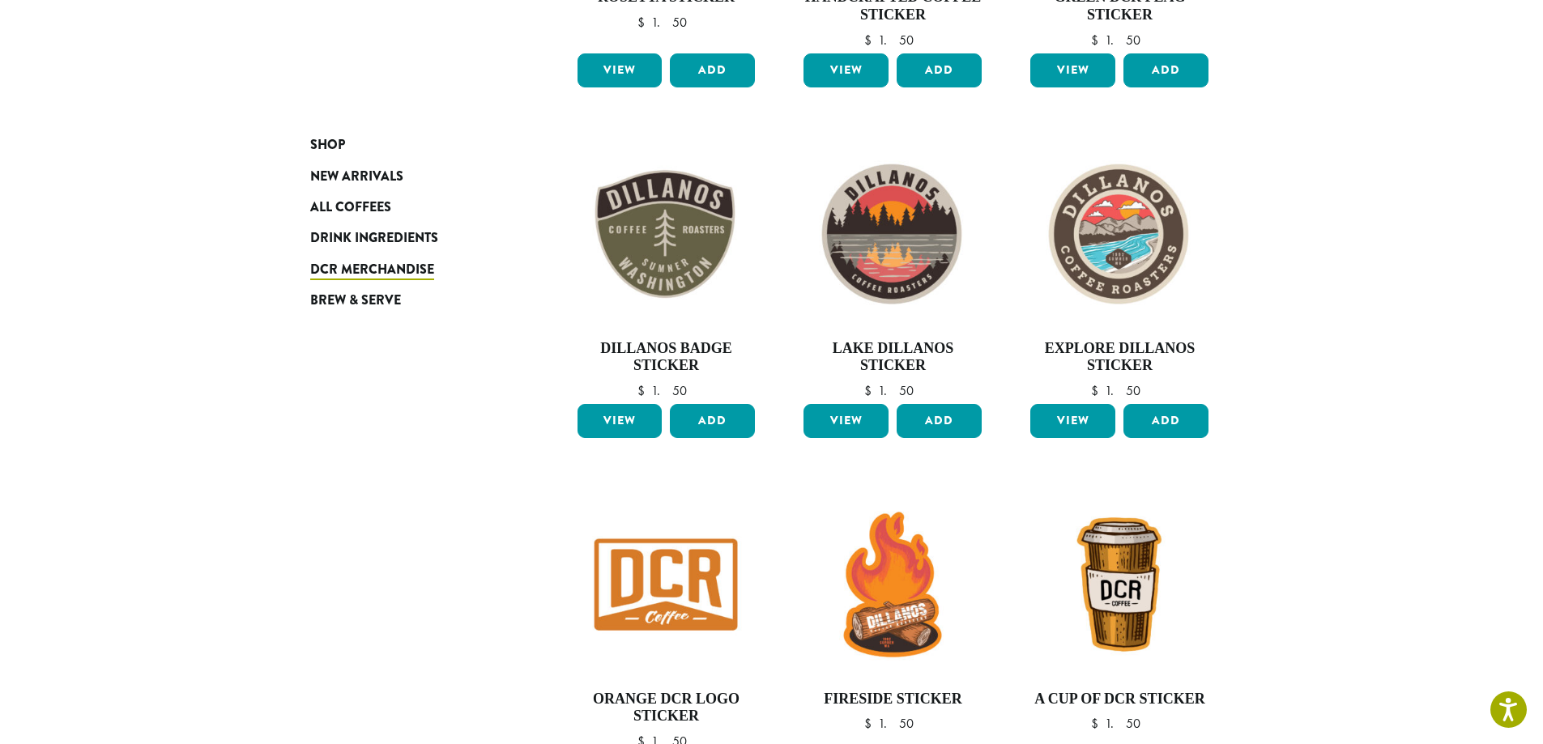
scroll to position [1071, 0]
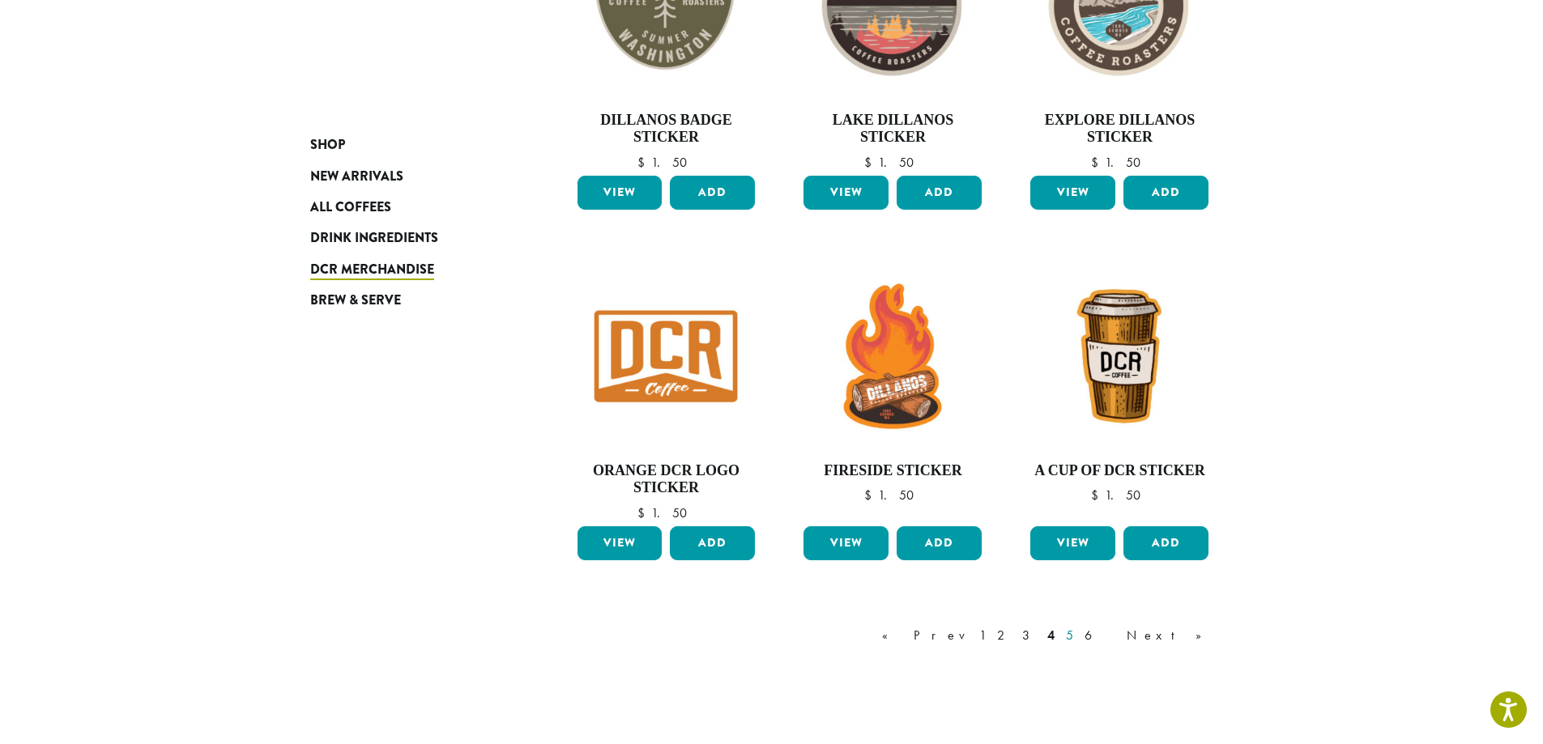
click at [1076, 640] on link "5" at bounding box center [1069, 635] width 14 height 19
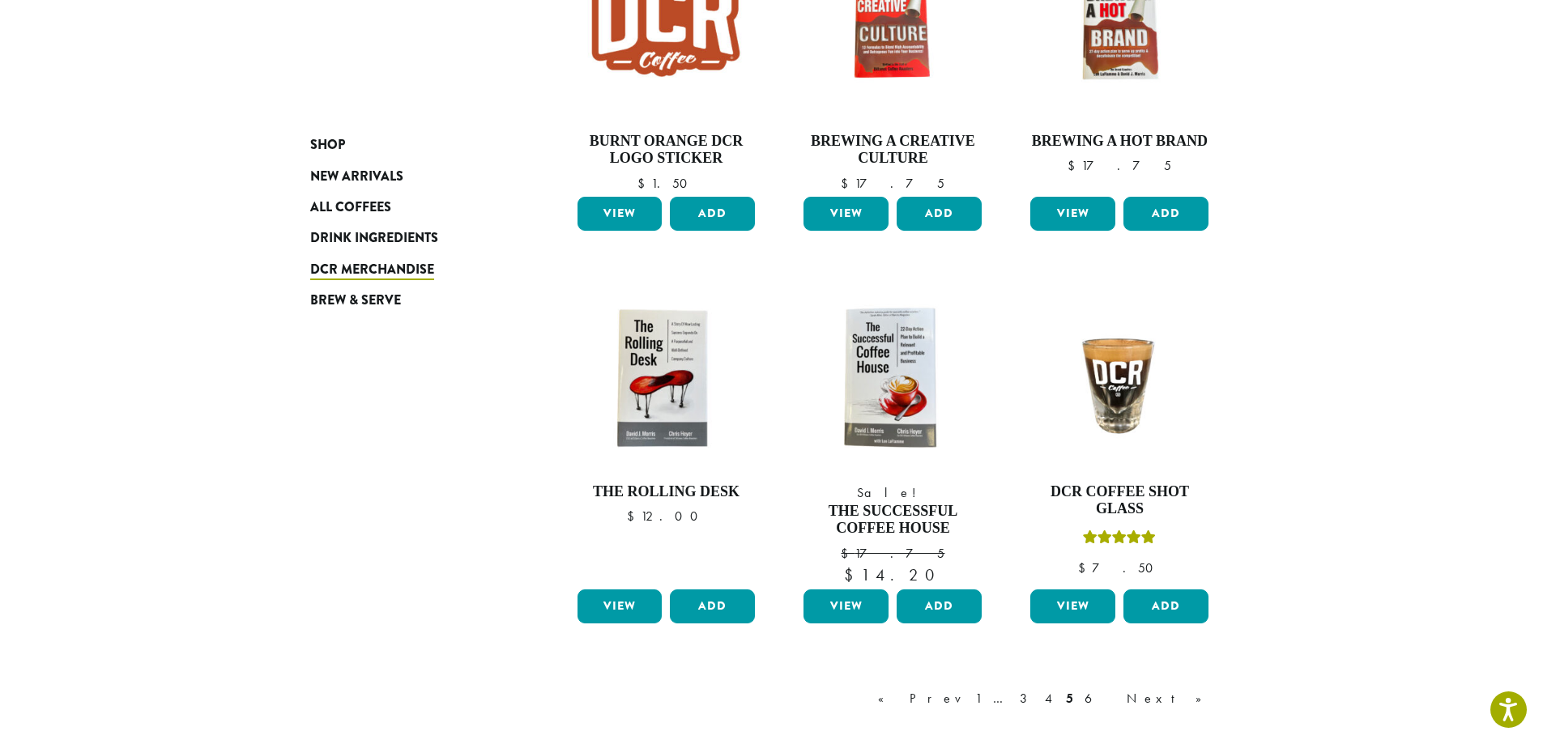
scroll to position [1071, 0]
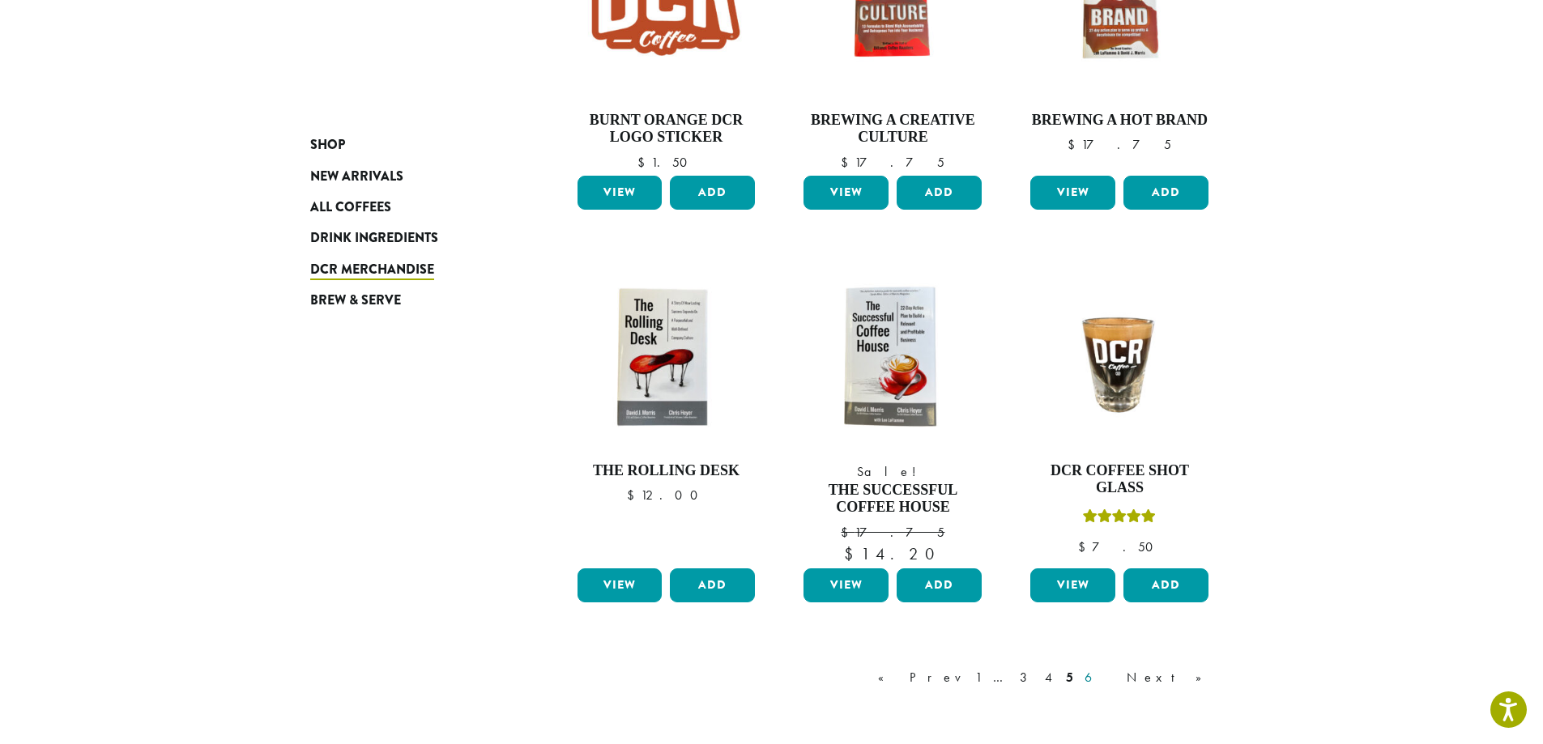
click at [1118, 680] on link "6" at bounding box center [1099, 677] width 37 height 19
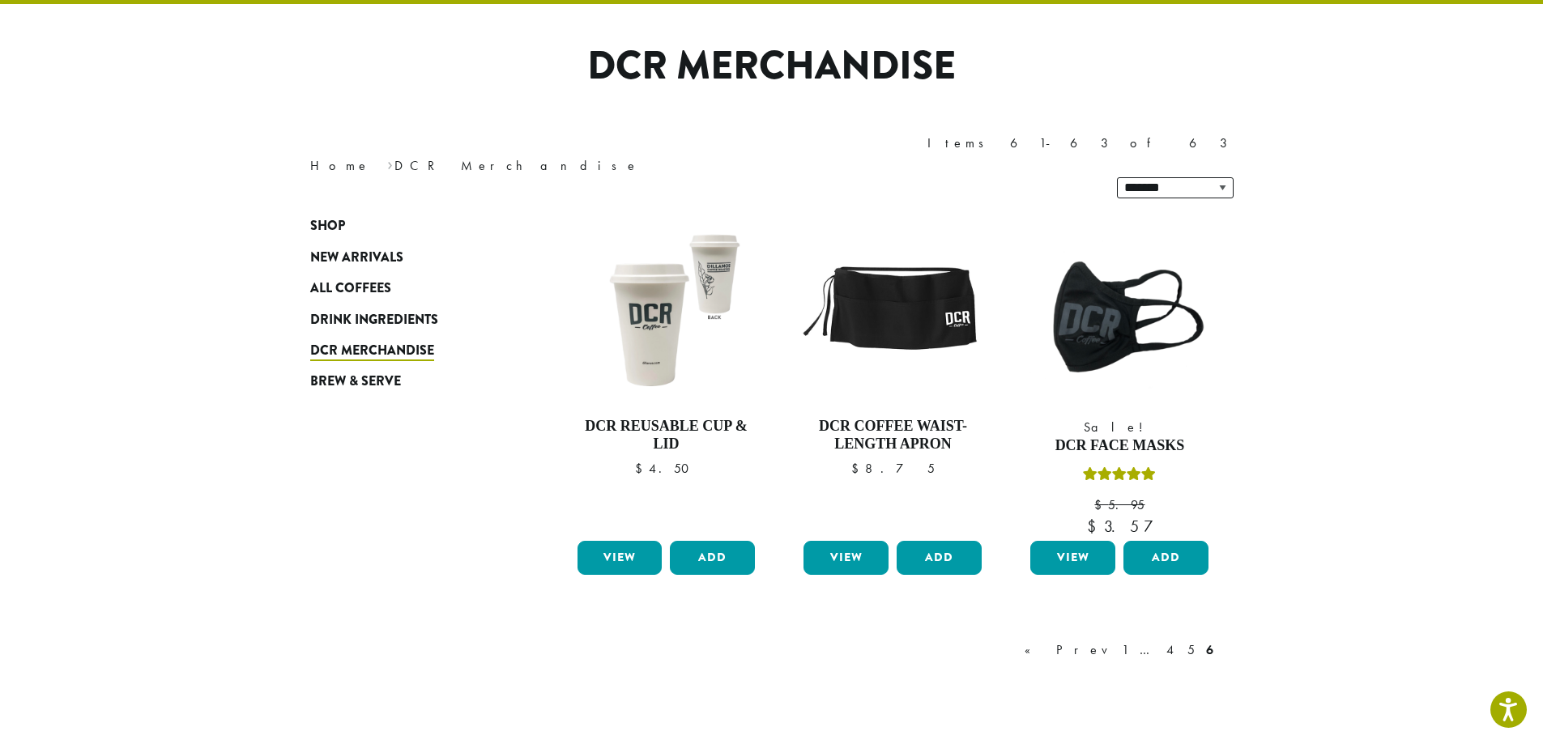
scroll to position [100, 0]
